Goal: Task Accomplishment & Management: Use online tool/utility

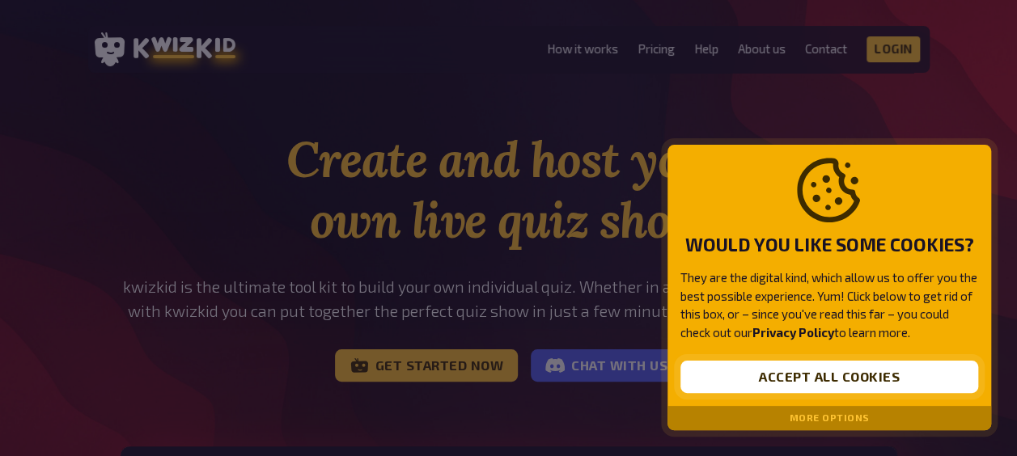
click at [834, 365] on button "Accept all cookies" at bounding box center [830, 377] width 298 height 32
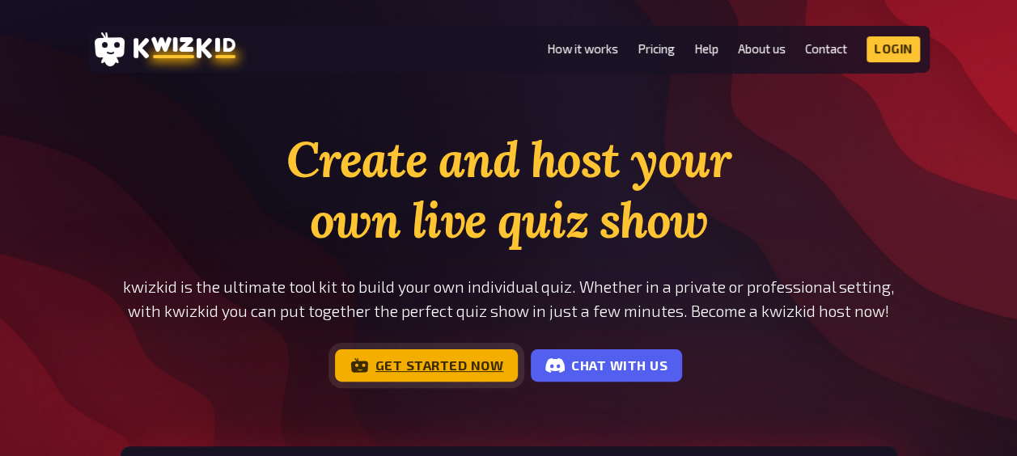
click at [491, 361] on link "Get started now" at bounding box center [427, 366] width 184 height 32
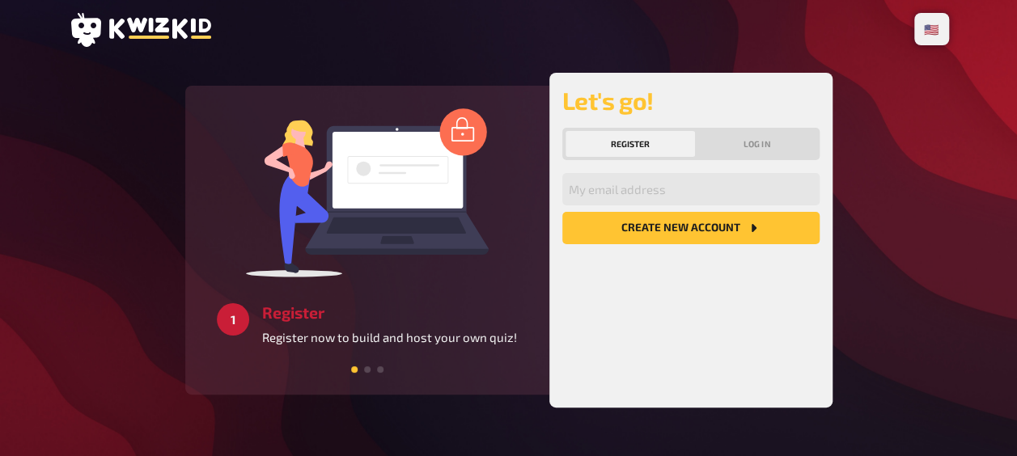
click at [624, 138] on button "Register" at bounding box center [631, 144] width 130 height 26
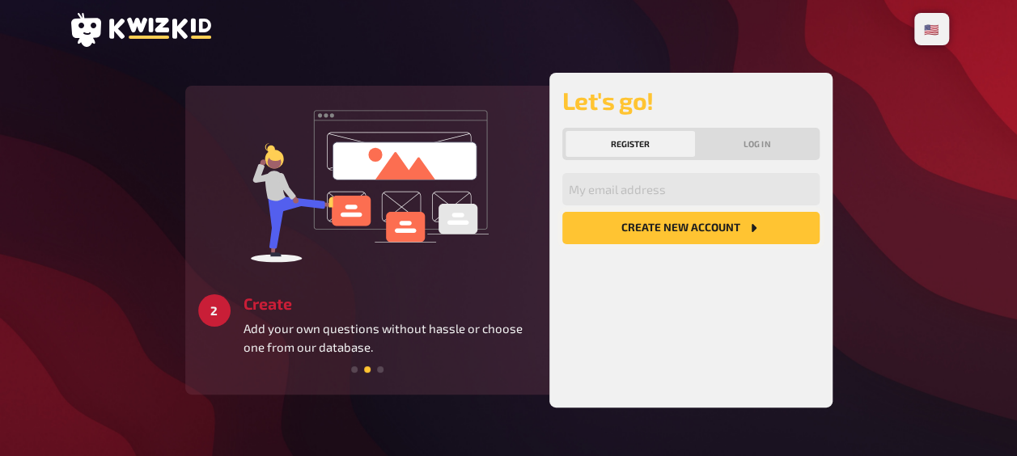
click at [723, 228] on button "Create new account" at bounding box center [690, 228] width 257 height 32
type input "[EMAIL_ADDRESS][DOMAIN_NAME]"
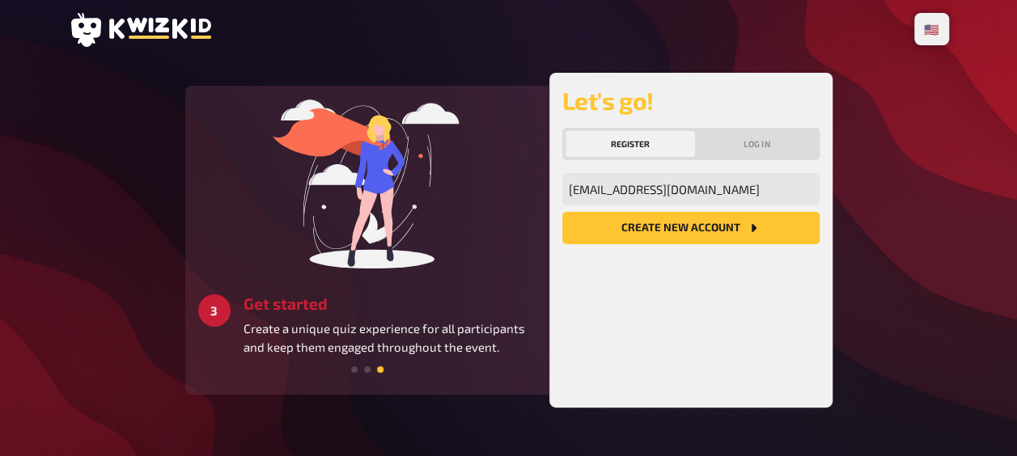
click at [745, 230] on button "Create new account" at bounding box center [690, 228] width 257 height 32
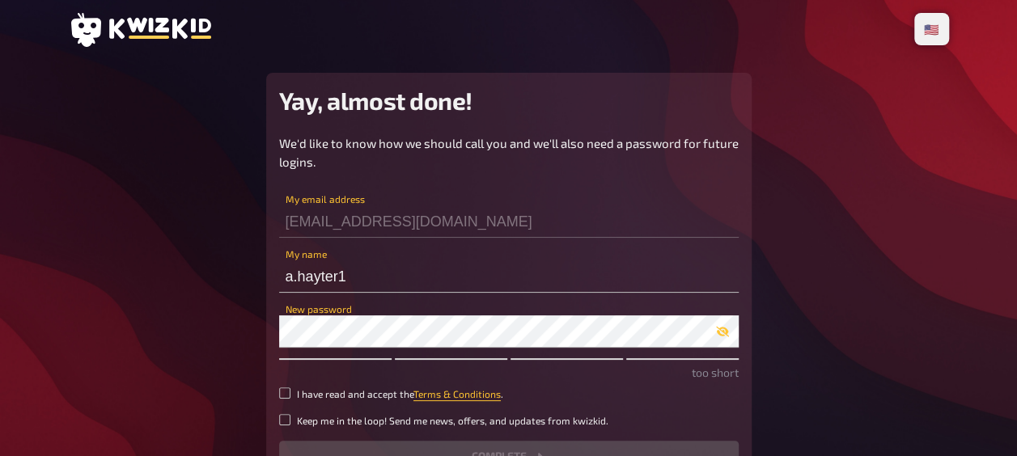
scroll to position [44, 0]
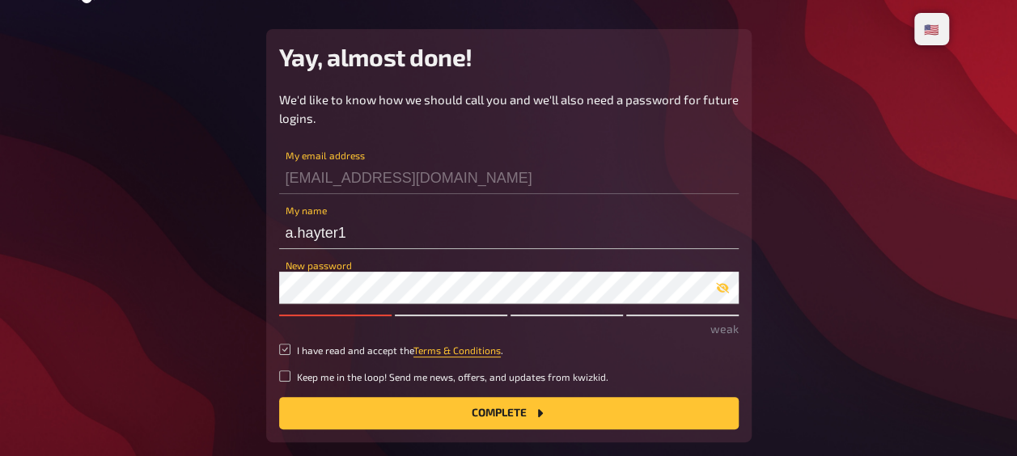
click at [289, 348] on input "I have read and accept the Terms & Conditions ." at bounding box center [284, 349] width 11 height 11
checkbox input "true"
click at [505, 415] on button "Complete" at bounding box center [509, 413] width 460 height 32
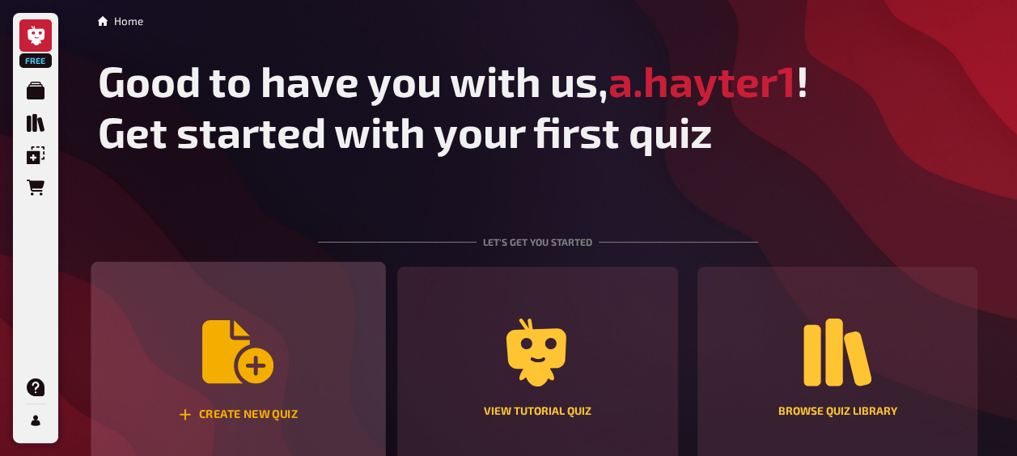
click at [259, 363] on icon "Create new quiz" at bounding box center [237, 351] width 71 height 63
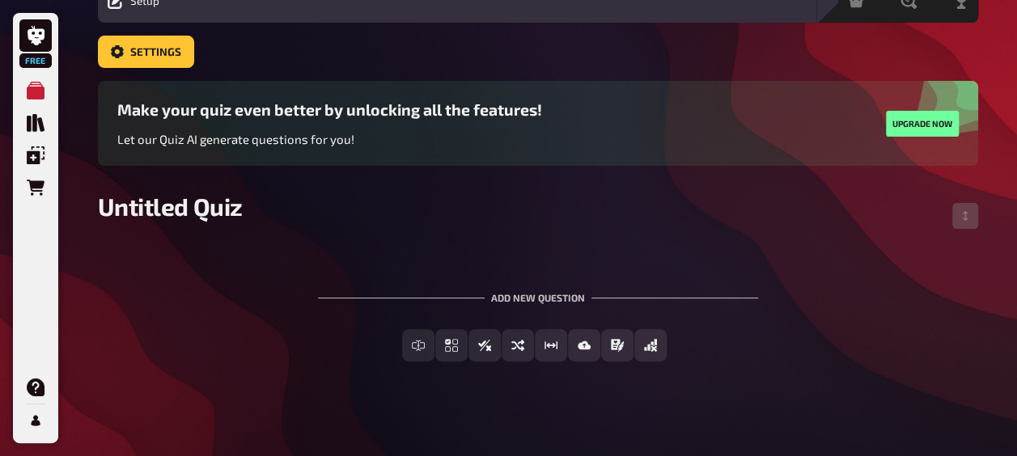
scroll to position [86, 0]
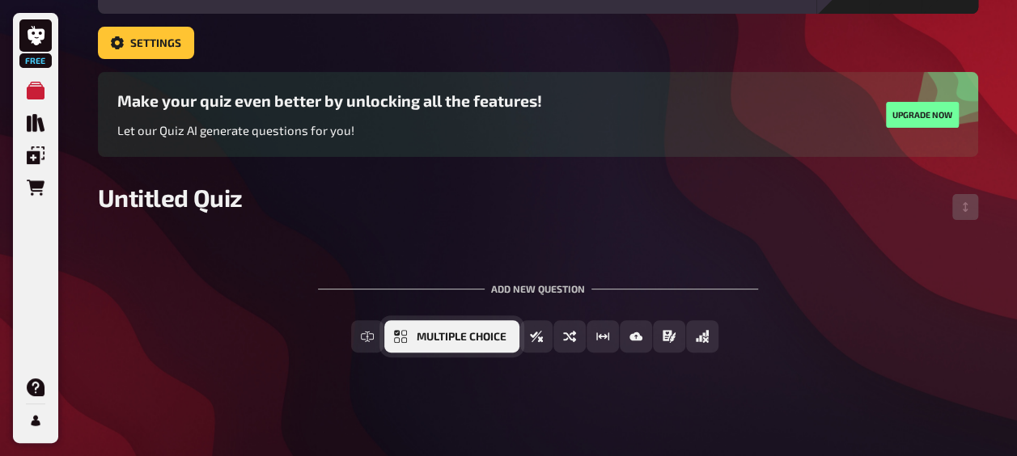
click at [409, 339] on button "Multiple Choice" at bounding box center [451, 336] width 135 height 32
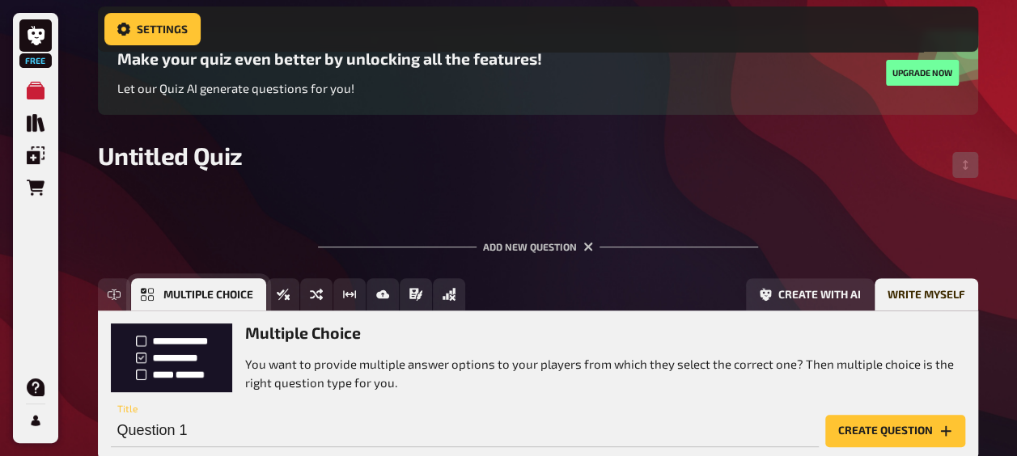
scroll to position [240, 0]
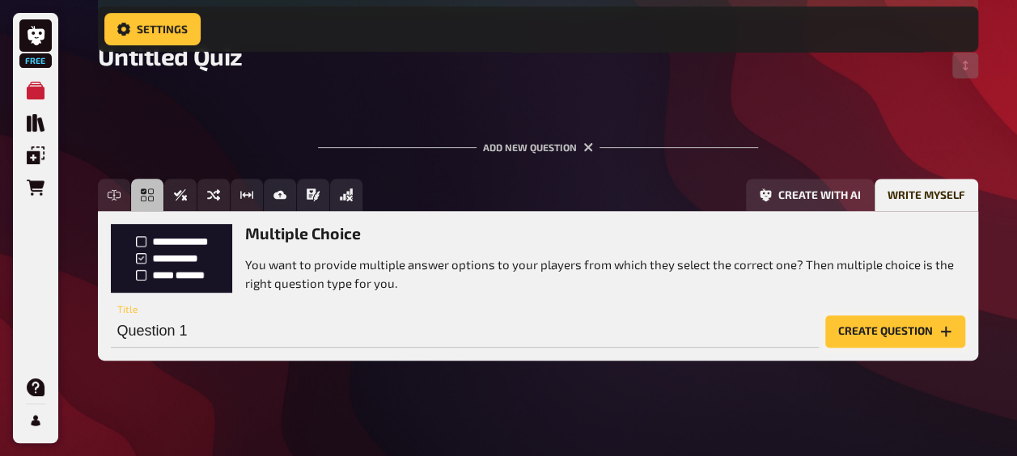
click at [913, 333] on button "Create question" at bounding box center [895, 332] width 140 height 32
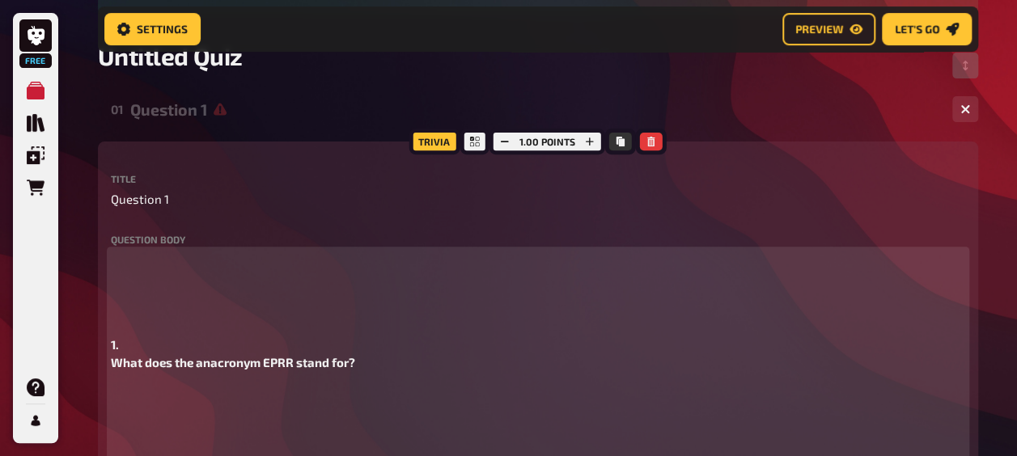
scroll to position [463, 0]
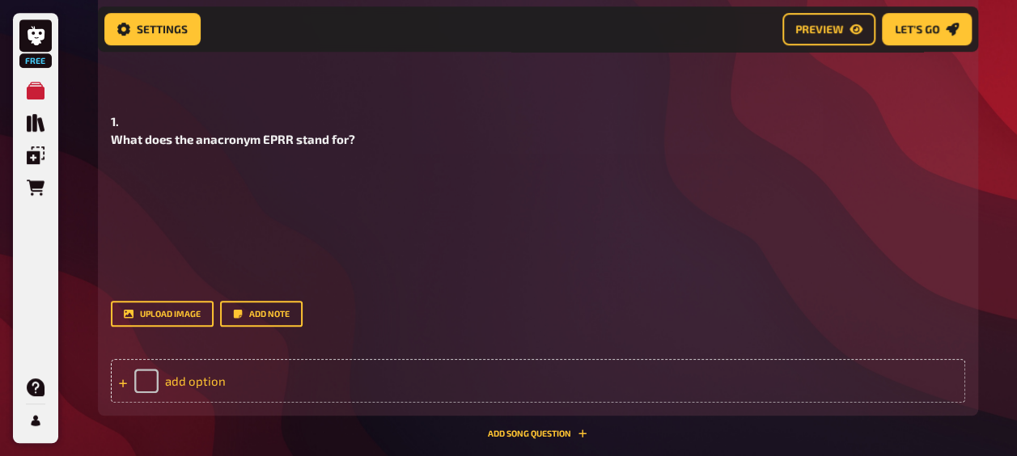
click at [183, 380] on div "add option" at bounding box center [538, 381] width 855 height 44
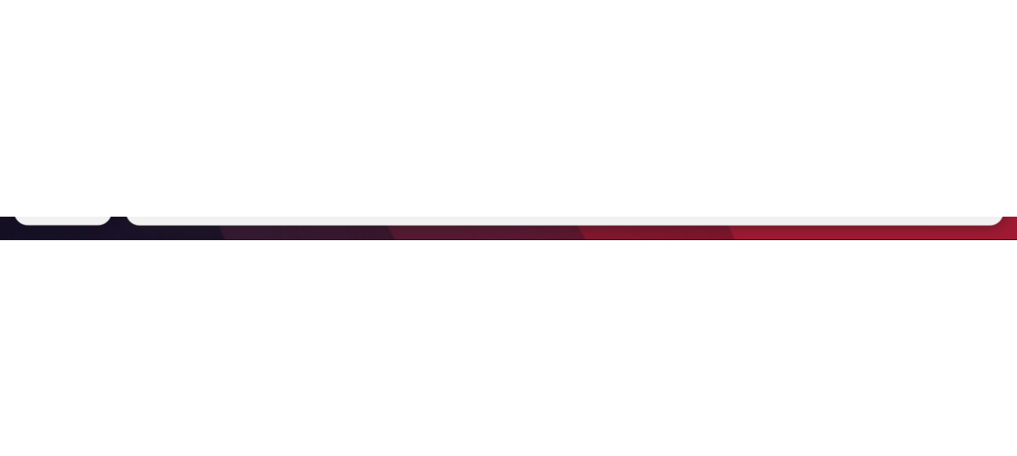
scroll to position [533, 0]
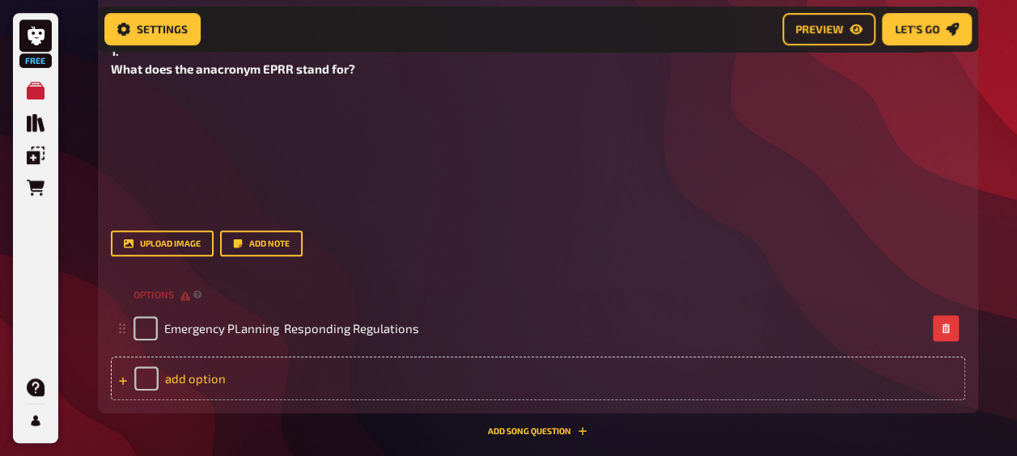
click at [286, 382] on div "add option" at bounding box center [538, 379] width 855 height 44
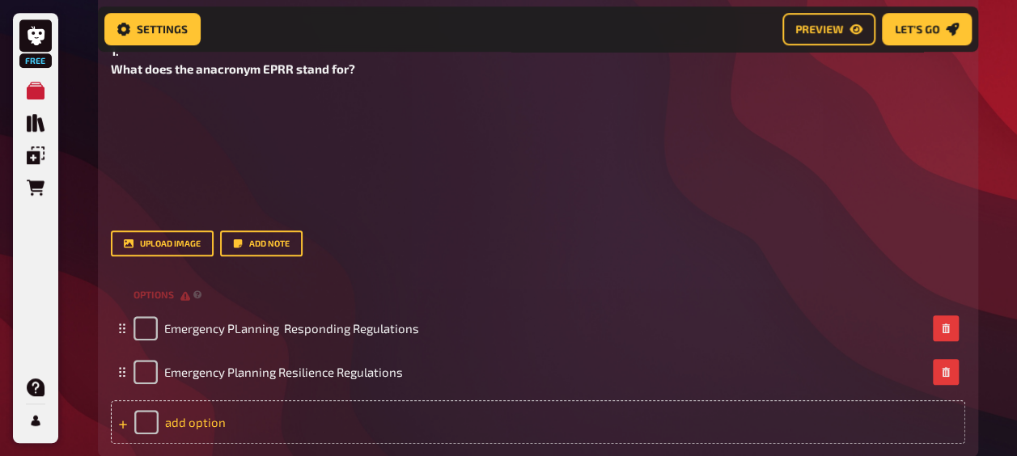
click at [227, 422] on div "add option" at bounding box center [538, 423] width 855 height 44
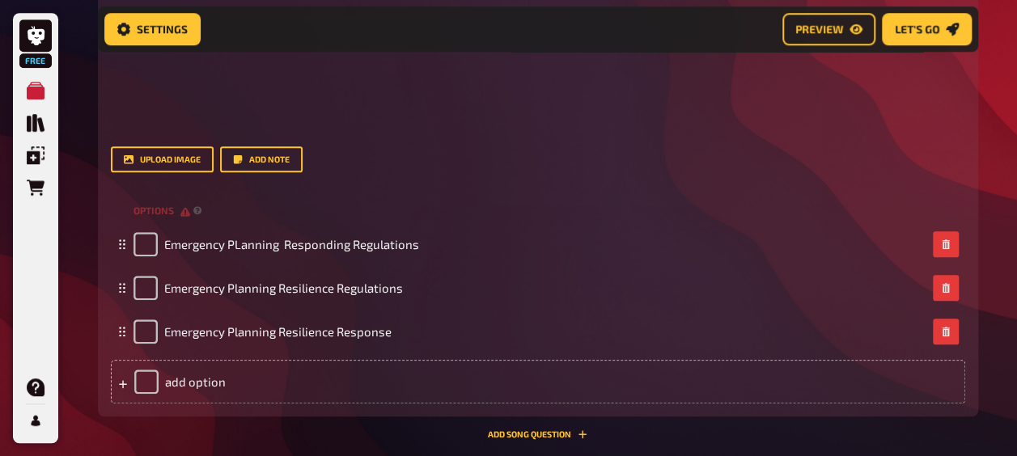
scroll to position [651, 0]
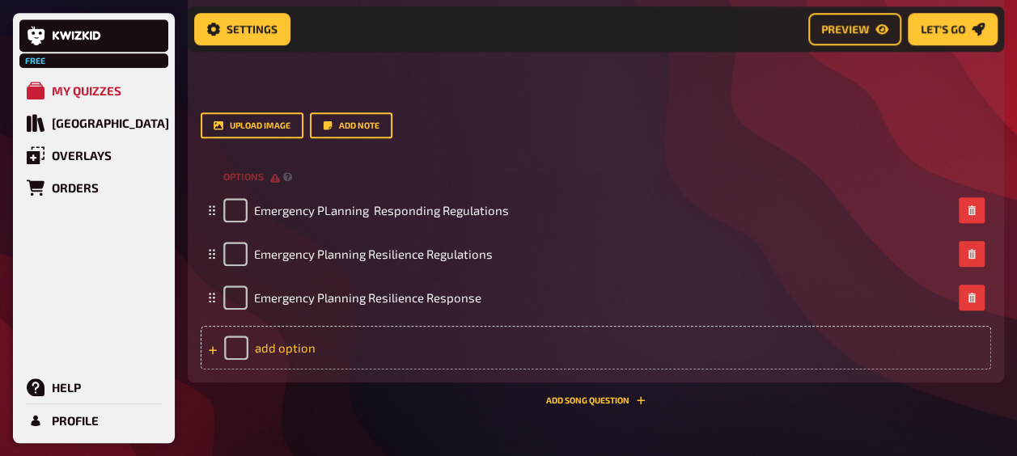
click at [236, 350] on div "add option" at bounding box center [596, 348] width 791 height 44
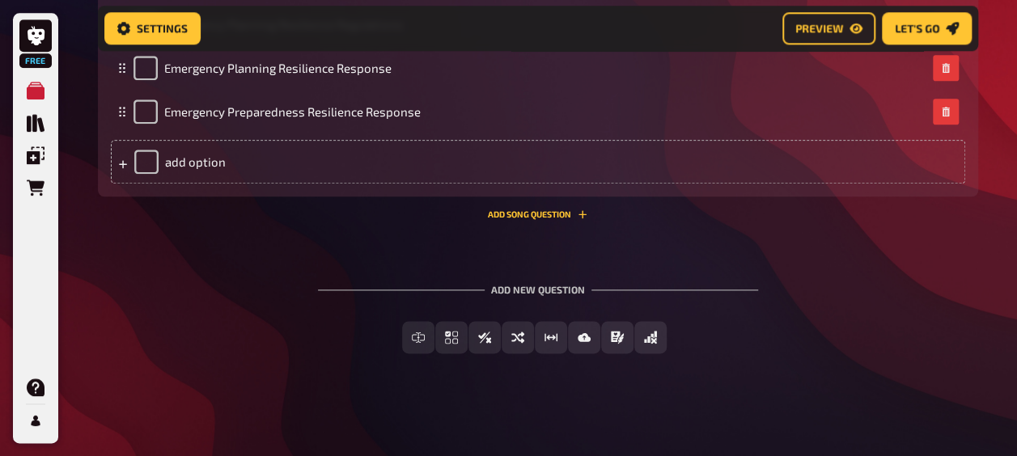
scroll to position [882, 0]
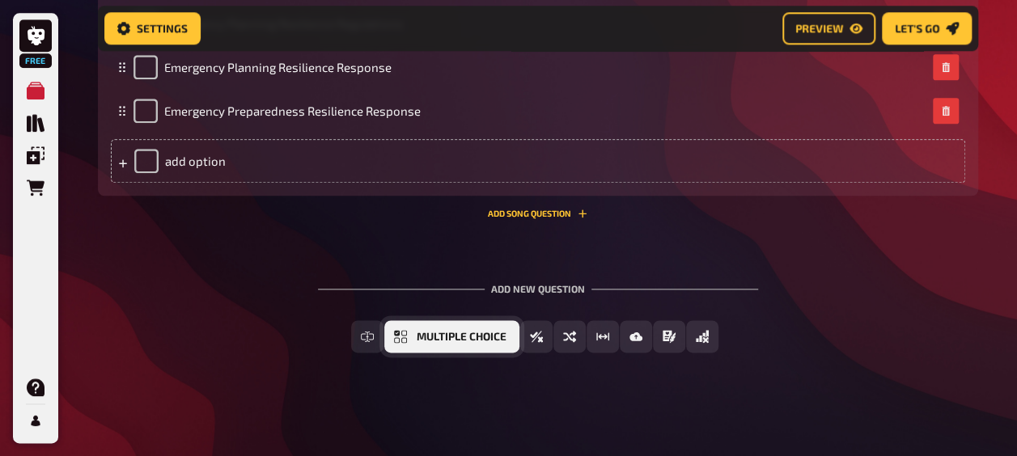
click at [443, 332] on span "Multiple Choice" at bounding box center [462, 337] width 90 height 11
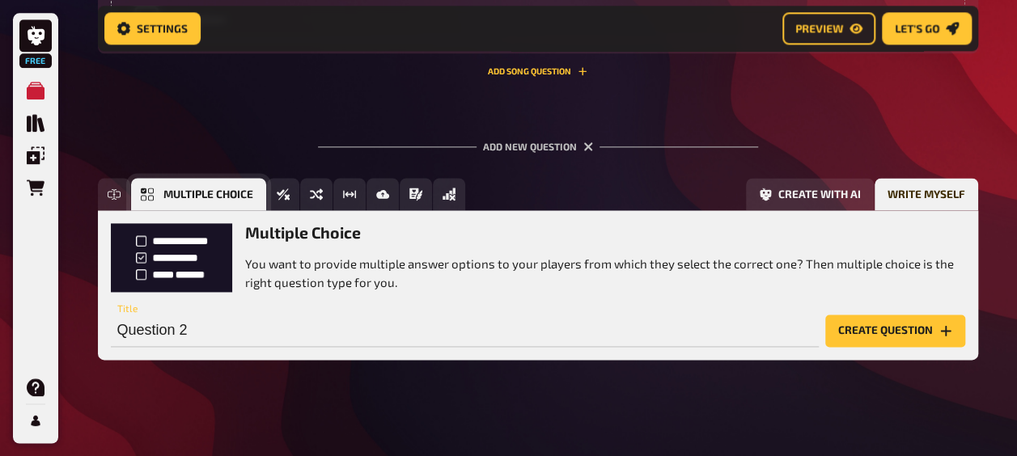
scroll to position [1032, 0]
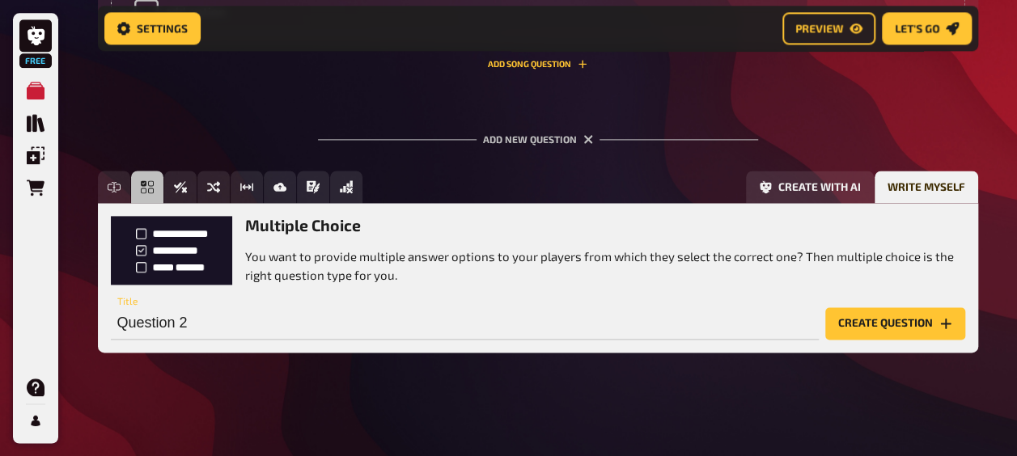
drag, startPoint x: 887, startPoint y: 324, endPoint x: 527, endPoint y: 354, distance: 361.4
click at [527, 354] on div "Free Text Input Multiple Choice True / False Sorting Question Estimation Questi…" at bounding box center [538, 274] width 880 height 207
click at [224, 329] on input "Question 2" at bounding box center [465, 324] width 708 height 32
click at [940, 317] on icon "Create question" at bounding box center [946, 323] width 13 height 13
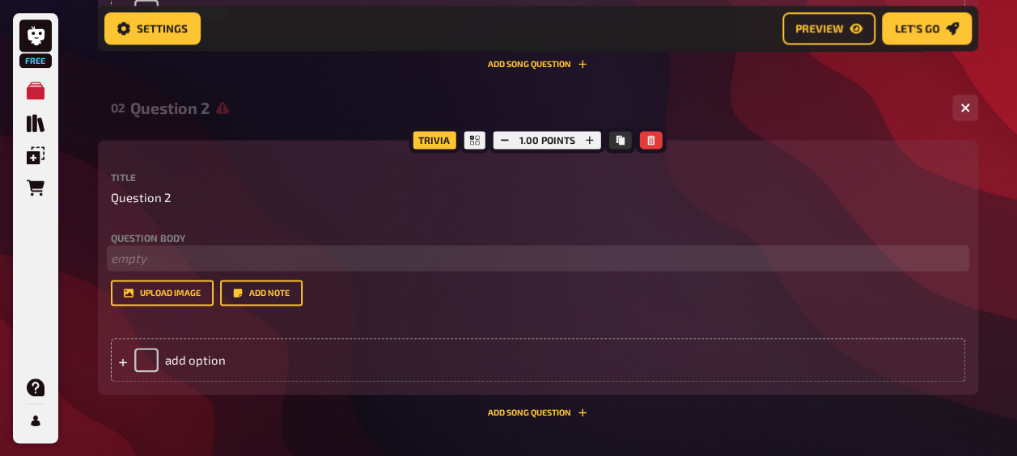
click at [142, 258] on p "﻿ empty" at bounding box center [538, 258] width 855 height 19
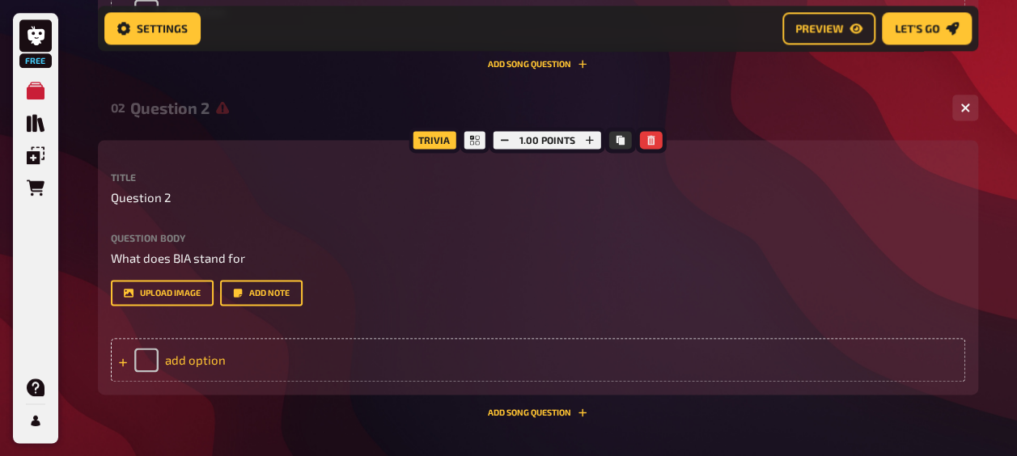
click at [237, 350] on div "add option" at bounding box center [538, 360] width 855 height 44
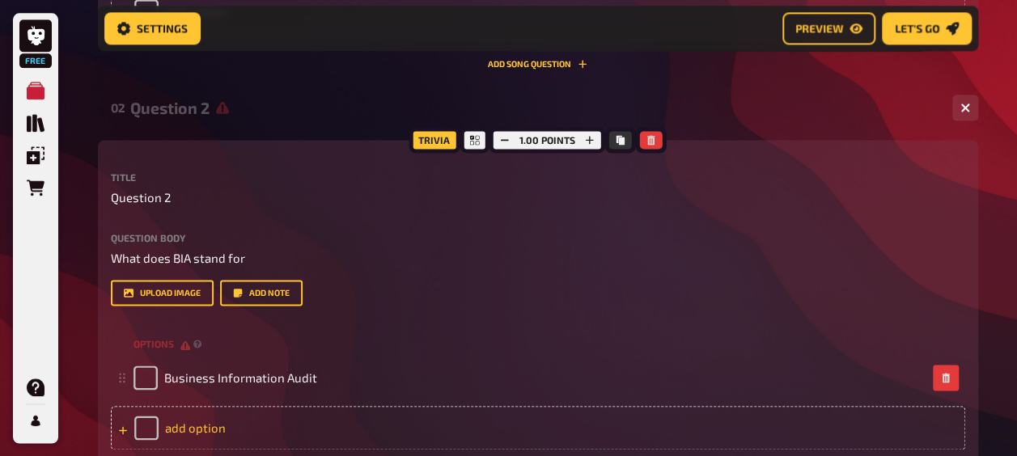
click at [265, 423] on div "add option" at bounding box center [538, 428] width 855 height 44
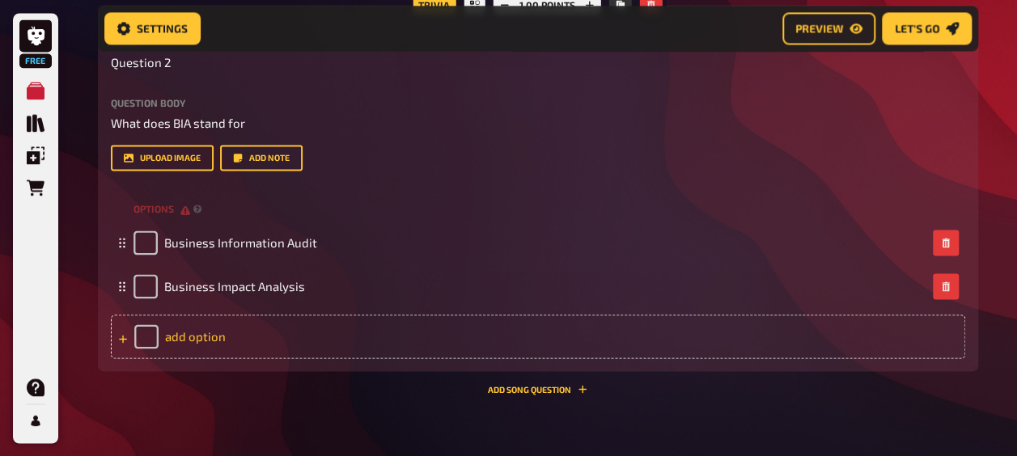
drag, startPoint x: 248, startPoint y: 333, endPoint x: 180, endPoint y: 340, distance: 67.5
click at [180, 340] on div "add option" at bounding box center [538, 337] width 855 height 44
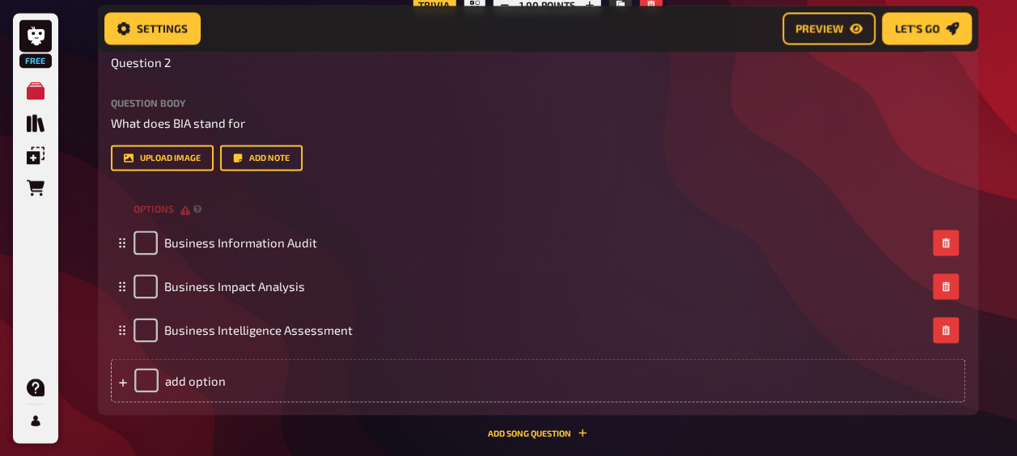
click at [159, 355] on div "options Business Information Audit Business Impact Analysis Business Intelligen…" at bounding box center [538, 300] width 855 height 206
click at [178, 370] on div "add option" at bounding box center [538, 381] width 855 height 44
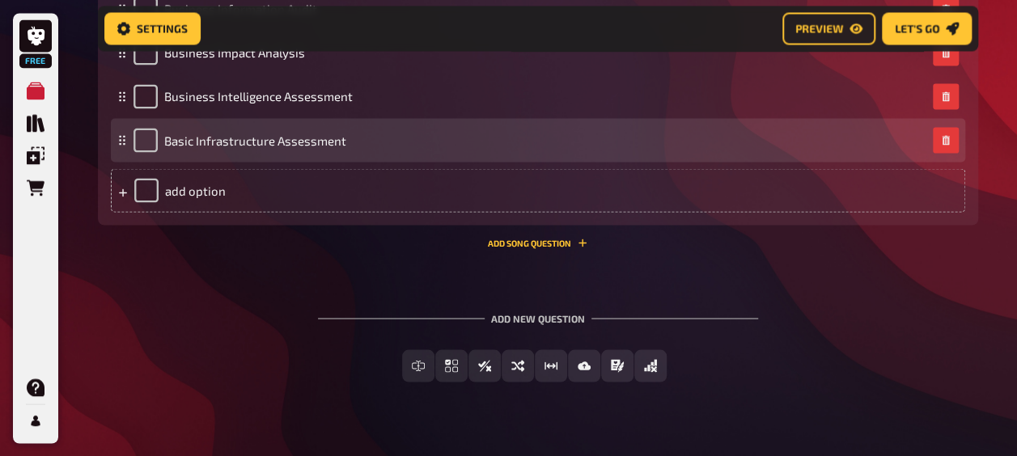
scroll to position [1403, 0]
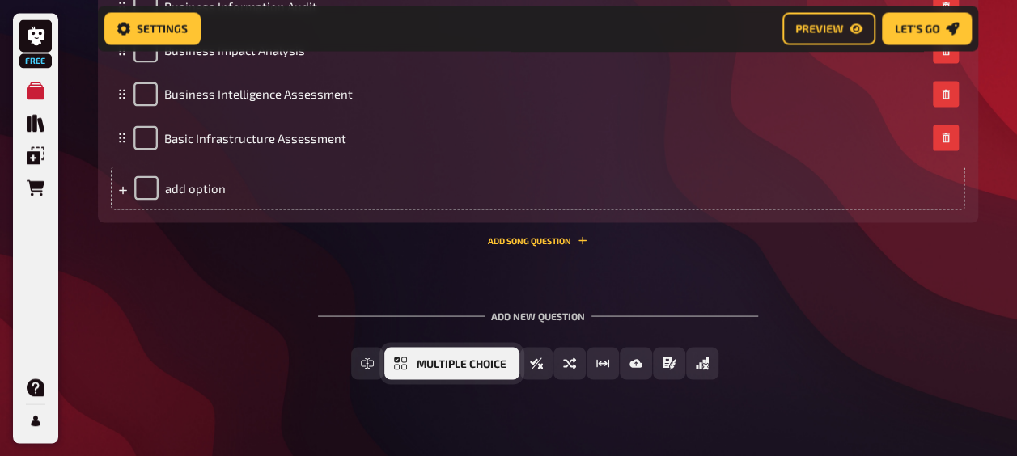
click at [414, 356] on button "Multiple Choice" at bounding box center [451, 363] width 135 height 32
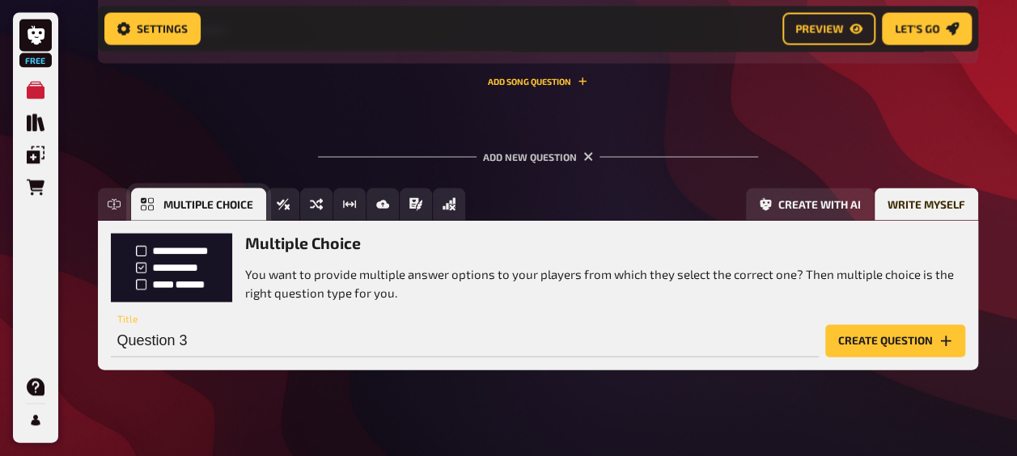
scroll to position [1580, 0]
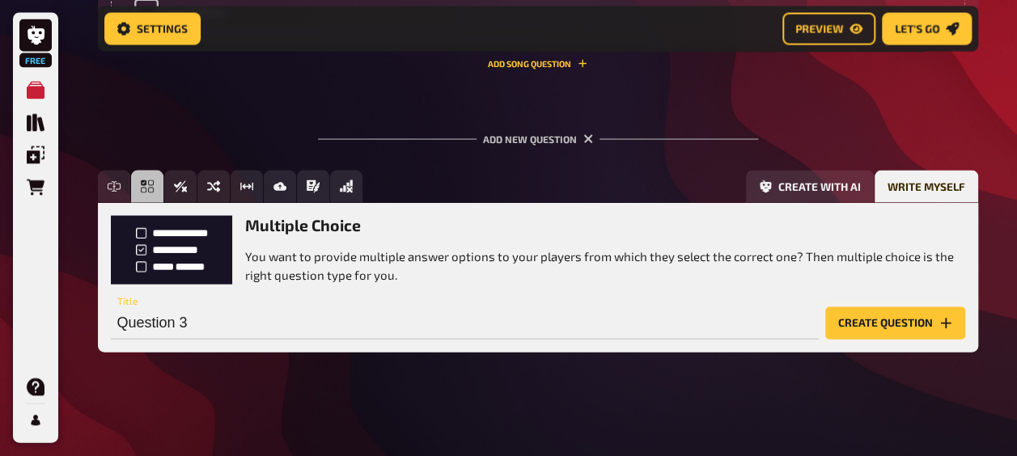
click at [936, 318] on button "Create question" at bounding box center [895, 324] width 140 height 32
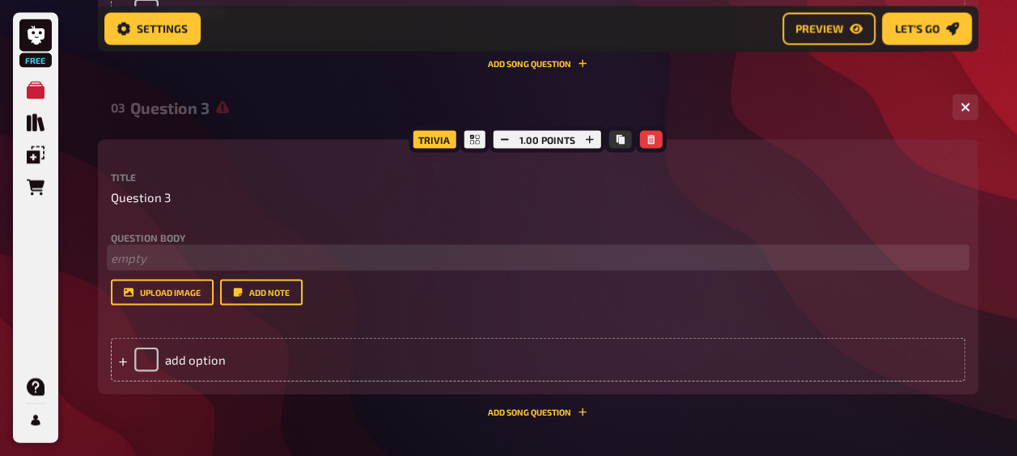
click at [190, 257] on p "﻿ empty" at bounding box center [538, 258] width 855 height 19
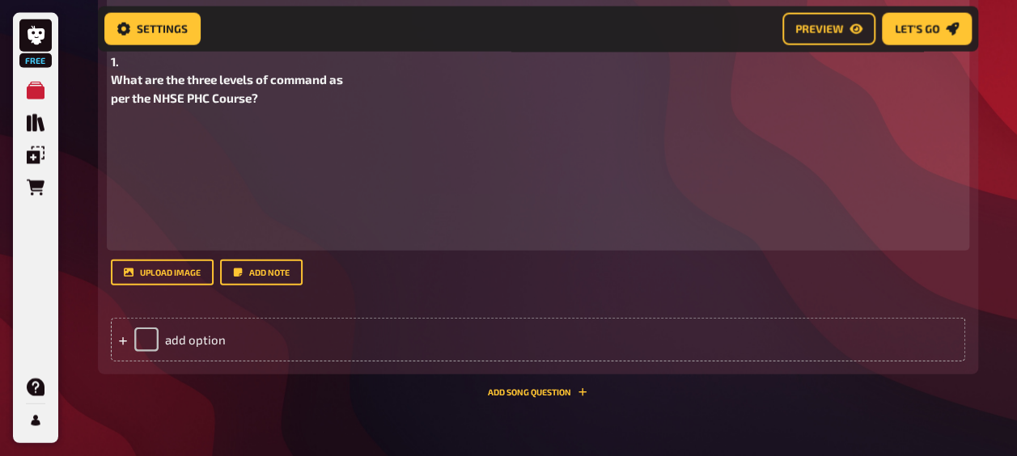
scroll to position [1861, 0]
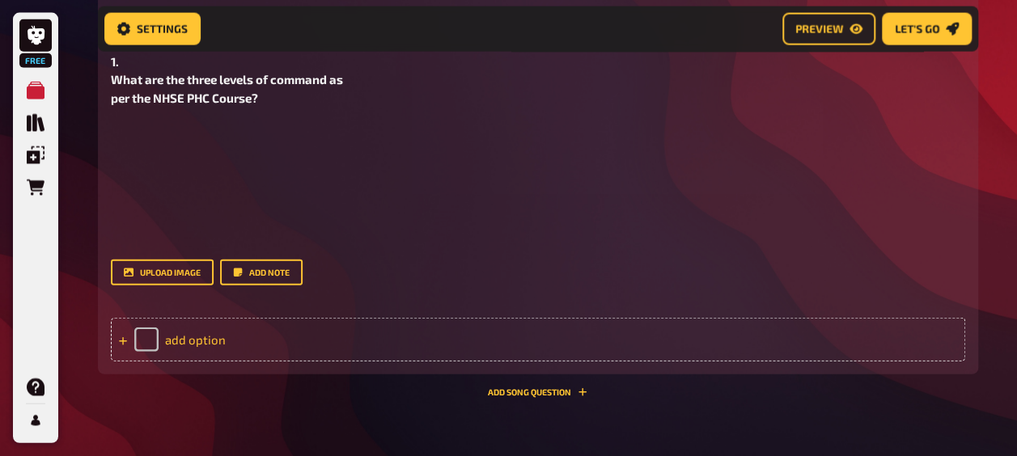
click at [147, 337] on div "add option" at bounding box center [538, 340] width 855 height 44
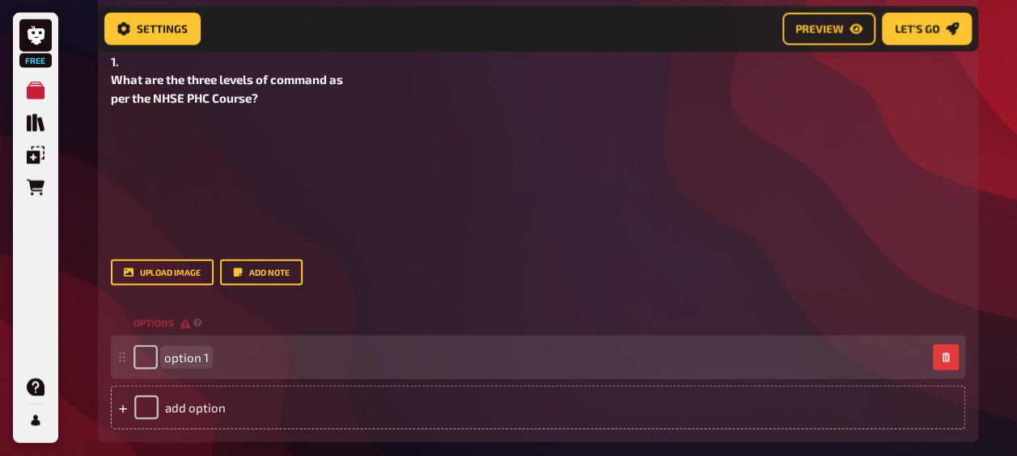
drag, startPoint x: 222, startPoint y: 358, endPoint x: 656, endPoint y: 350, distance: 434.6
click at [656, 350] on div "option 1" at bounding box center [530, 358] width 793 height 24
paste span
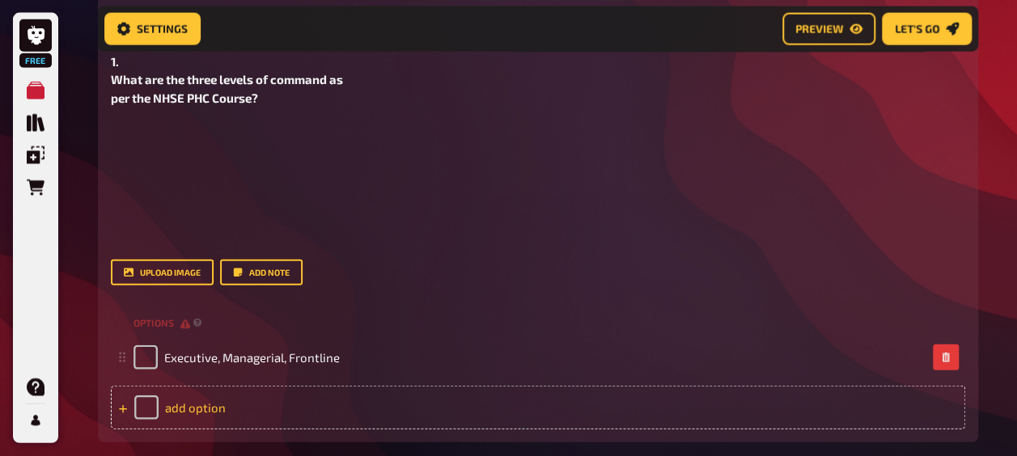
click at [533, 407] on div "add option" at bounding box center [538, 408] width 855 height 44
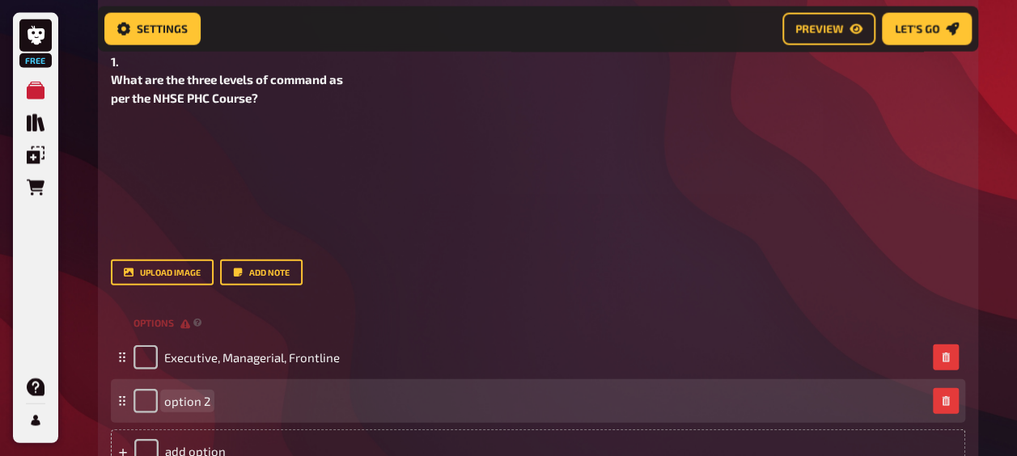
drag, startPoint x: 266, startPoint y: 393, endPoint x: 233, endPoint y: 411, distance: 37.7
click at [233, 411] on div "option 2" at bounding box center [530, 401] width 793 height 24
paste span
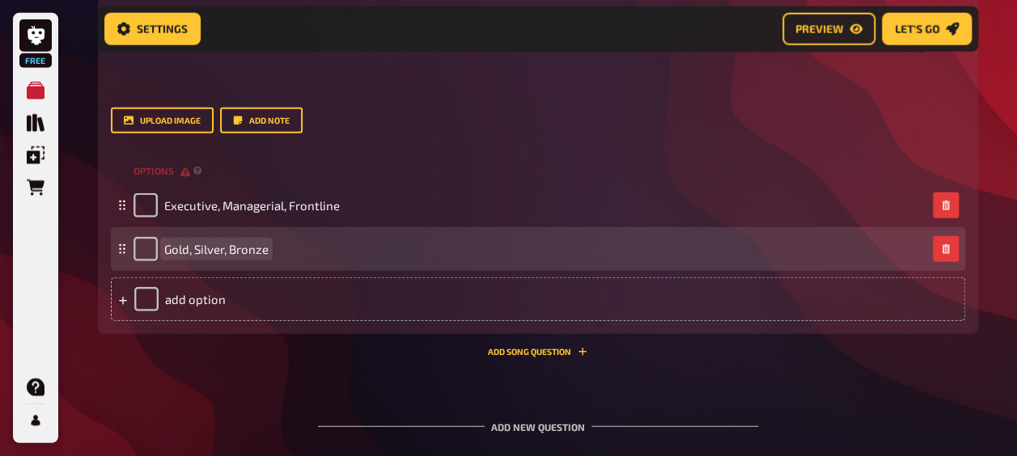
scroll to position [2022, 0]
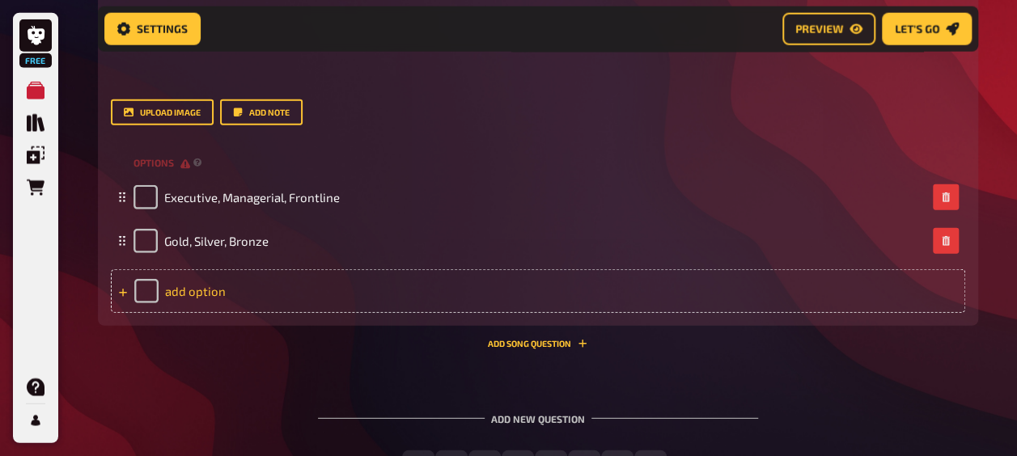
click at [246, 296] on div "add option" at bounding box center [538, 291] width 855 height 44
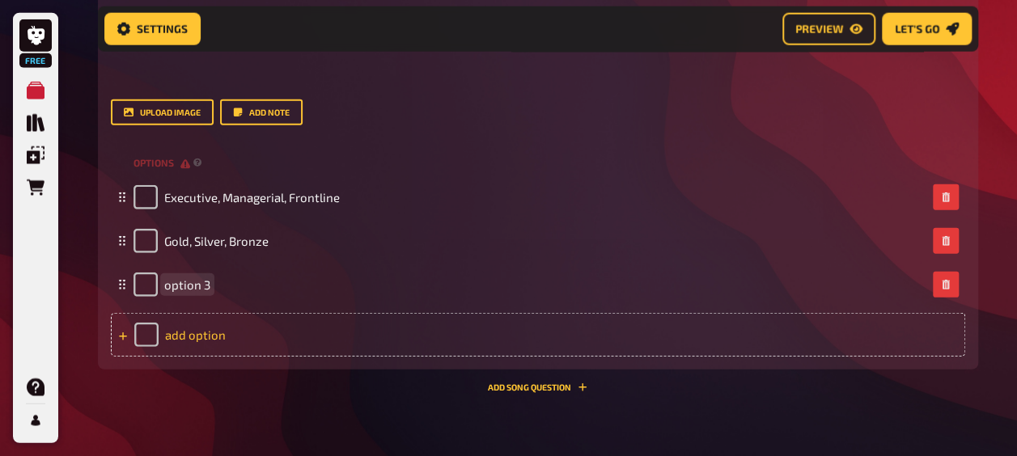
paste span
click at [324, 328] on div "add option" at bounding box center [538, 335] width 855 height 44
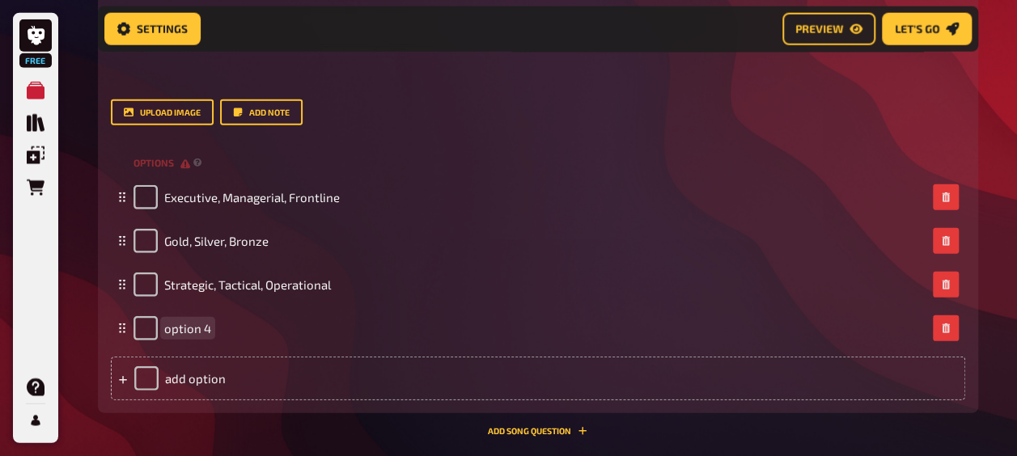
paste span
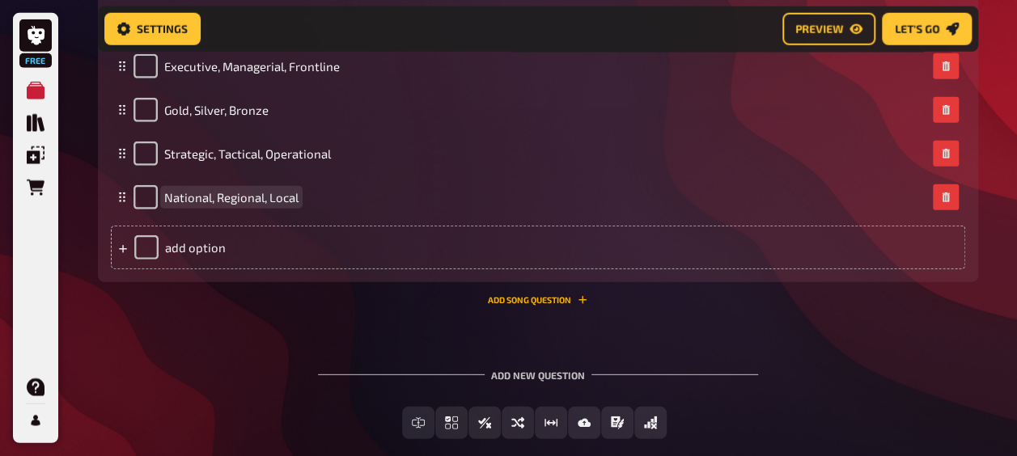
scroll to position [2166, 0]
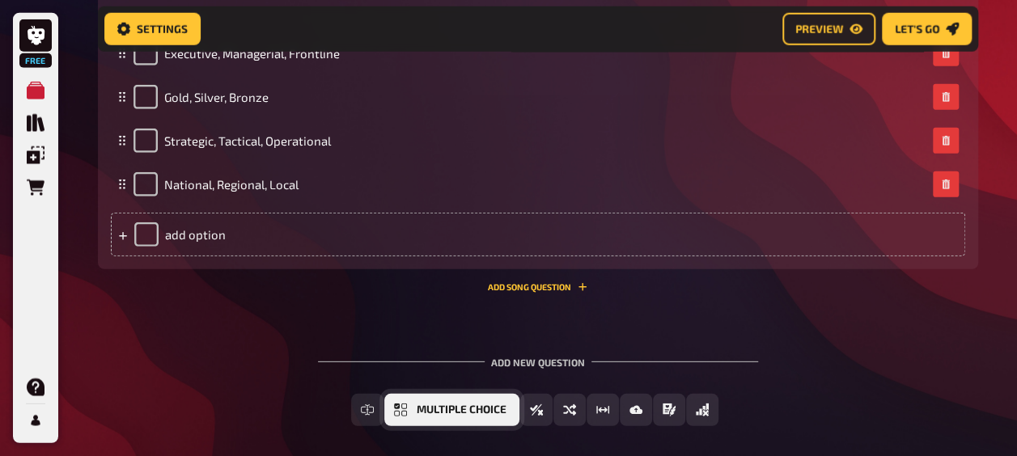
click at [405, 409] on icon "Multiple Choice" at bounding box center [400, 410] width 13 height 13
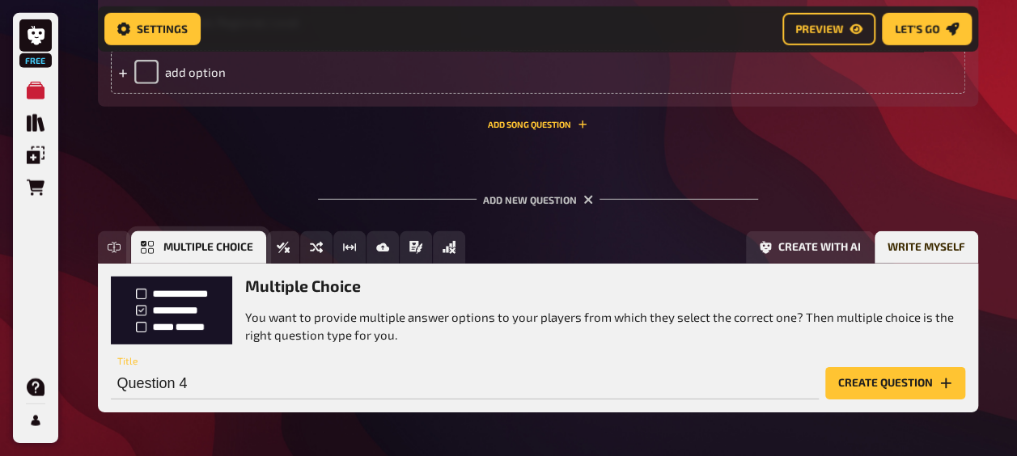
scroll to position [2389, 0]
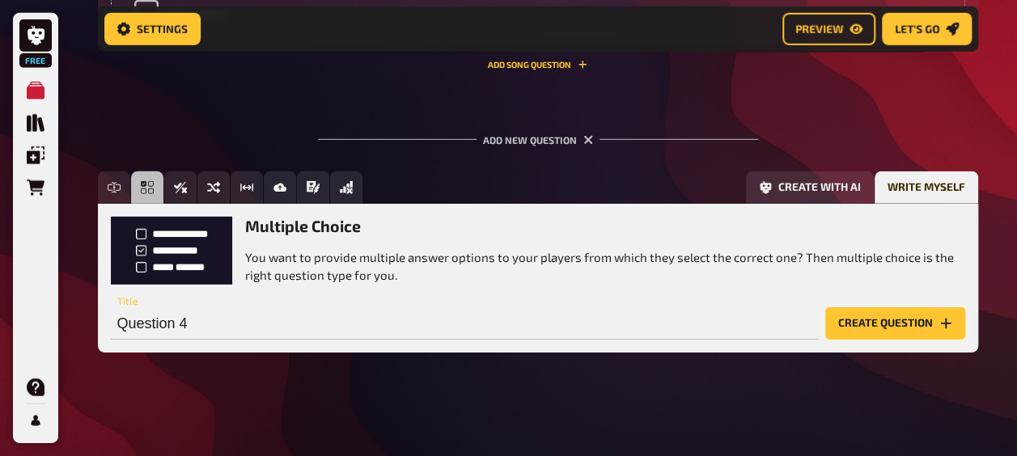
click at [906, 319] on button "Create question" at bounding box center [895, 324] width 140 height 32
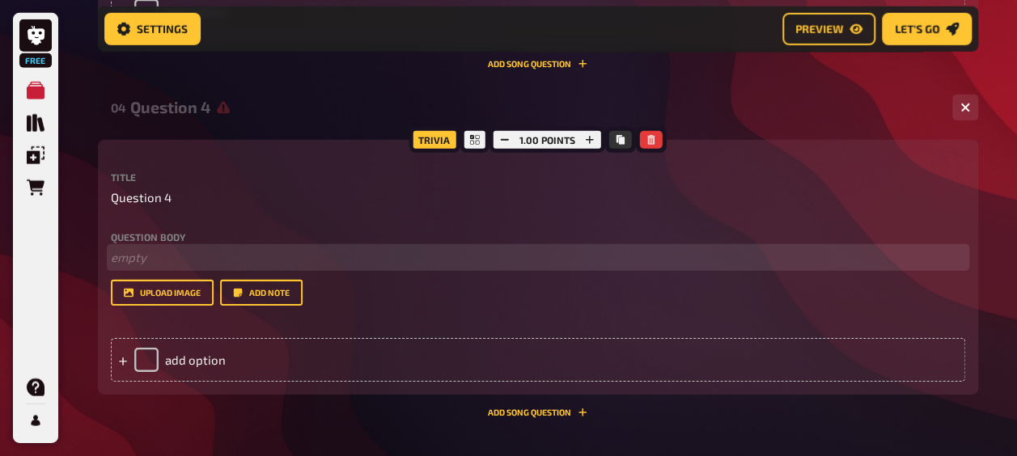
click at [181, 258] on p "﻿ empty" at bounding box center [538, 257] width 855 height 19
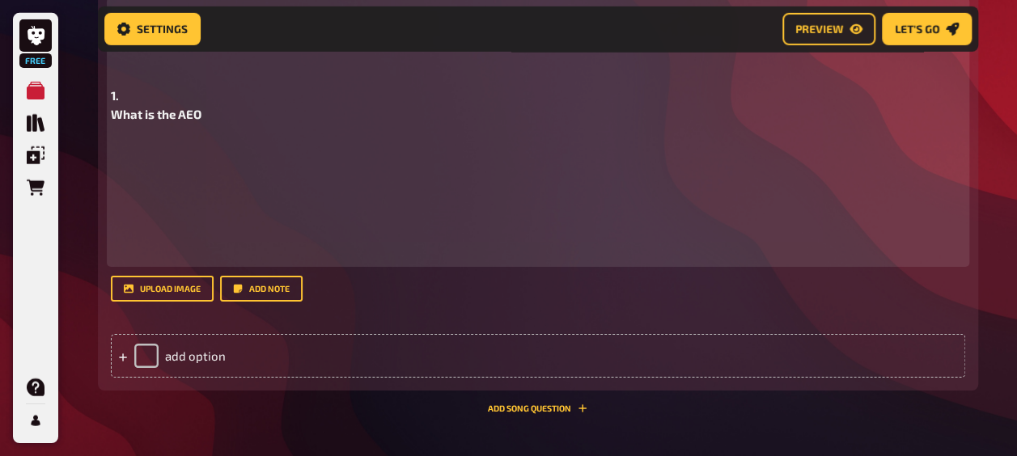
scroll to position [2646, 0]
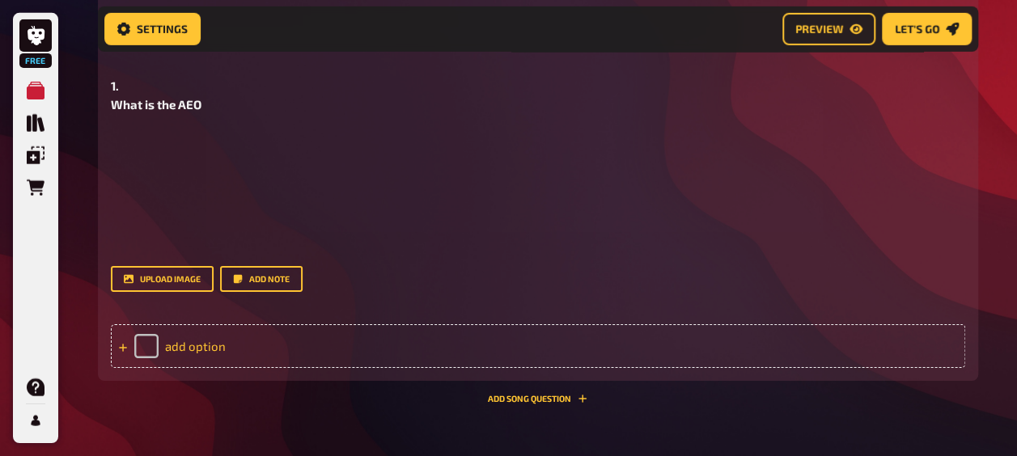
click at [222, 348] on div "add option" at bounding box center [538, 347] width 855 height 44
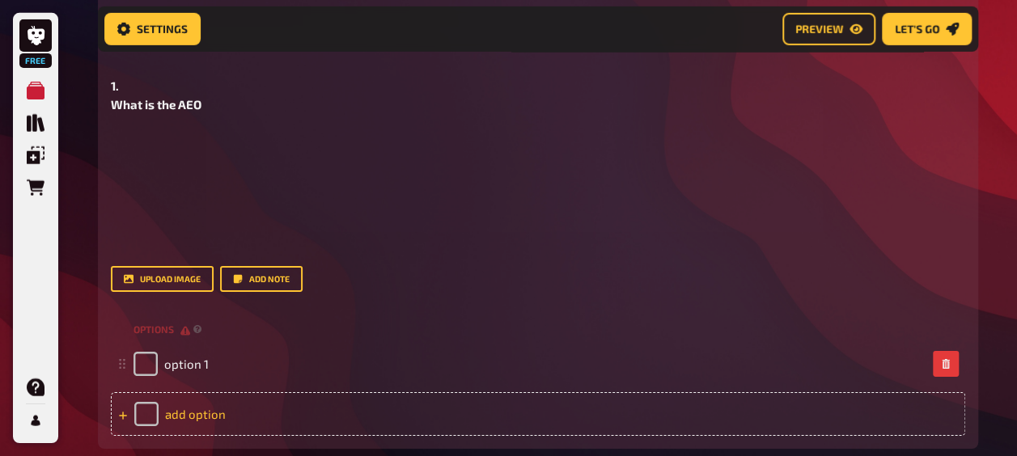
click at [807, 417] on div "add option" at bounding box center [538, 415] width 855 height 44
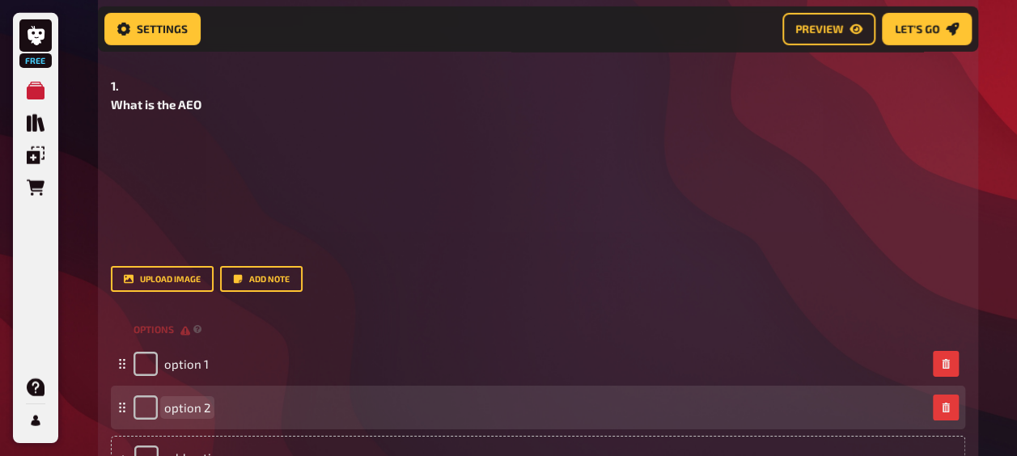
paste span
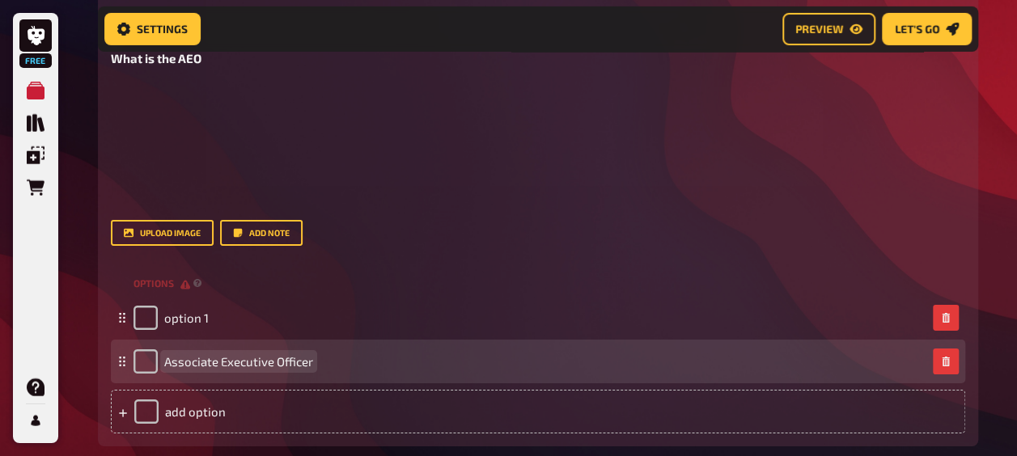
scroll to position [2692, 0]
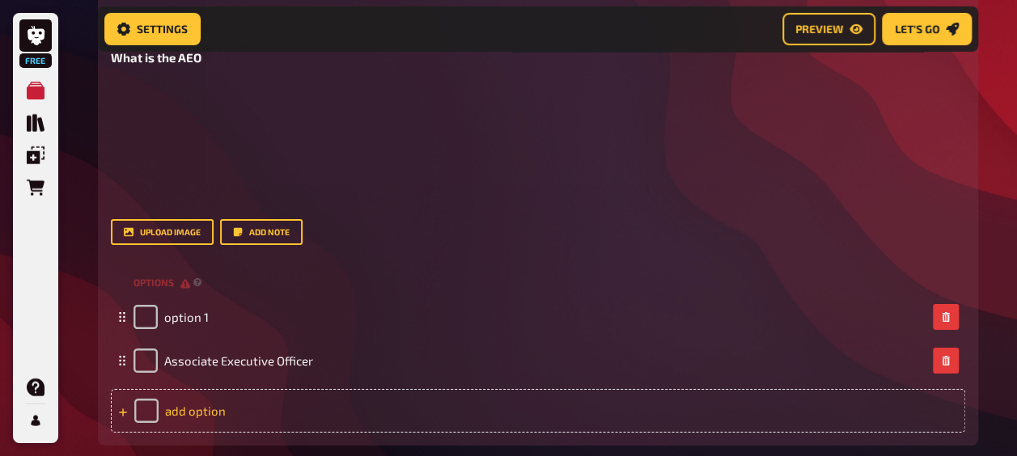
click at [215, 418] on div "add option" at bounding box center [538, 411] width 855 height 44
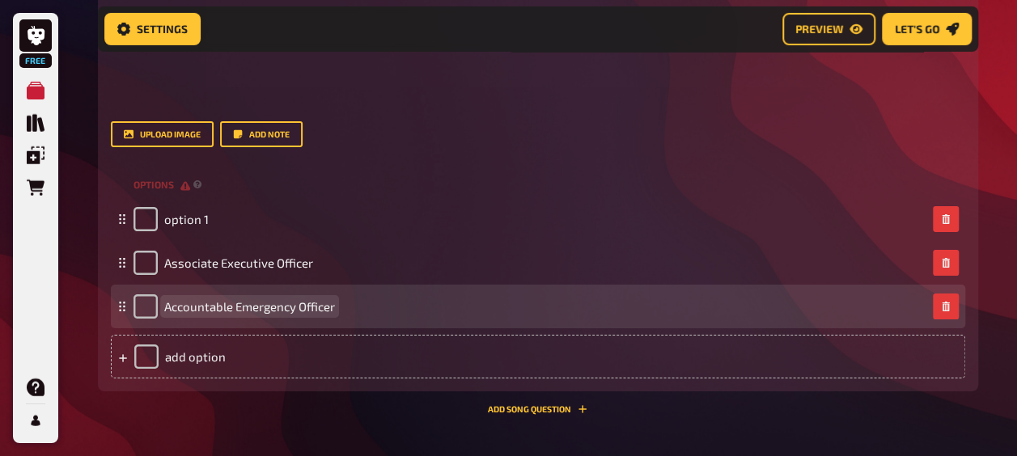
scroll to position [2791, 0]
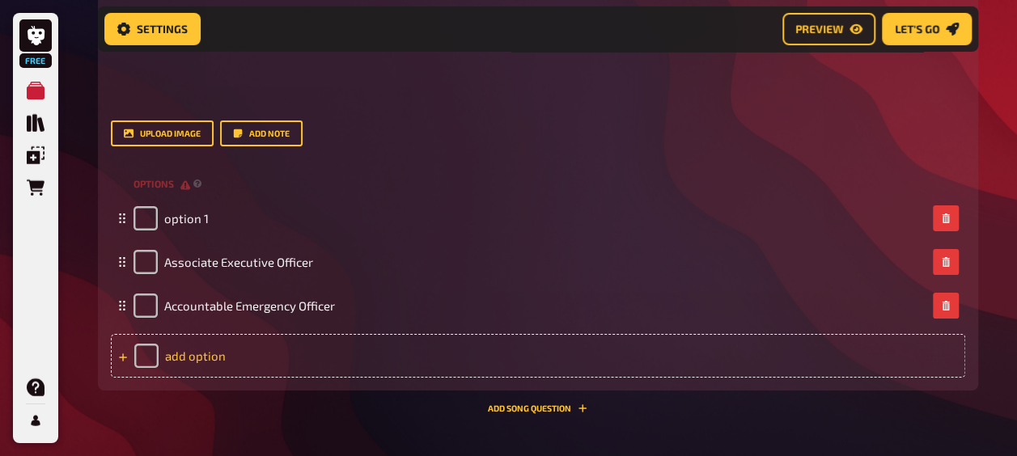
click at [265, 367] on div "add option" at bounding box center [538, 356] width 855 height 44
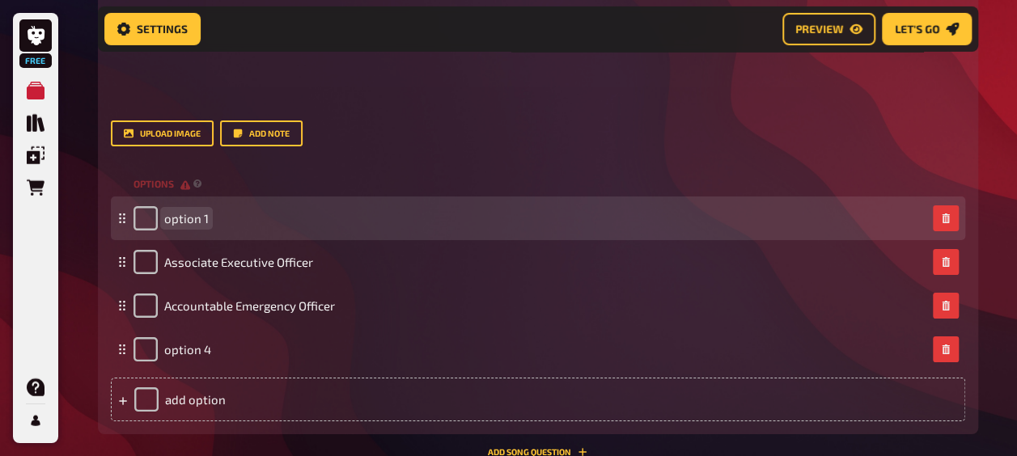
click at [197, 225] on span "option 1" at bounding box center [186, 218] width 45 height 15
paste span
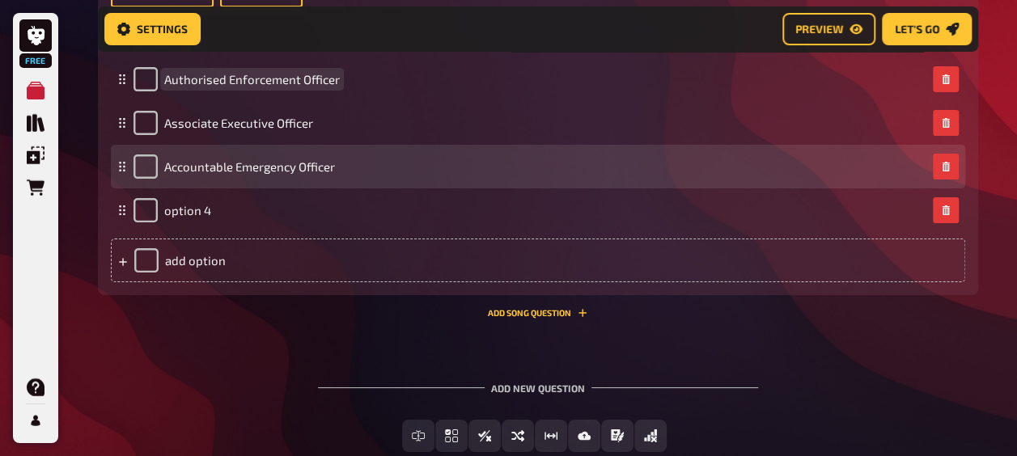
scroll to position [2949, 0]
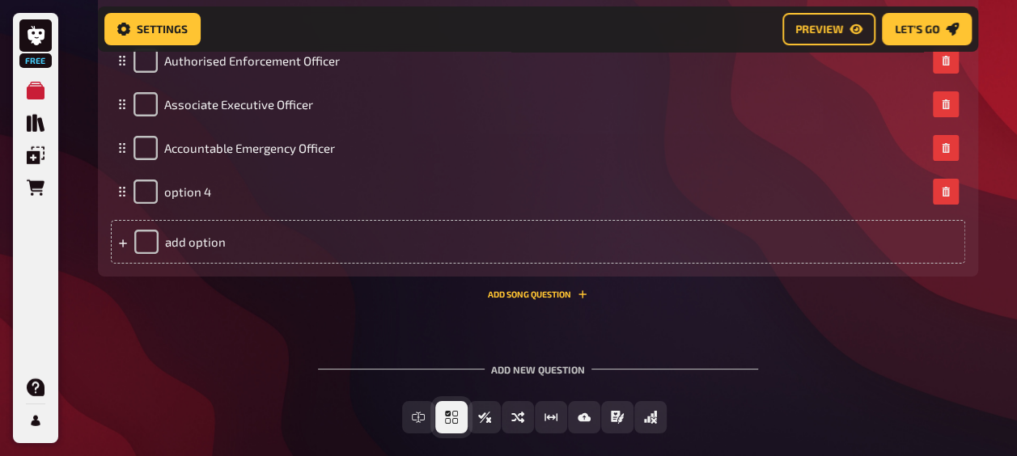
drag, startPoint x: 424, startPoint y: 420, endPoint x: 217, endPoint y: 436, distance: 207.8
click at [217, 436] on div "Free Text Input Multiple Choice True / False Sorting Question Estimation Questi…" at bounding box center [538, 430] width 880 height 58
click at [316, 238] on div "add option" at bounding box center [538, 242] width 855 height 44
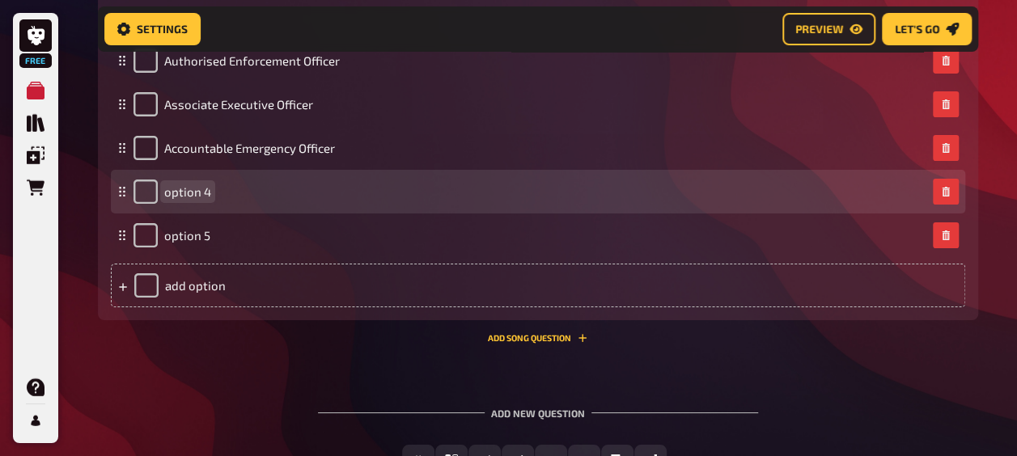
click at [229, 178] on div "option 4" at bounding box center [538, 192] width 855 height 44
paste span
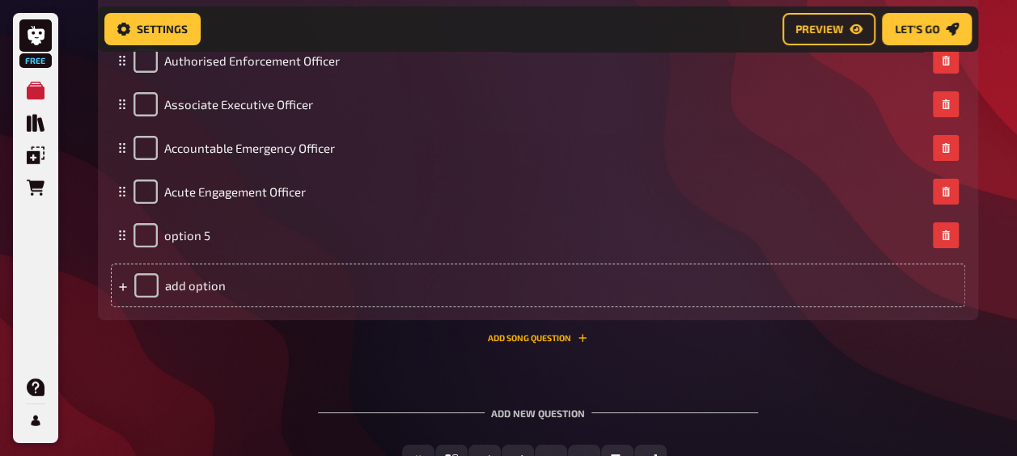
click at [557, 337] on button "Add Song question" at bounding box center [538, 338] width 100 height 10
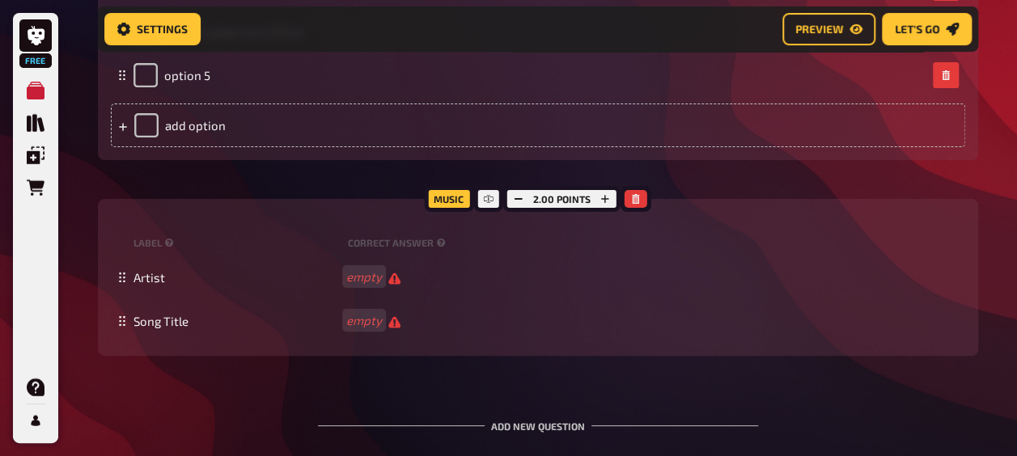
scroll to position [3117, 0]
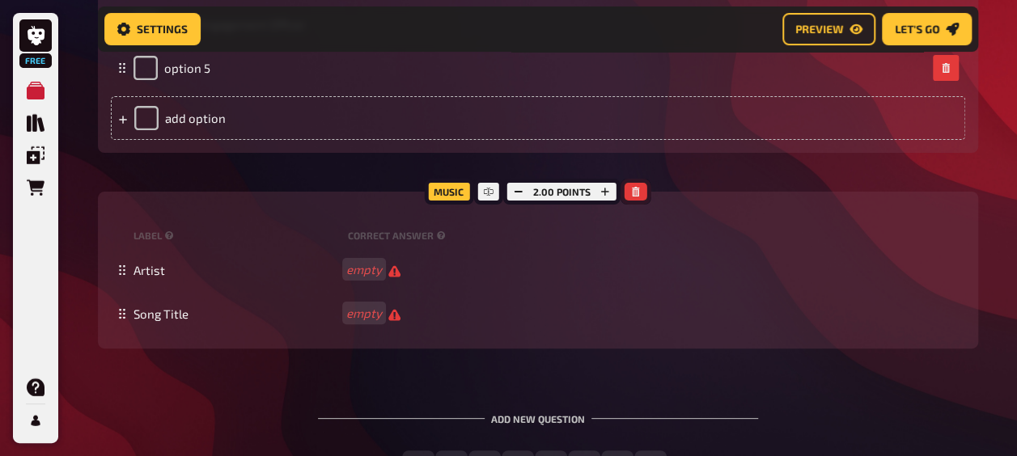
click at [639, 191] on button "button" at bounding box center [636, 192] width 23 height 18
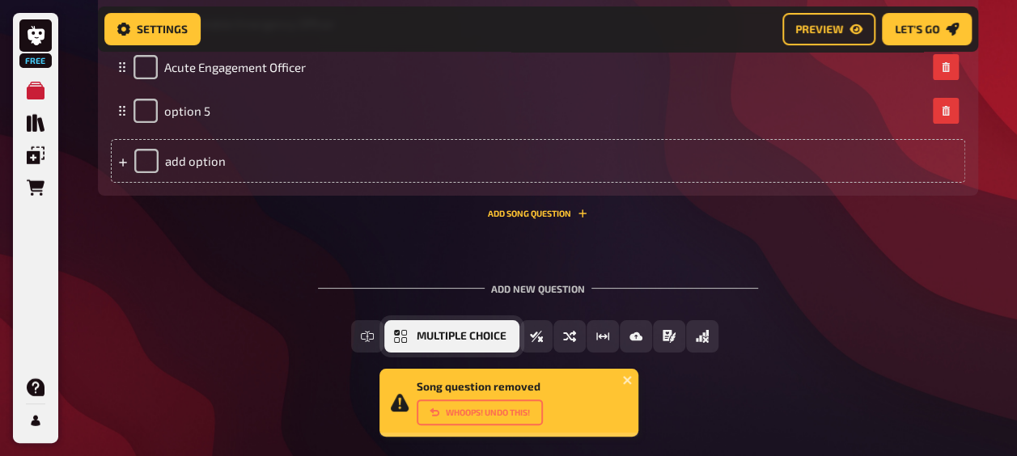
drag, startPoint x: 453, startPoint y: 337, endPoint x: 431, endPoint y: 335, distance: 22.8
click at [431, 335] on span "Multiple Choice" at bounding box center [462, 336] width 90 height 11
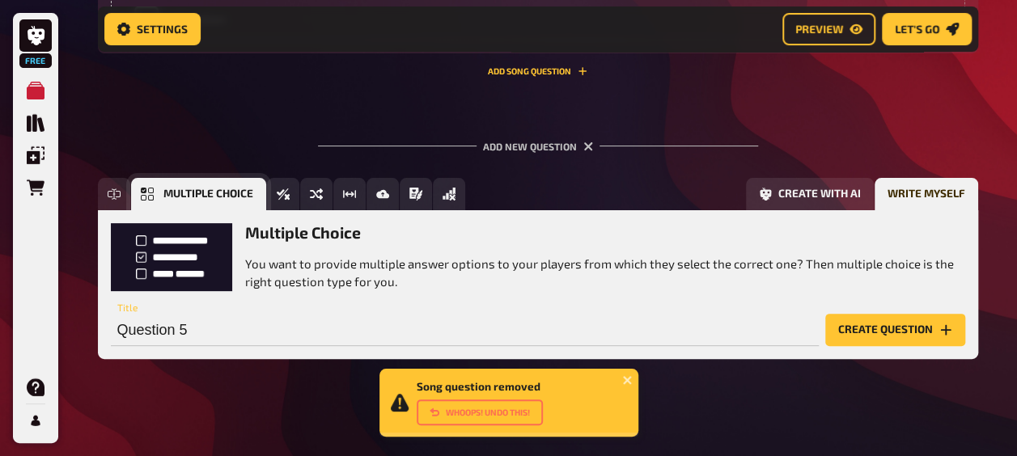
scroll to position [3223, 0]
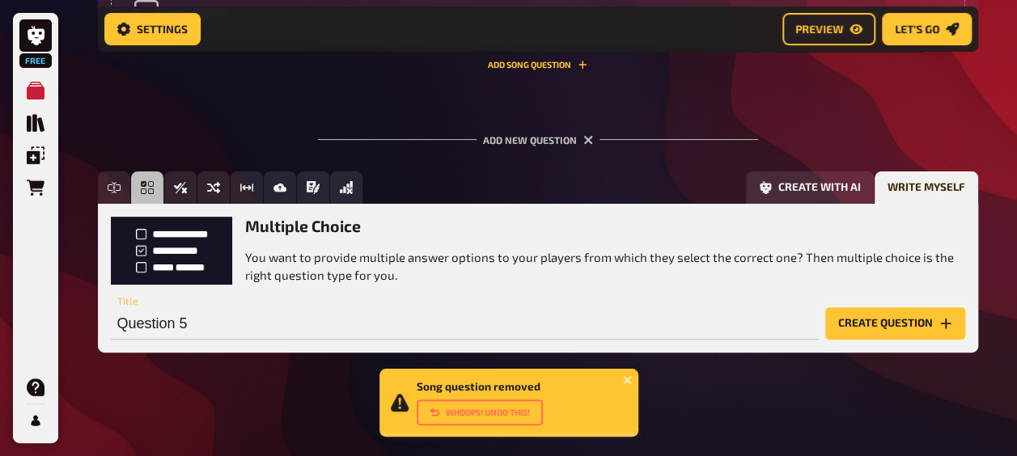
click at [908, 323] on button "Create question" at bounding box center [895, 324] width 140 height 32
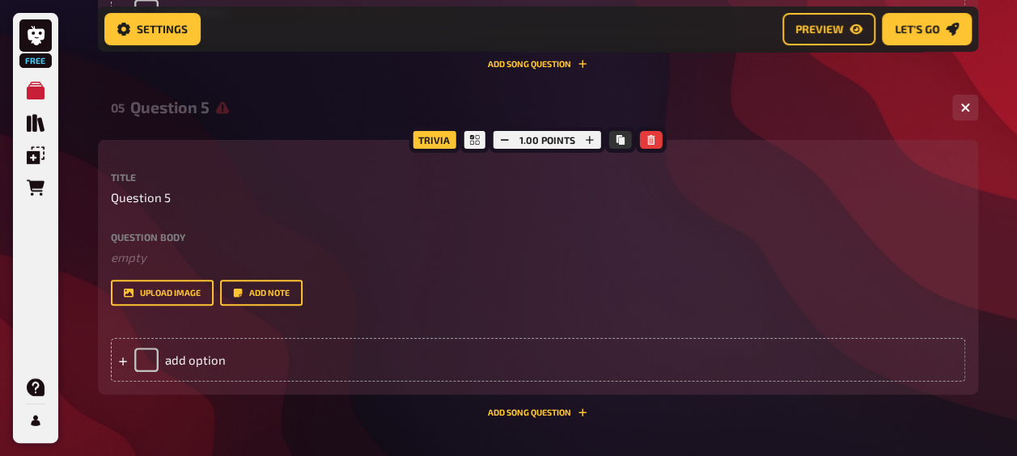
click at [199, 267] on div "Question body ﻿ empty Drop here to upload upload image Add note" at bounding box center [538, 269] width 855 height 74
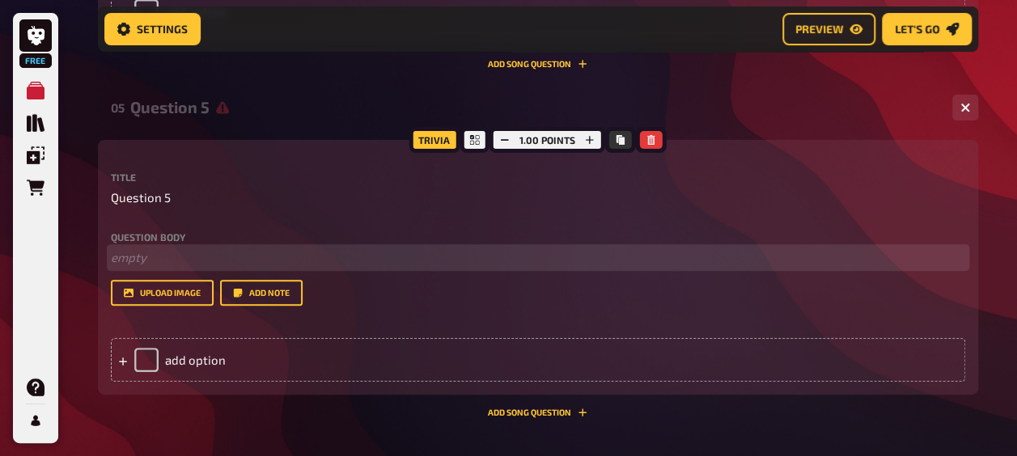
click at [200, 265] on p "﻿ empty" at bounding box center [538, 257] width 855 height 19
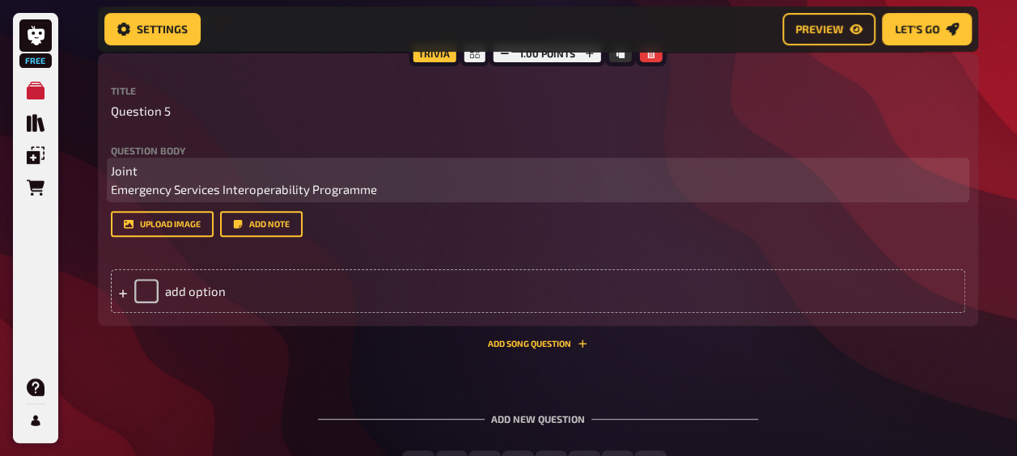
scroll to position [3325, 0]
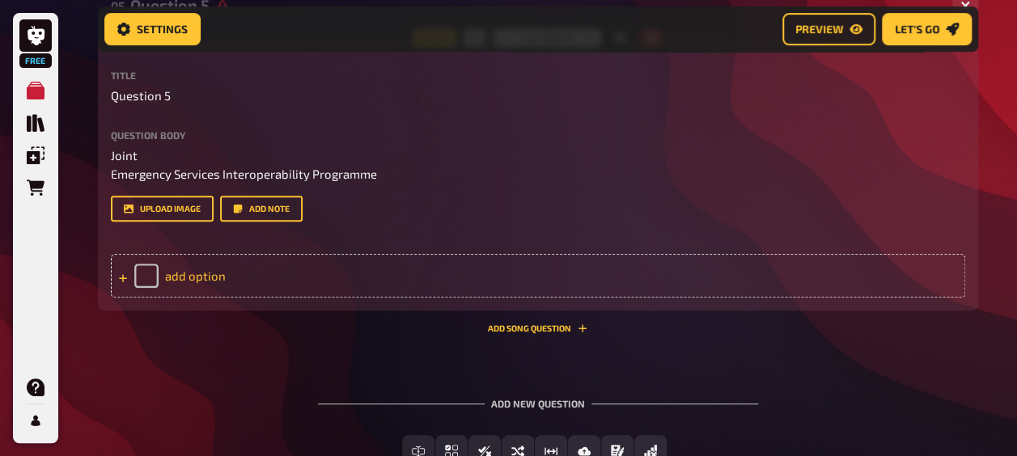
click at [196, 298] on div "add option" at bounding box center [538, 276] width 855 height 44
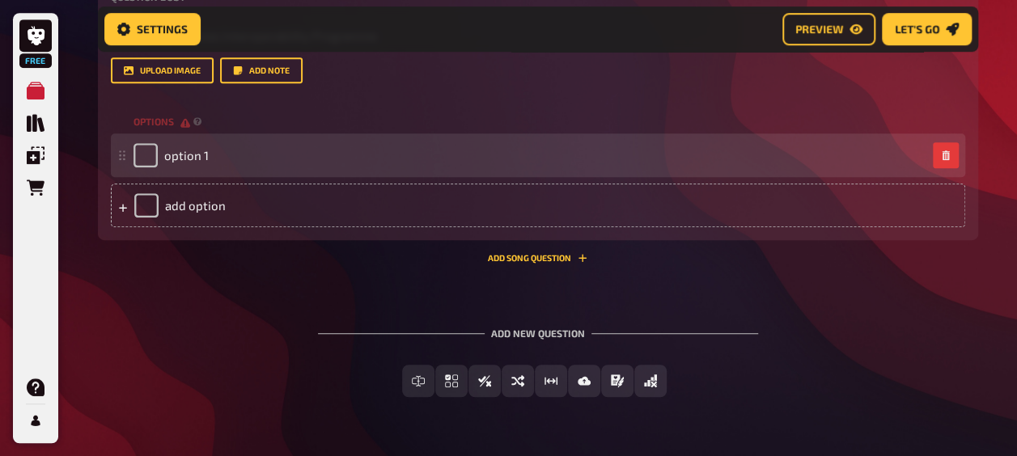
scroll to position [3465, 0]
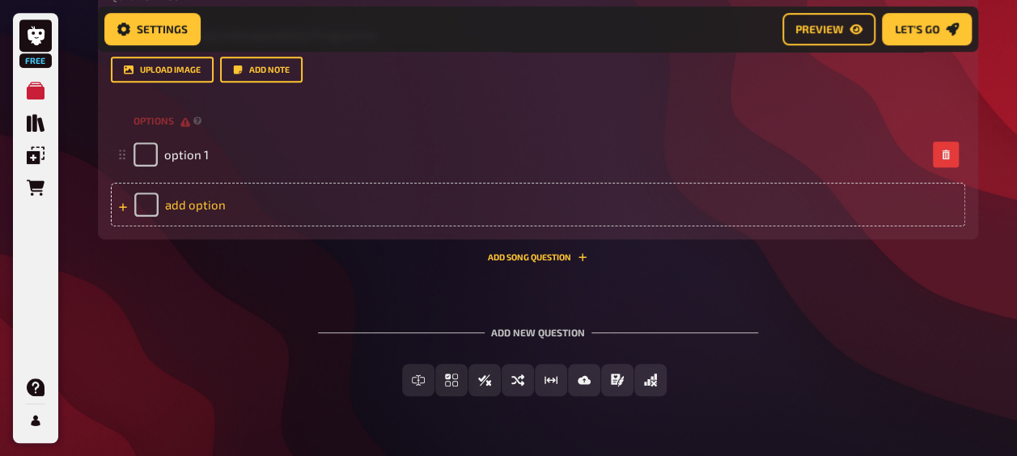
click at [202, 227] on div "add option" at bounding box center [538, 205] width 855 height 44
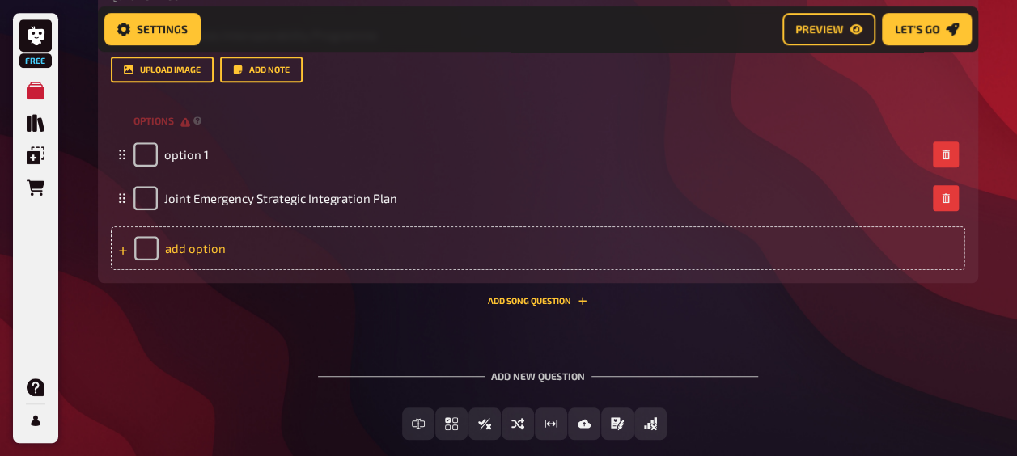
click at [196, 270] on div "add option" at bounding box center [538, 249] width 855 height 44
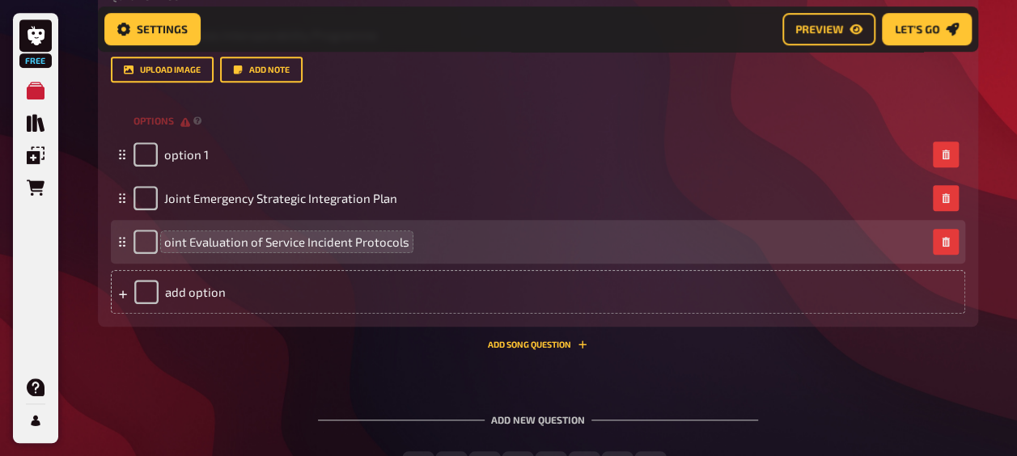
click at [173, 249] on span "oint Evaluation of Service Incident Protocols" at bounding box center [286, 242] width 245 height 15
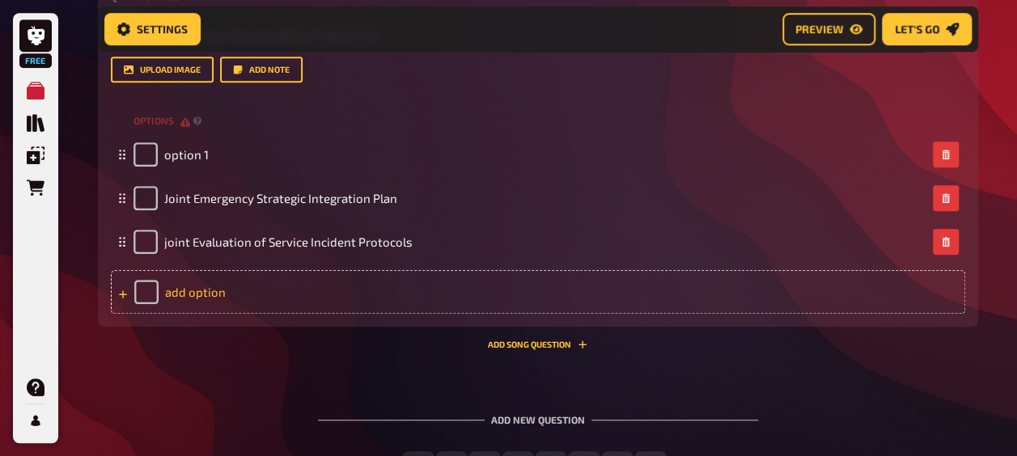
click at [247, 314] on div "add option" at bounding box center [538, 292] width 855 height 44
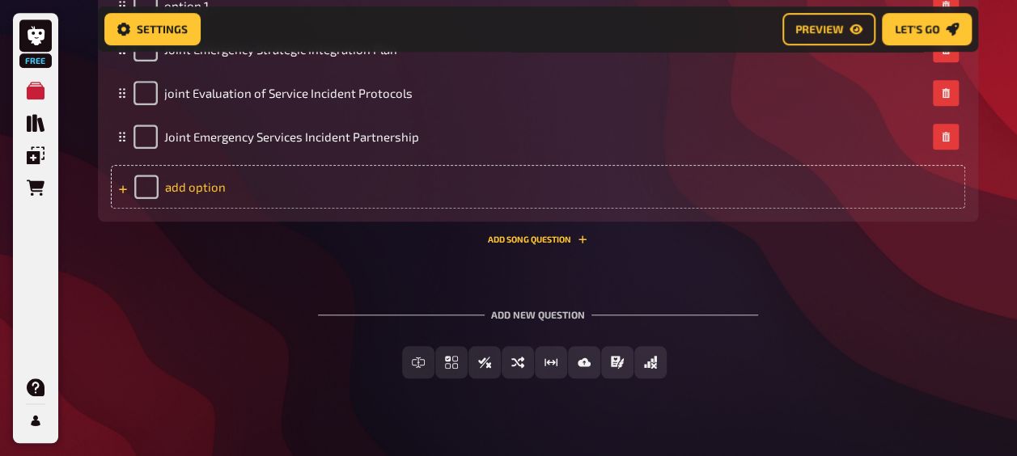
scroll to position [3627, 0]
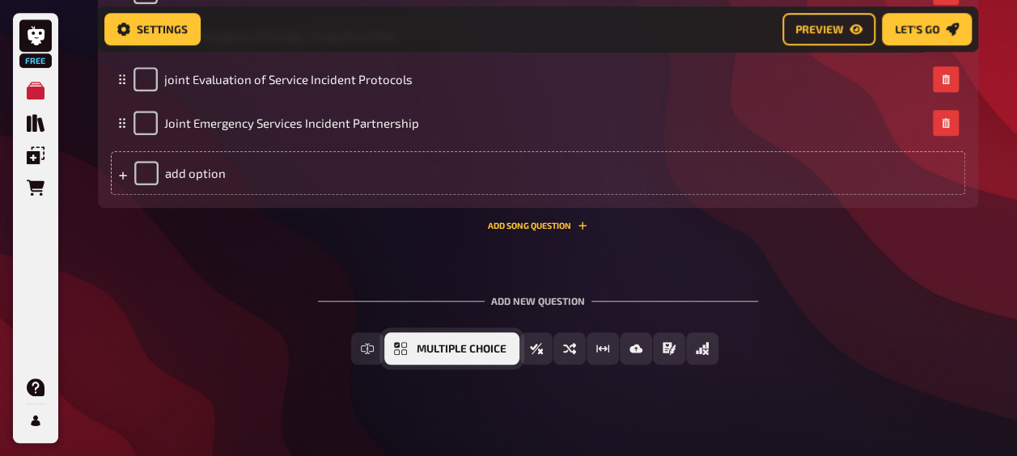
click at [486, 355] on span "Multiple Choice" at bounding box center [462, 349] width 90 height 11
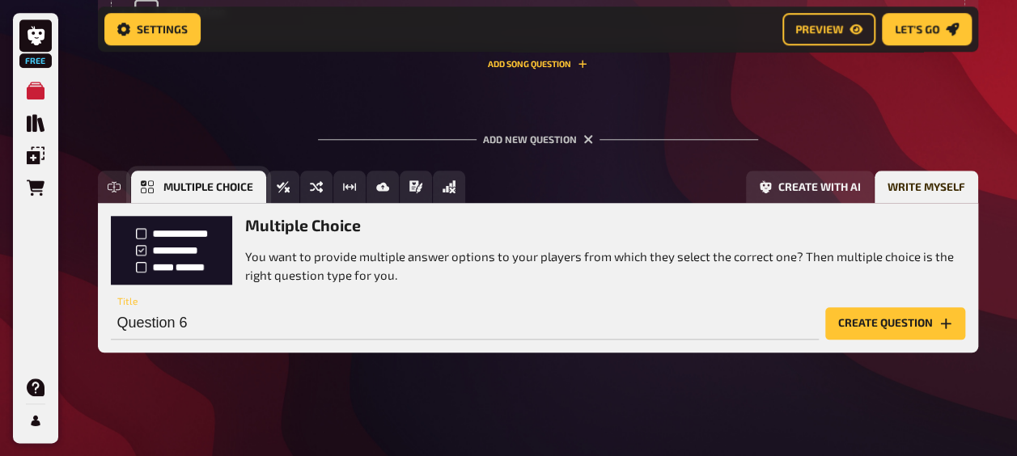
scroll to position [3880, 0]
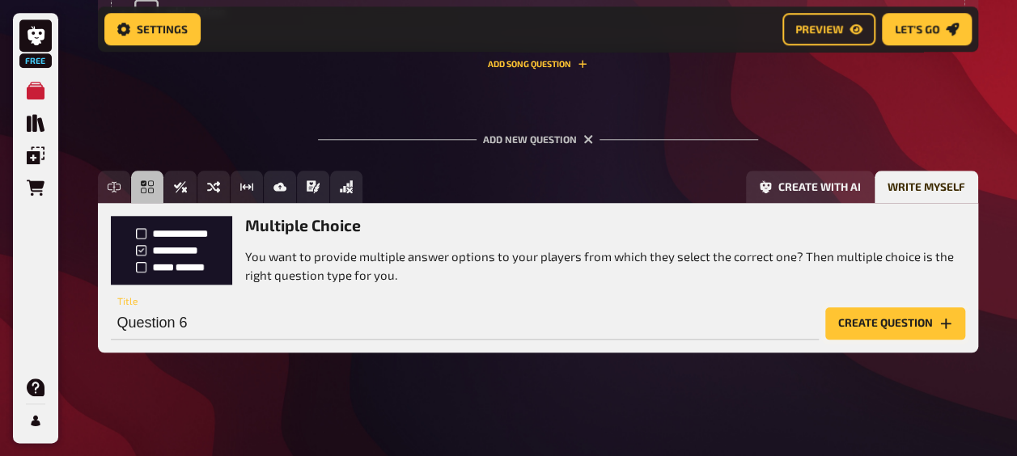
click at [942, 319] on icon "Create question" at bounding box center [946, 323] width 13 height 13
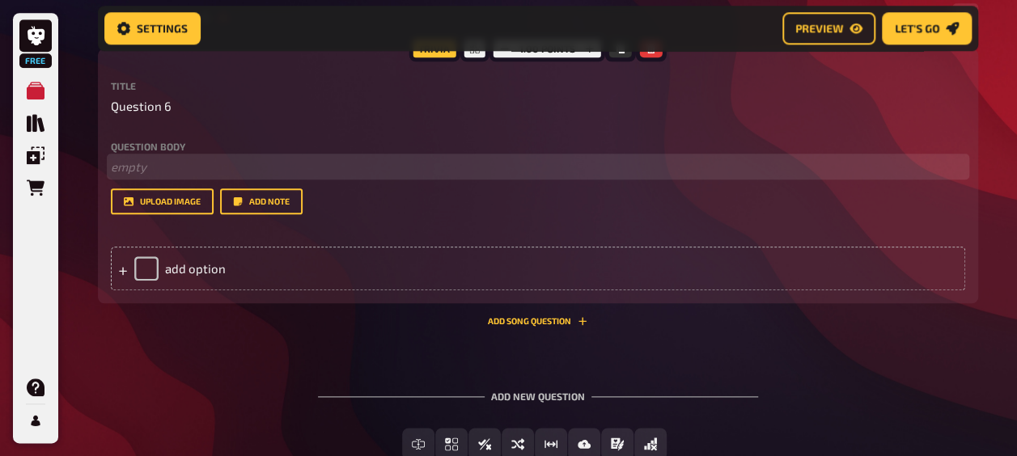
click at [173, 176] on p "﻿ empty" at bounding box center [538, 167] width 855 height 19
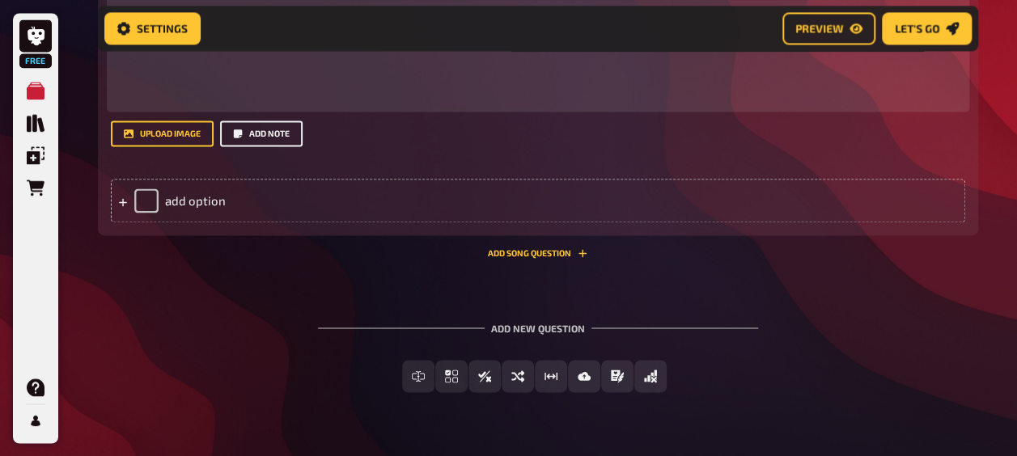
scroll to position [4211, 0]
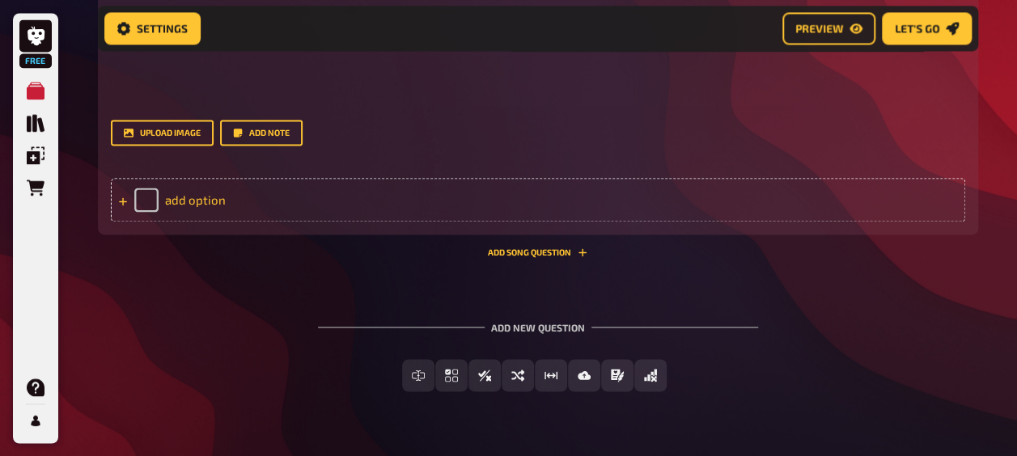
click at [207, 222] on div "add option" at bounding box center [538, 200] width 855 height 44
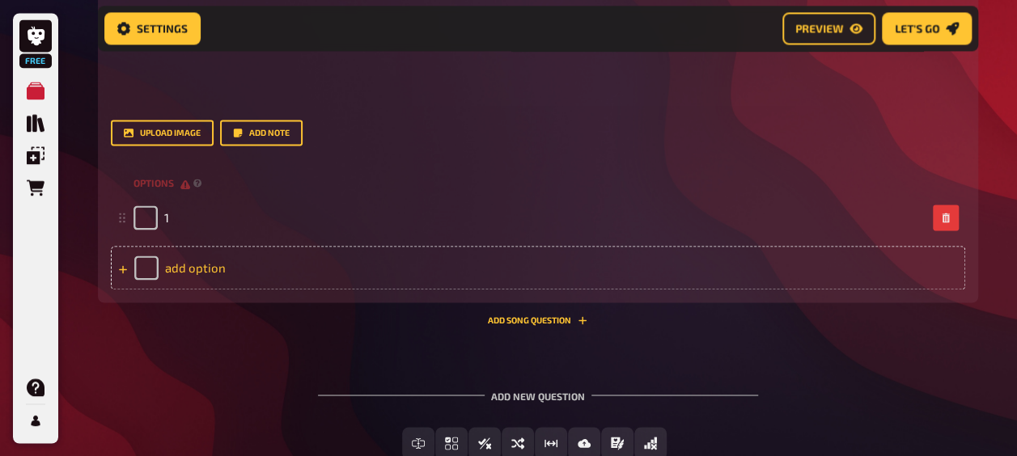
click at [225, 290] on div "add option" at bounding box center [538, 268] width 855 height 44
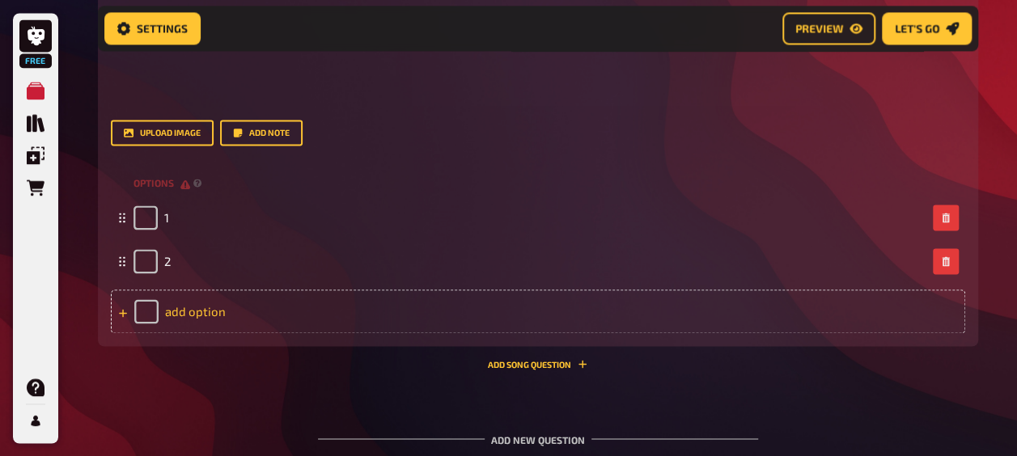
click at [217, 333] on div "add option" at bounding box center [538, 312] width 855 height 44
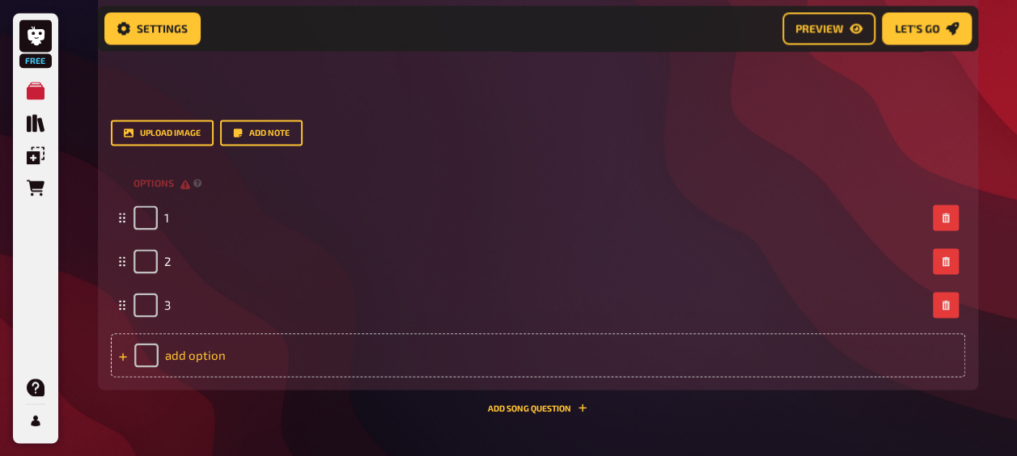
click at [222, 377] on div "add option" at bounding box center [538, 355] width 855 height 44
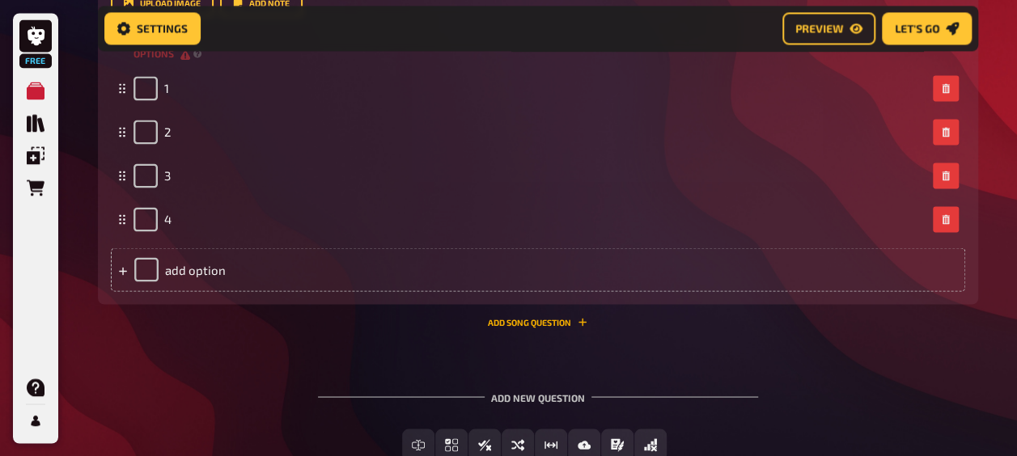
scroll to position [4479, 0]
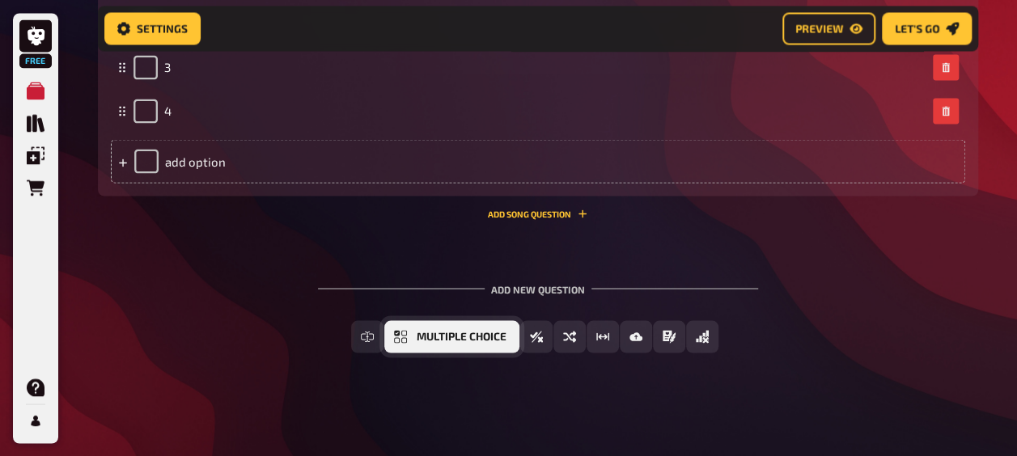
drag, startPoint x: 404, startPoint y: 397, endPoint x: 452, endPoint y: 405, distance: 48.4
click at [452, 353] on button "Multiple Choice" at bounding box center [451, 336] width 135 height 32
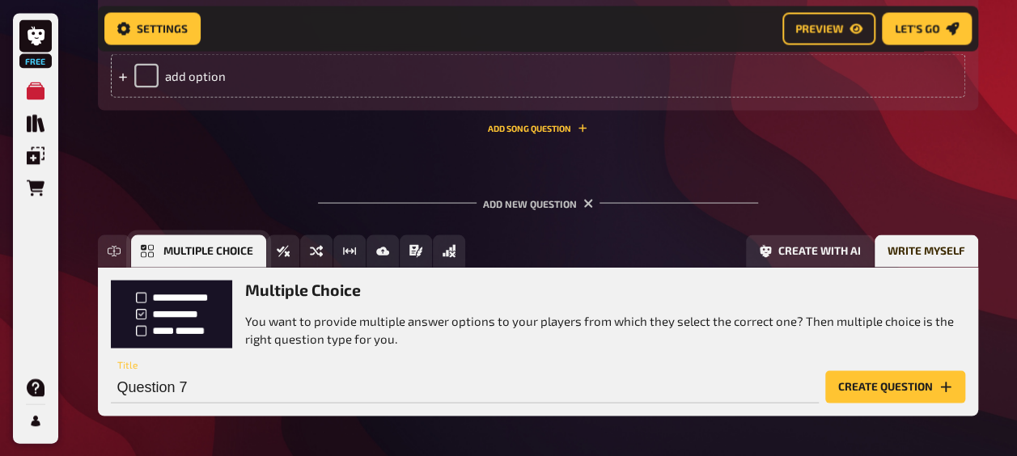
scroll to position [4689, 0]
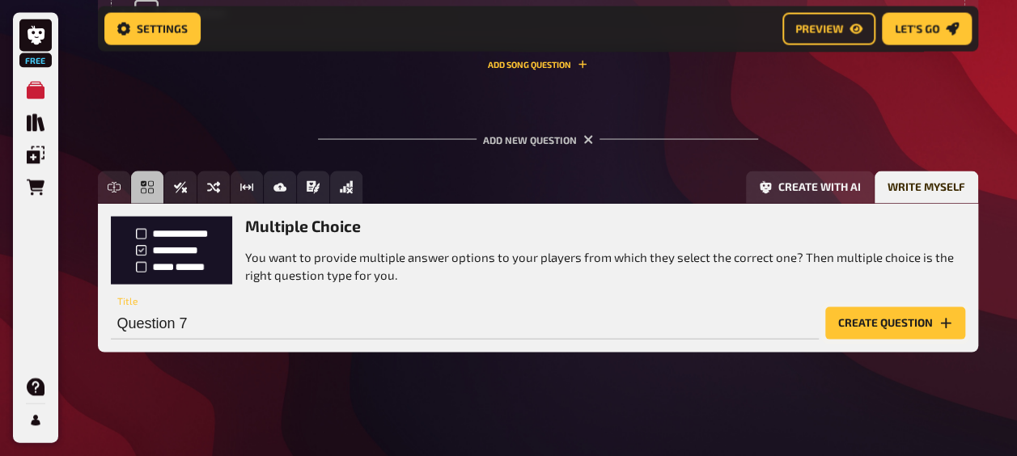
click at [872, 325] on button "Create question" at bounding box center [895, 324] width 140 height 32
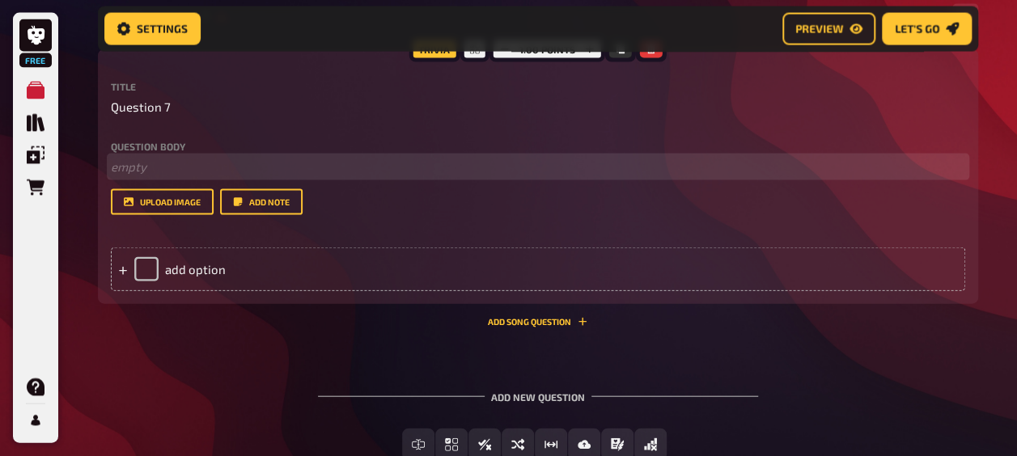
click at [192, 176] on p "﻿ empty" at bounding box center [538, 167] width 855 height 19
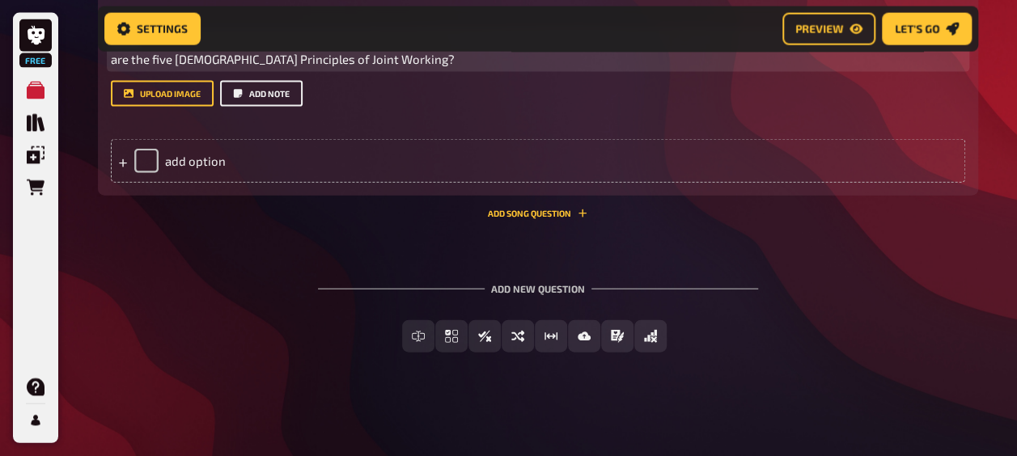
scroll to position [4870, 0]
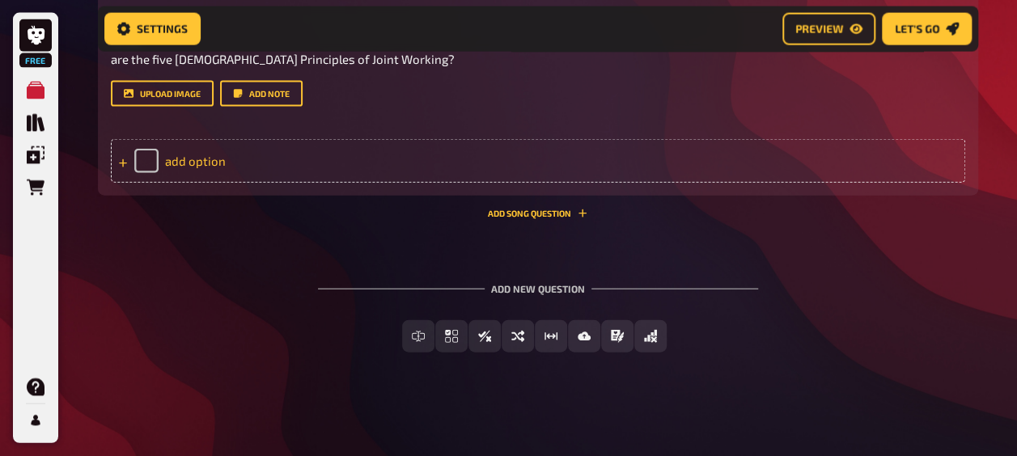
click at [269, 183] on div "add option" at bounding box center [538, 161] width 855 height 44
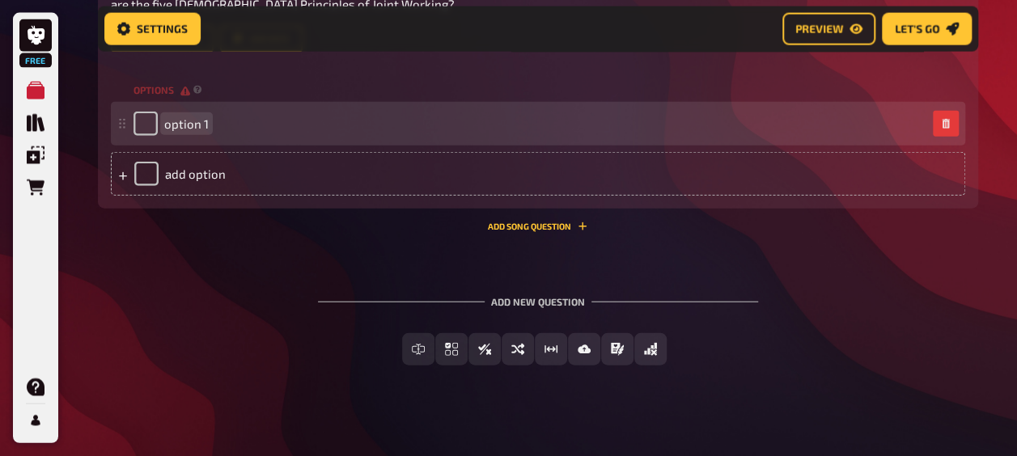
paste span
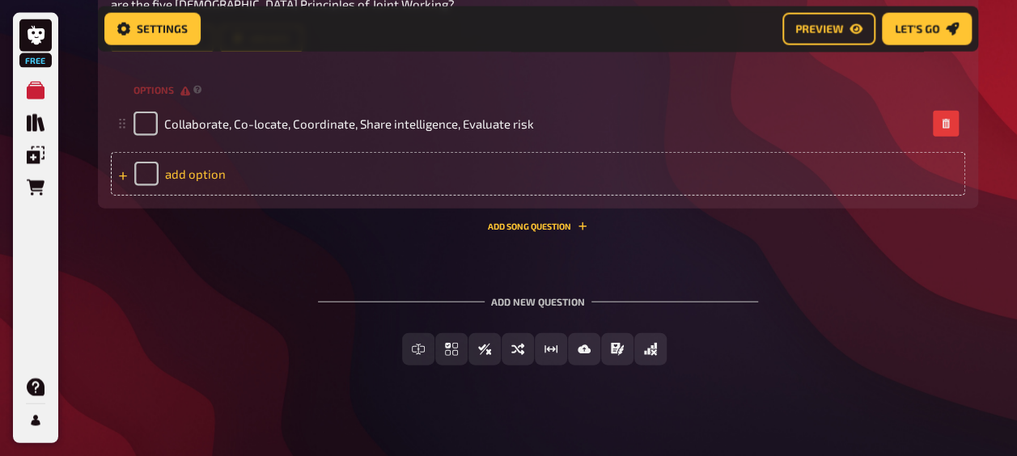
click at [222, 196] on div "add option" at bounding box center [538, 174] width 855 height 44
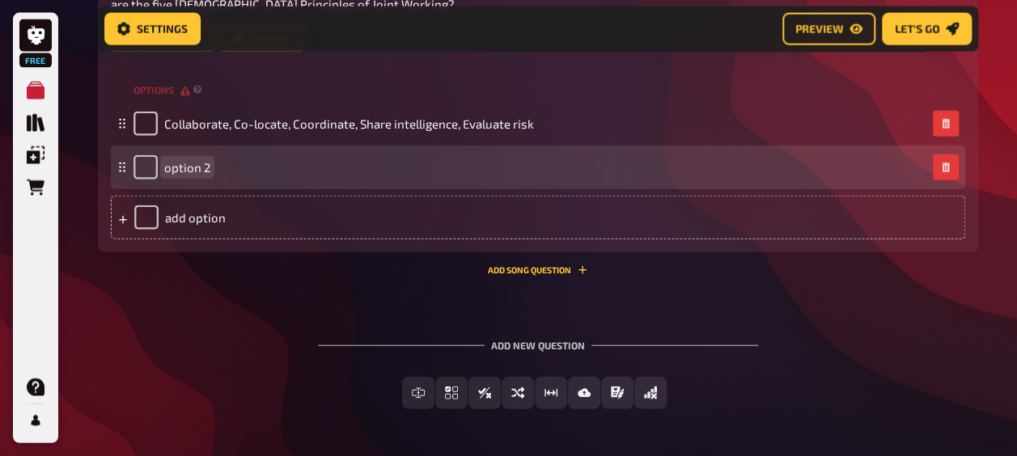
paste span
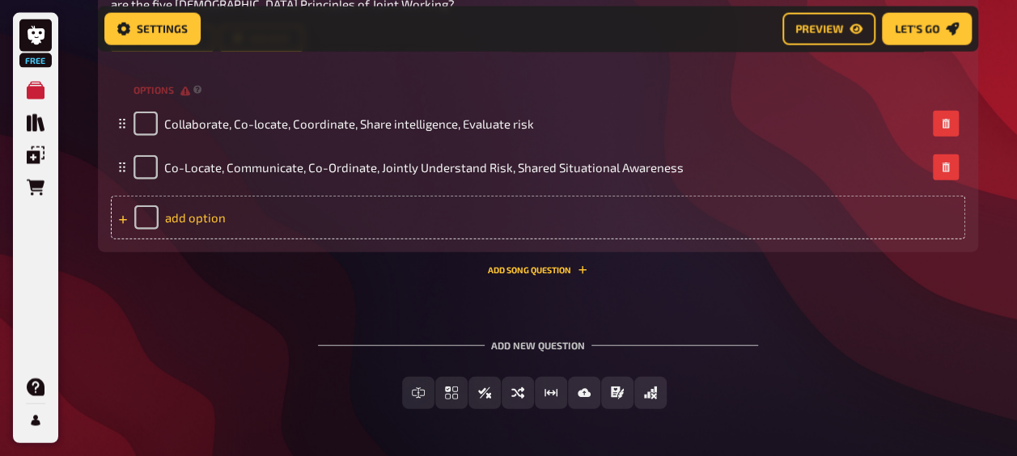
click at [206, 240] on div "add option" at bounding box center [538, 218] width 855 height 44
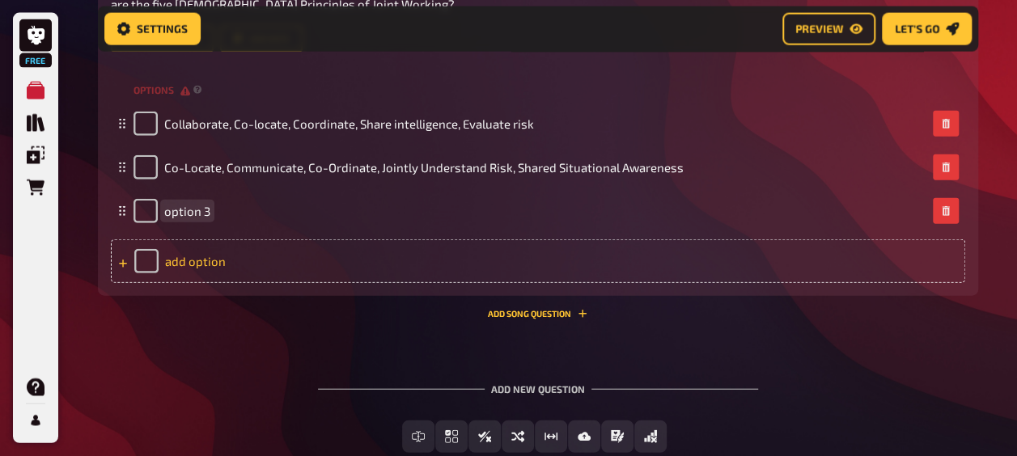
paste span
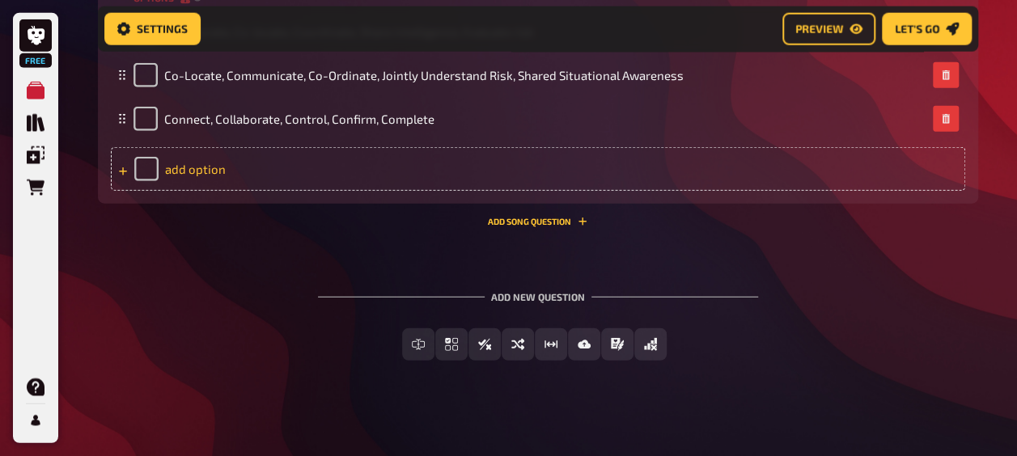
click at [231, 191] on div "add option" at bounding box center [538, 169] width 855 height 44
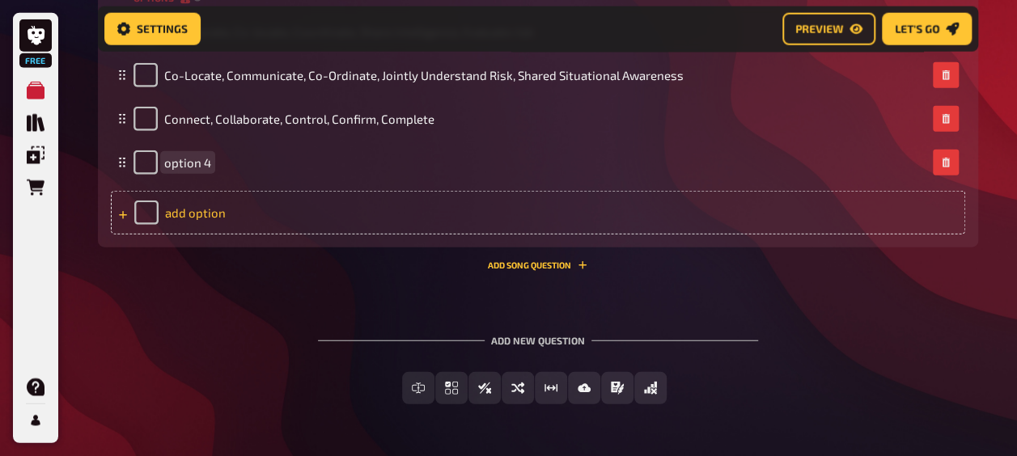
paste span
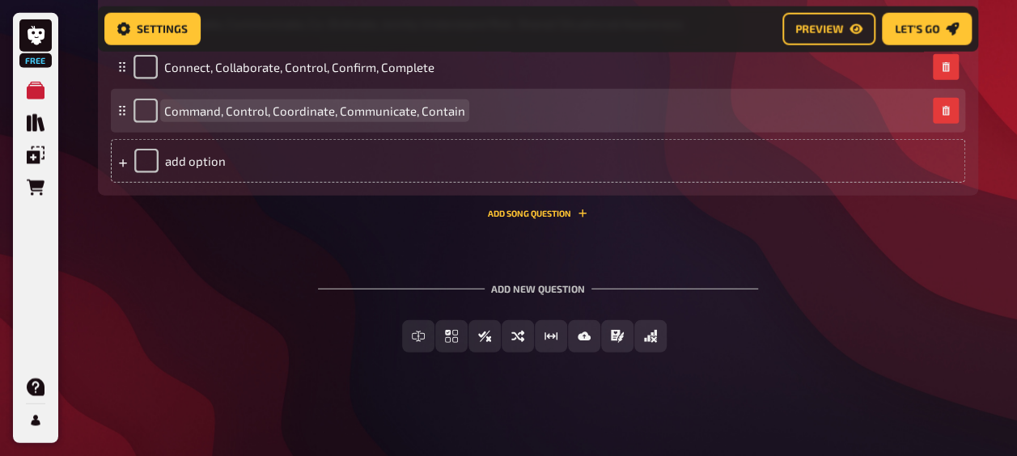
scroll to position [5171, 0]
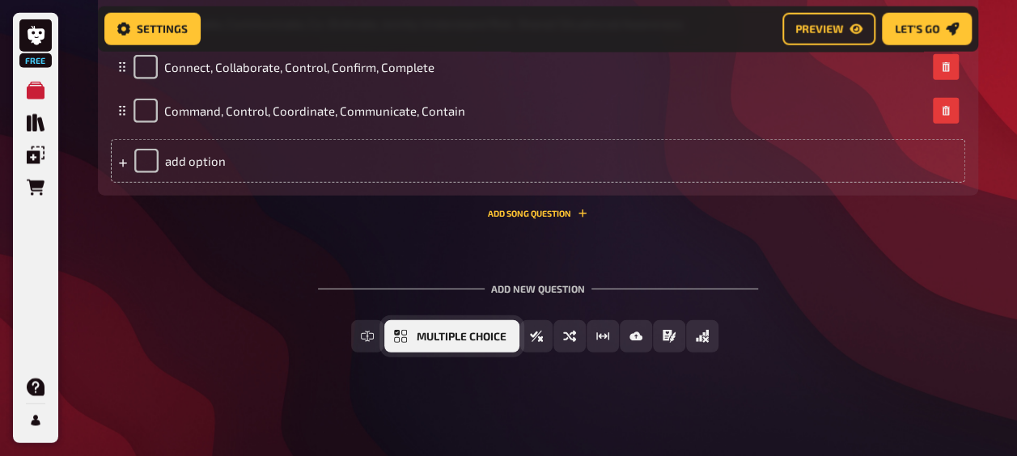
click at [411, 353] on button "Multiple Choice" at bounding box center [451, 336] width 135 height 32
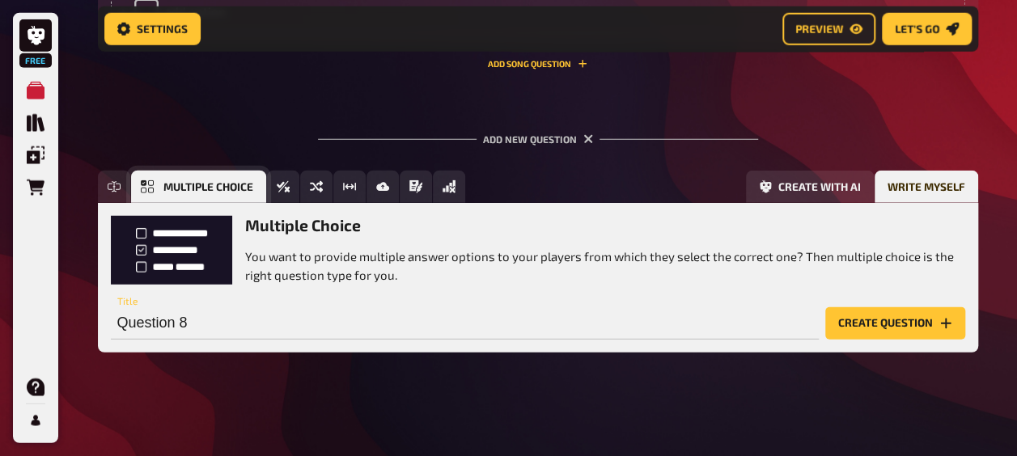
scroll to position [5346, 0]
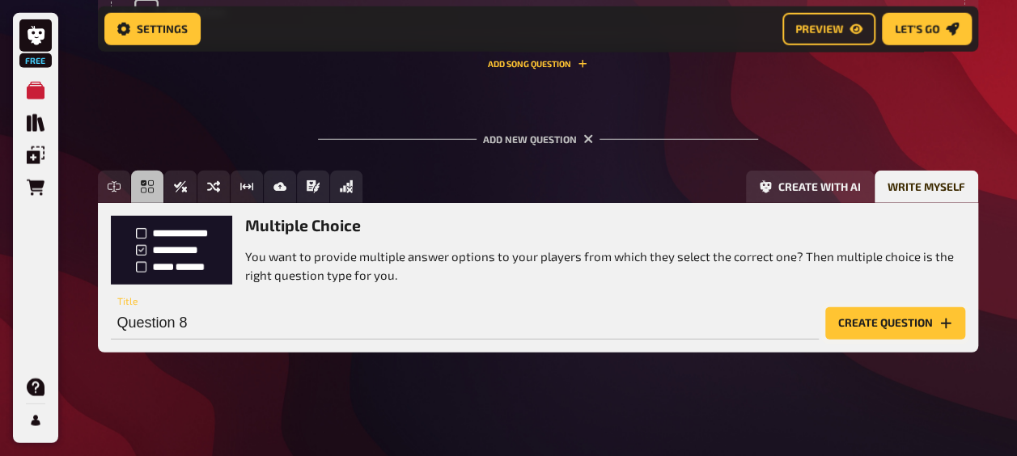
click at [901, 325] on button "Create question" at bounding box center [895, 324] width 140 height 32
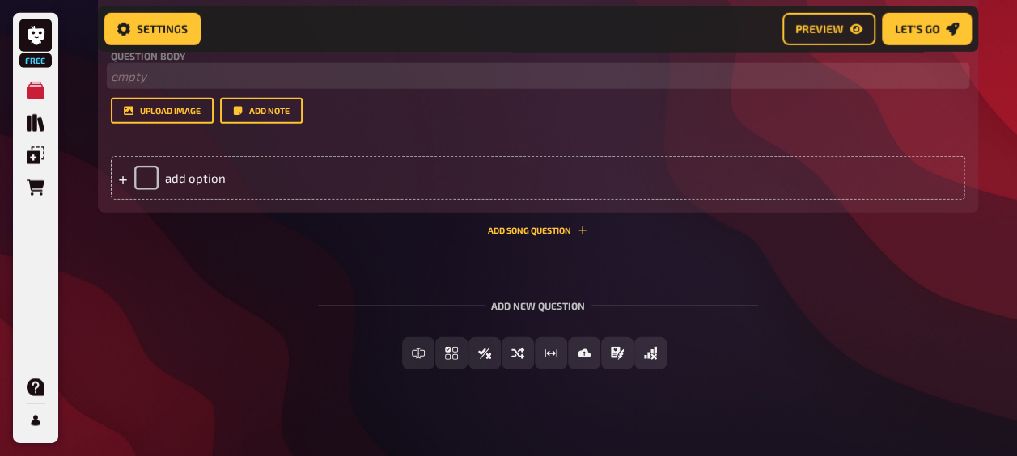
click at [161, 86] on p "﻿ empty" at bounding box center [538, 76] width 855 height 19
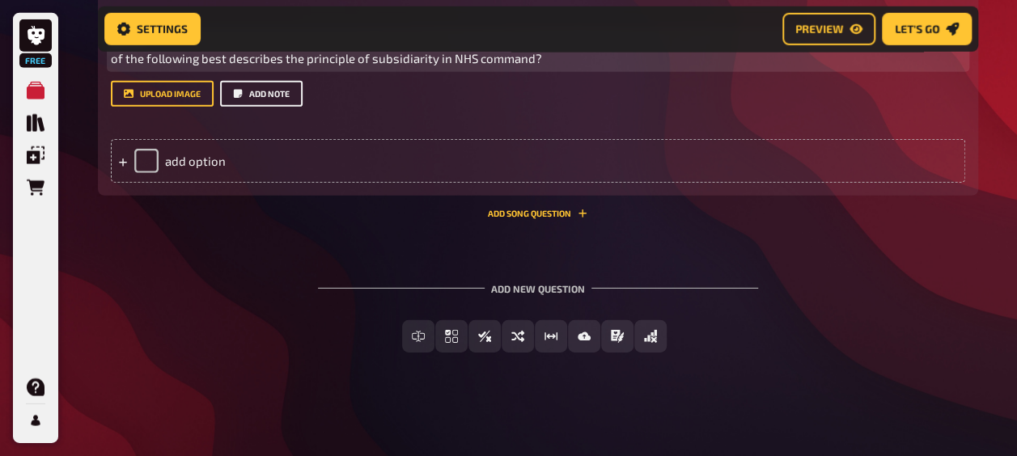
scroll to position [5480, 0]
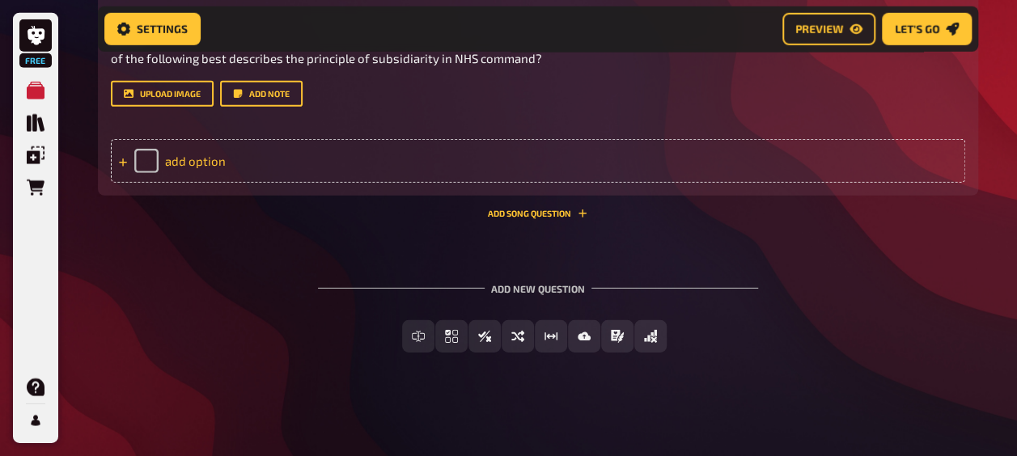
click at [216, 183] on div "add option" at bounding box center [538, 161] width 855 height 44
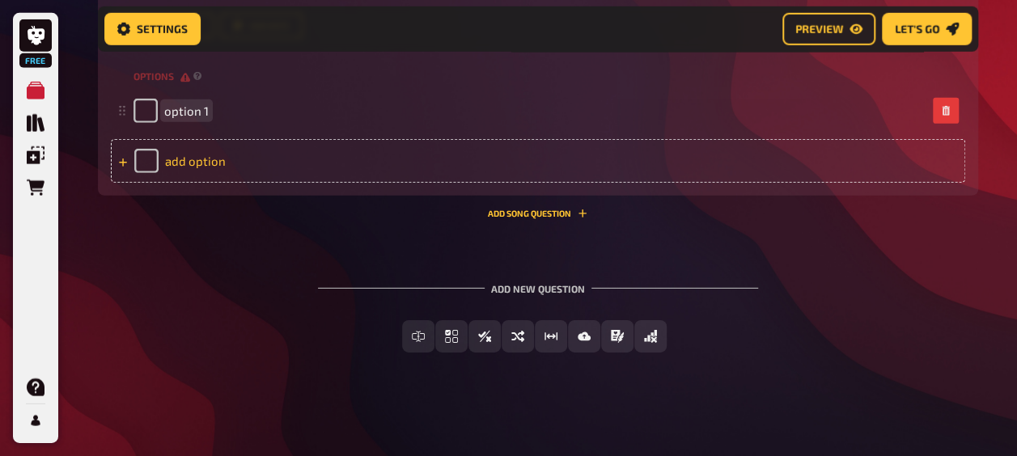
paste span
click at [215, 183] on div "add option" at bounding box center [538, 161] width 855 height 44
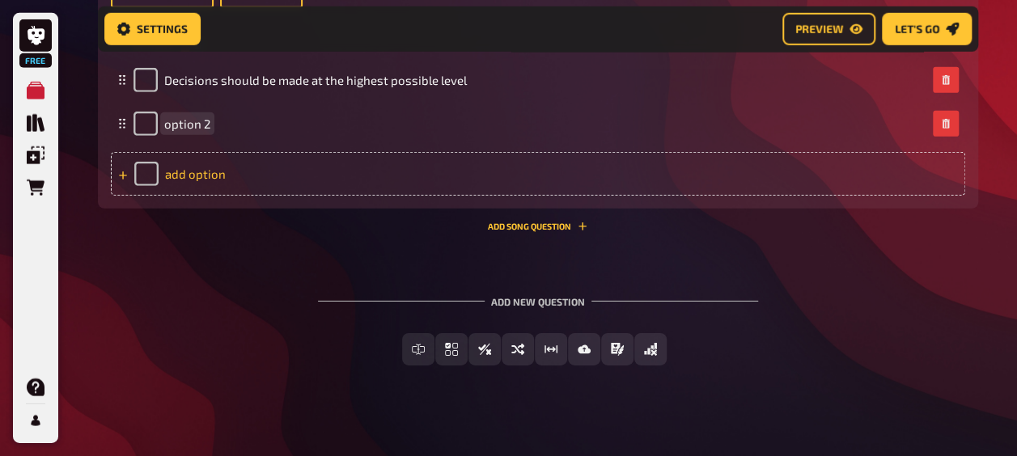
paste span
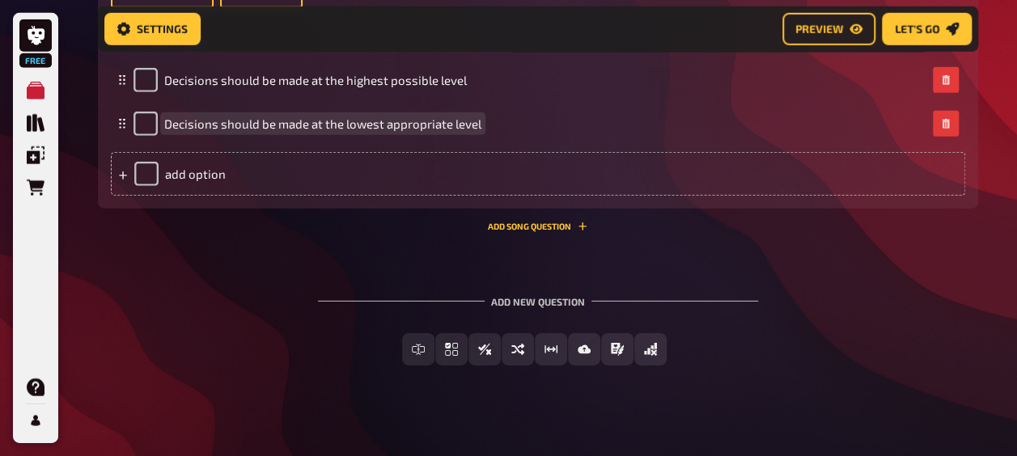
scroll to position [5557, 0]
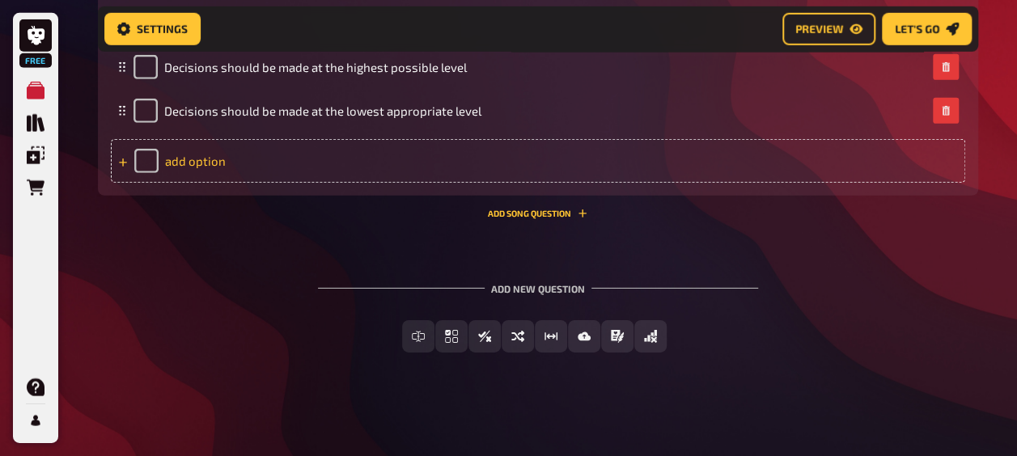
click at [322, 183] on div "add option" at bounding box center [538, 161] width 855 height 44
paste span
click at [217, 183] on div "add option" at bounding box center [538, 161] width 855 height 44
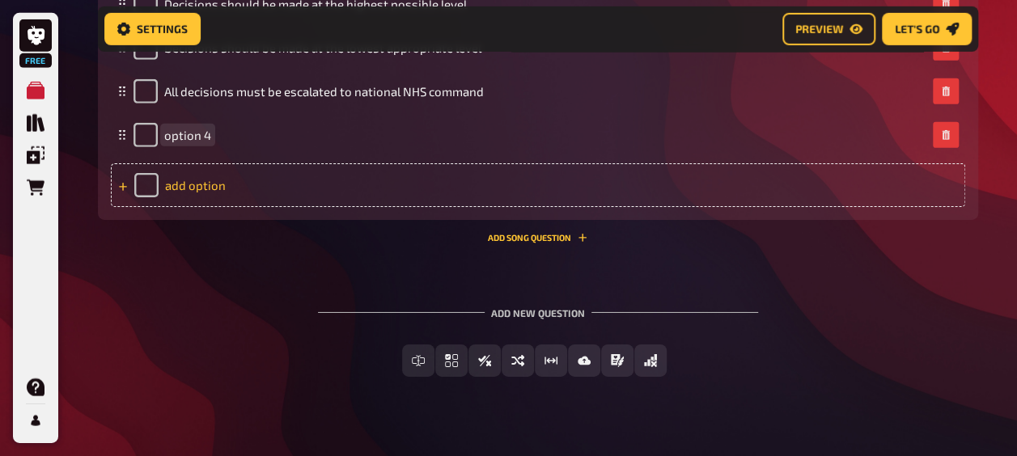
paste span
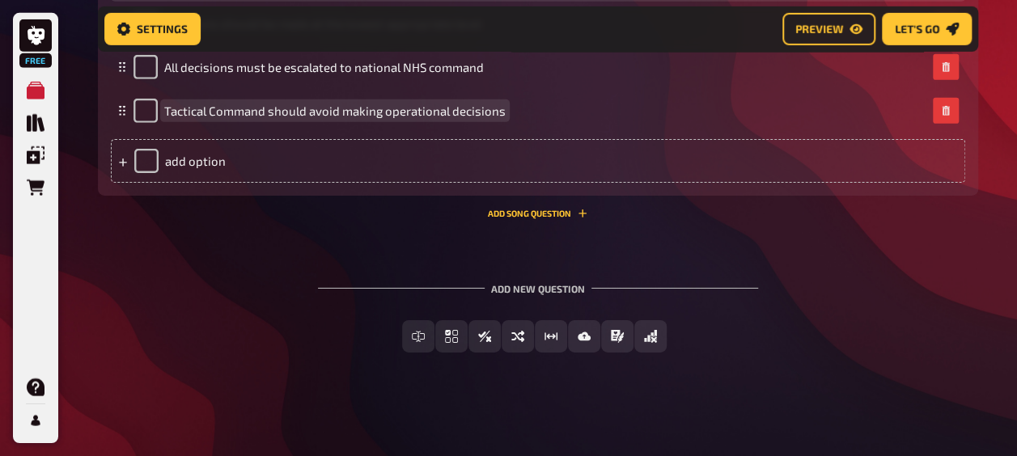
scroll to position [5822, 0]
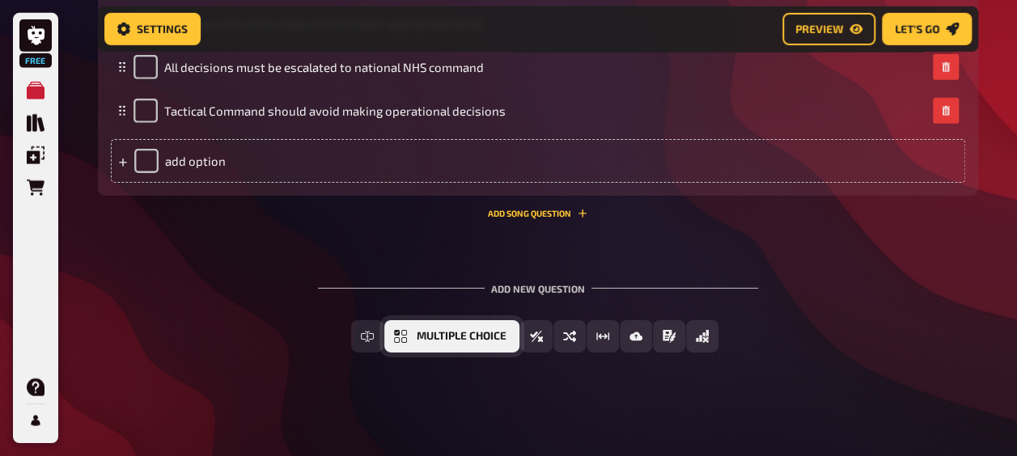
click at [442, 342] on span "Multiple Choice" at bounding box center [462, 336] width 90 height 11
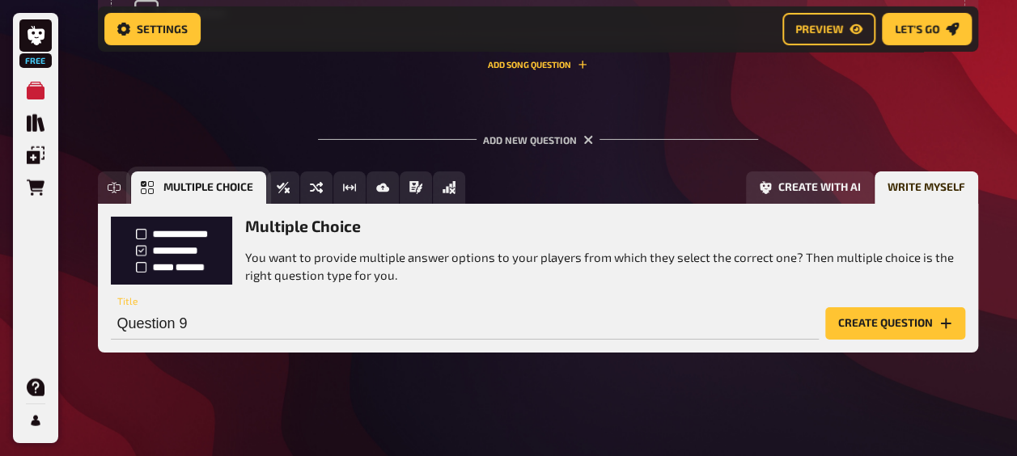
scroll to position [6003, 0]
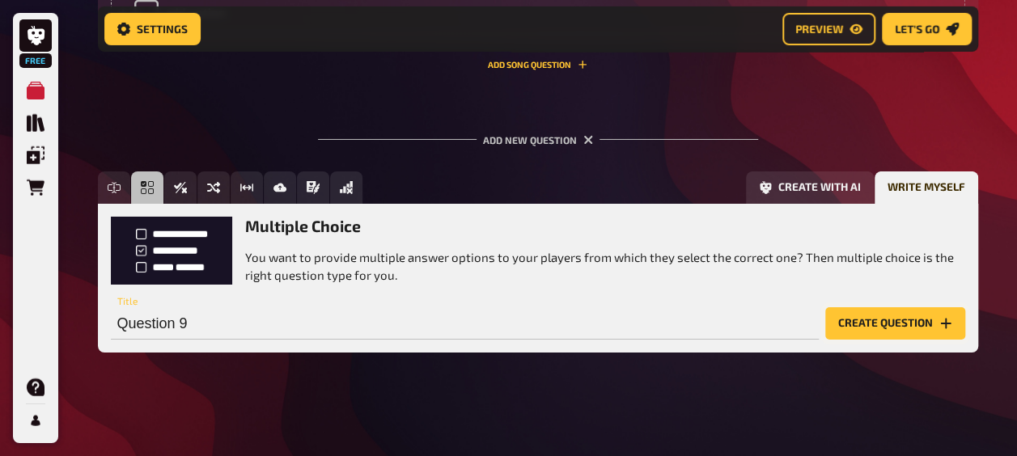
click at [914, 308] on button "Create question" at bounding box center [895, 324] width 140 height 32
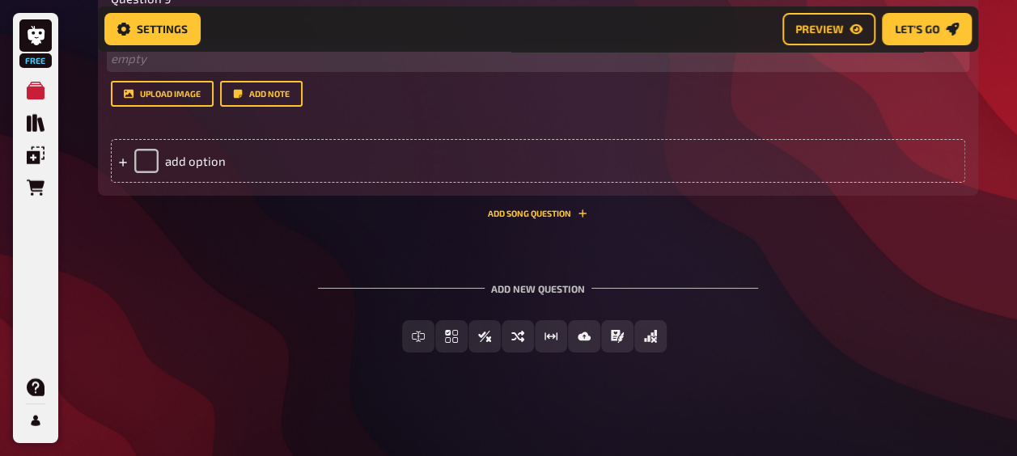
click at [189, 68] on p "﻿ empty" at bounding box center [538, 58] width 855 height 19
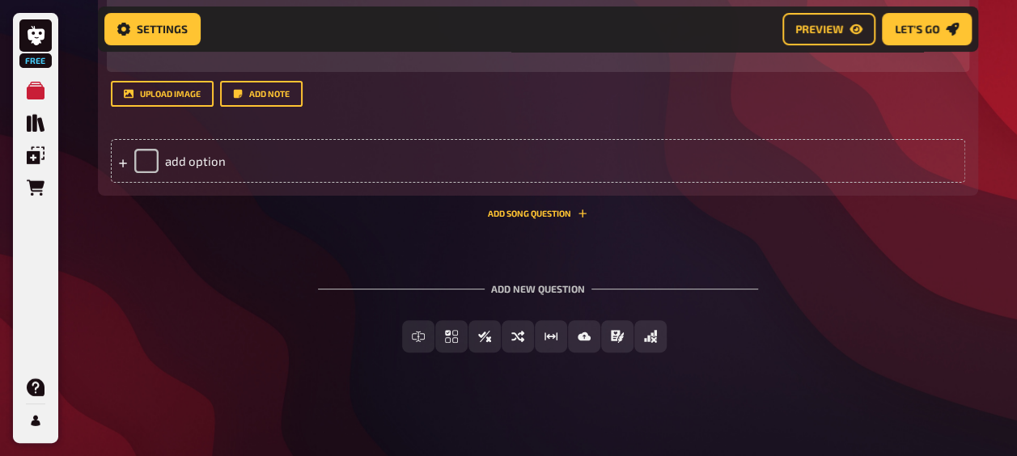
scroll to position [6285, 0]
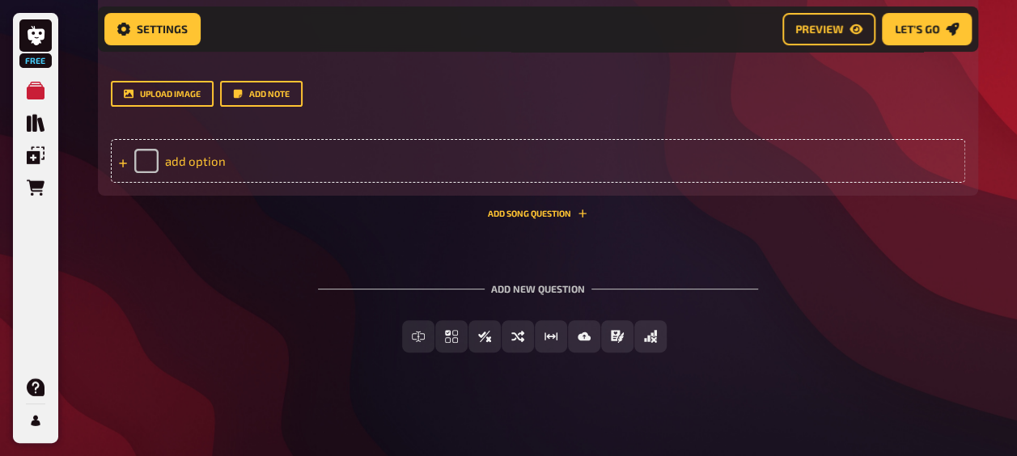
click at [236, 183] on div "add option" at bounding box center [538, 161] width 855 height 44
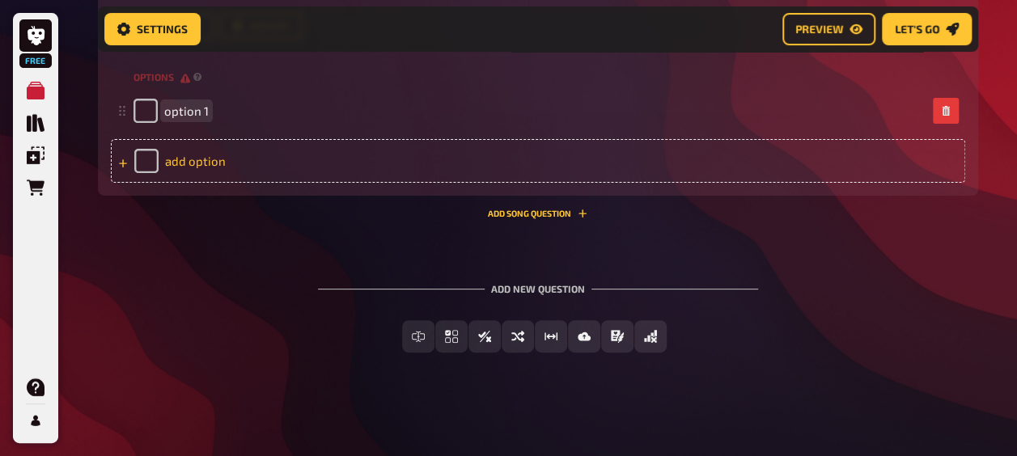
paste span
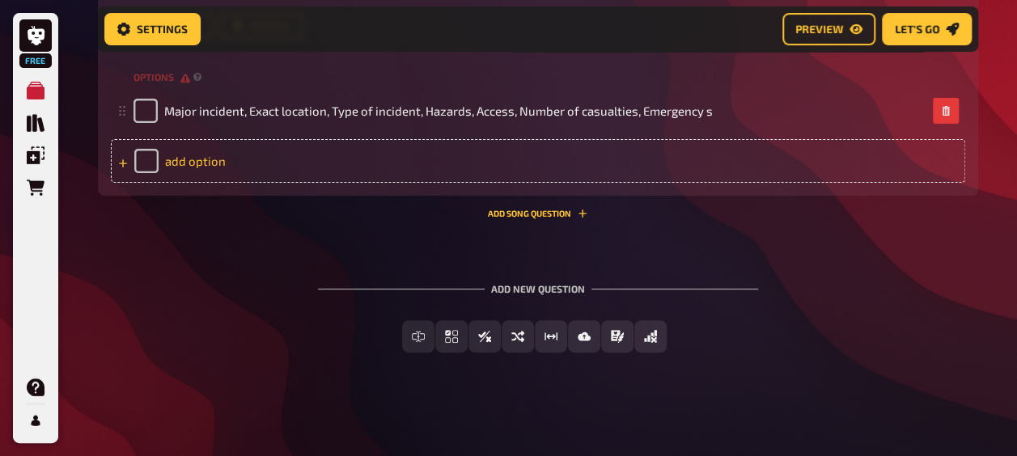
click at [461, 183] on div "add option" at bounding box center [538, 161] width 855 height 44
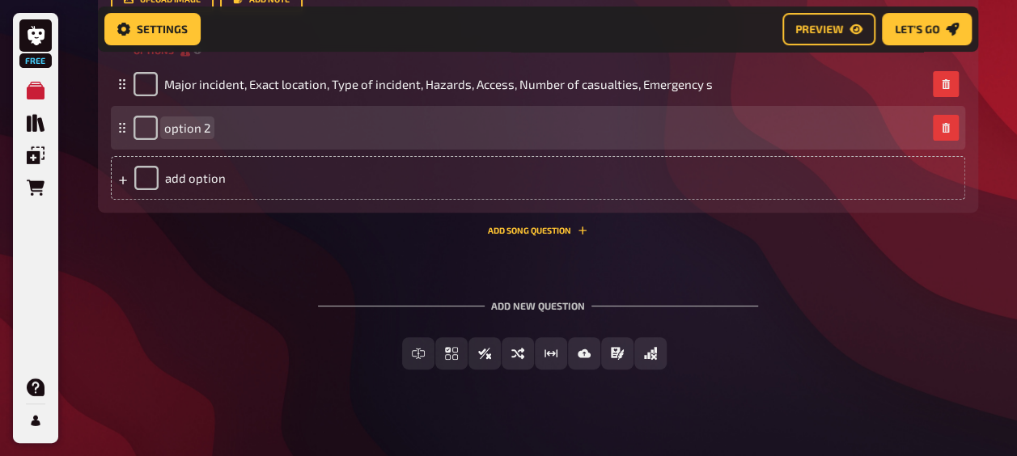
paste span
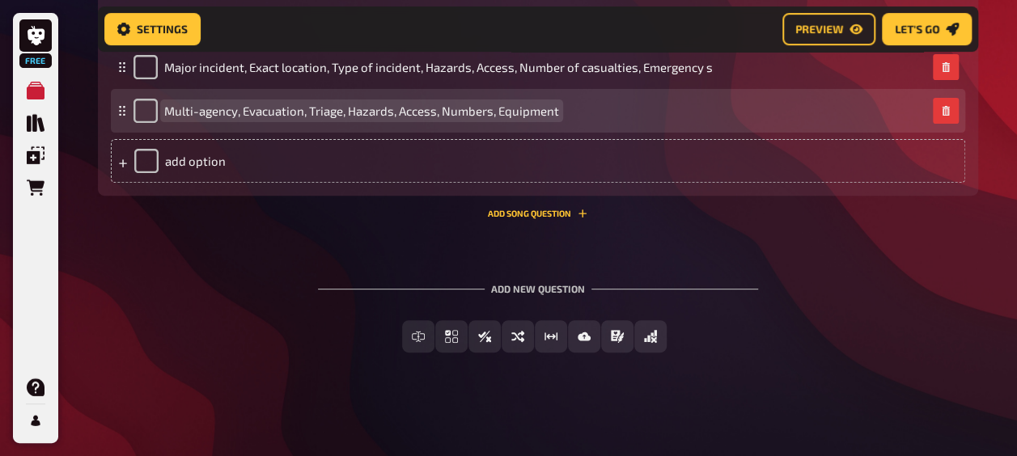
scroll to position [6398, 0]
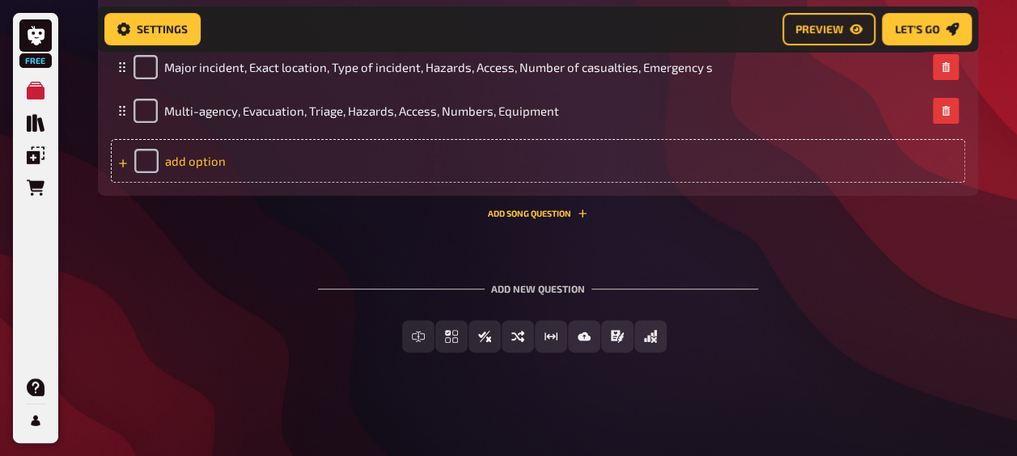
click at [254, 183] on div "add option" at bounding box center [538, 161] width 855 height 44
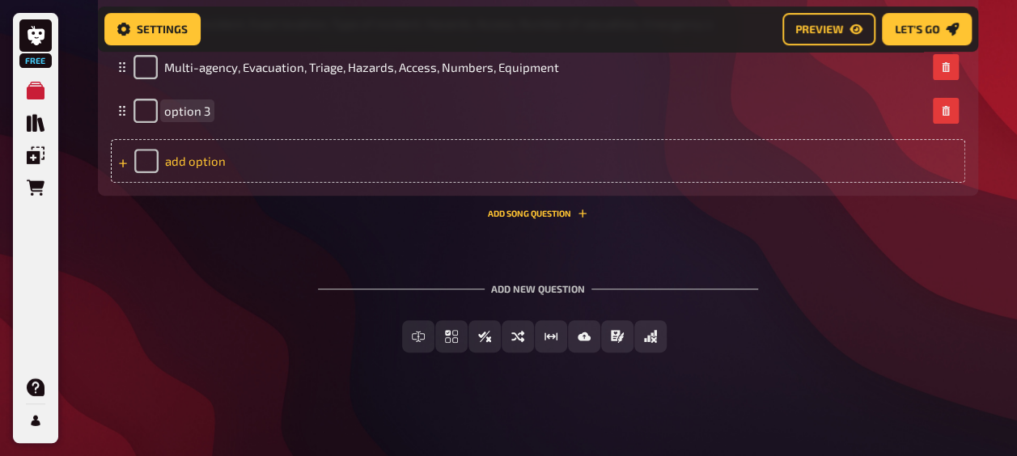
paste span
click at [359, 183] on div "add option" at bounding box center [538, 161] width 855 height 44
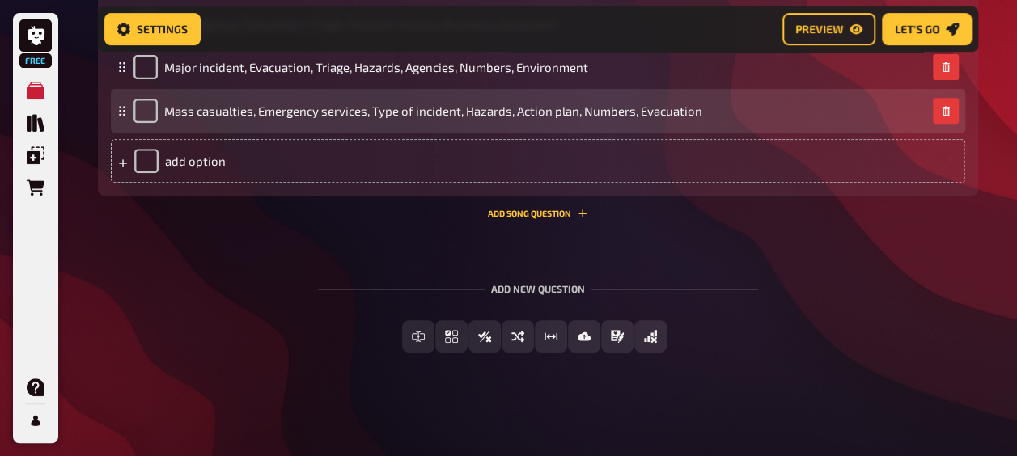
scroll to position [6605, 0]
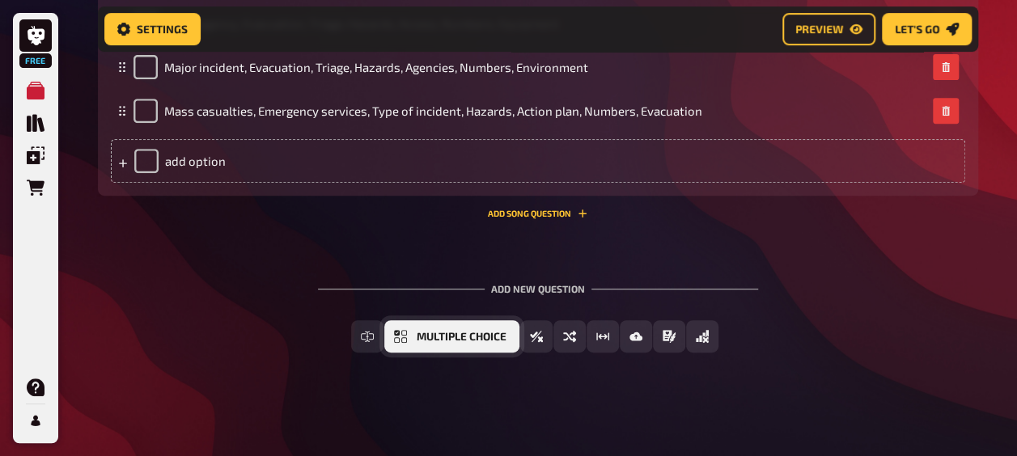
click at [448, 353] on button "Multiple Choice" at bounding box center [451, 336] width 135 height 32
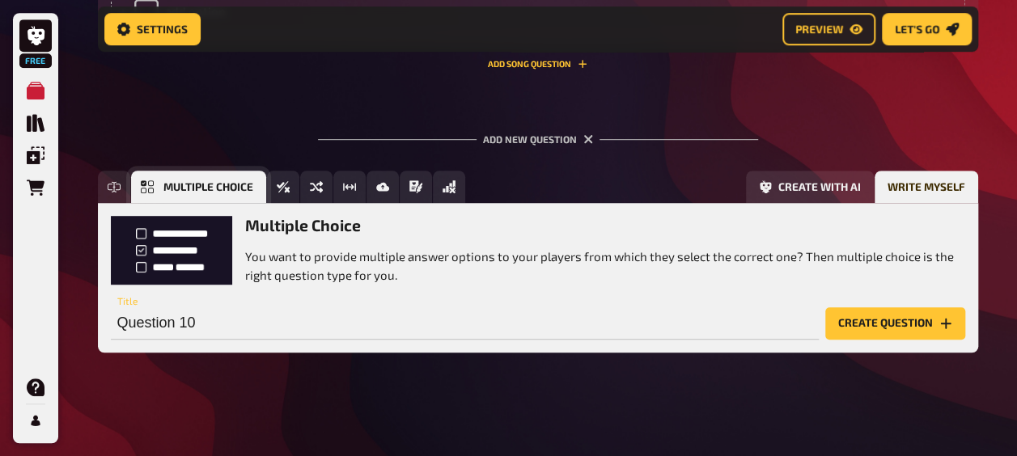
scroll to position [6830, 0]
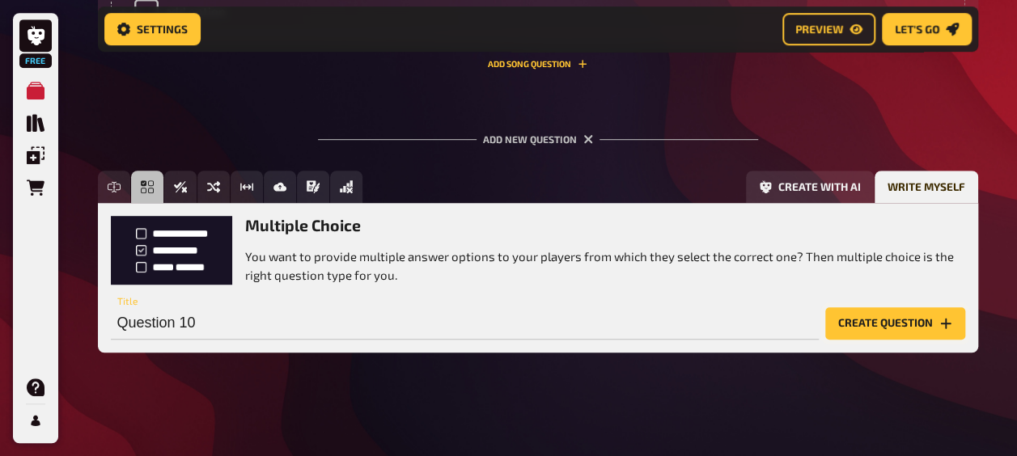
click at [937, 326] on button "Create question" at bounding box center [895, 324] width 140 height 32
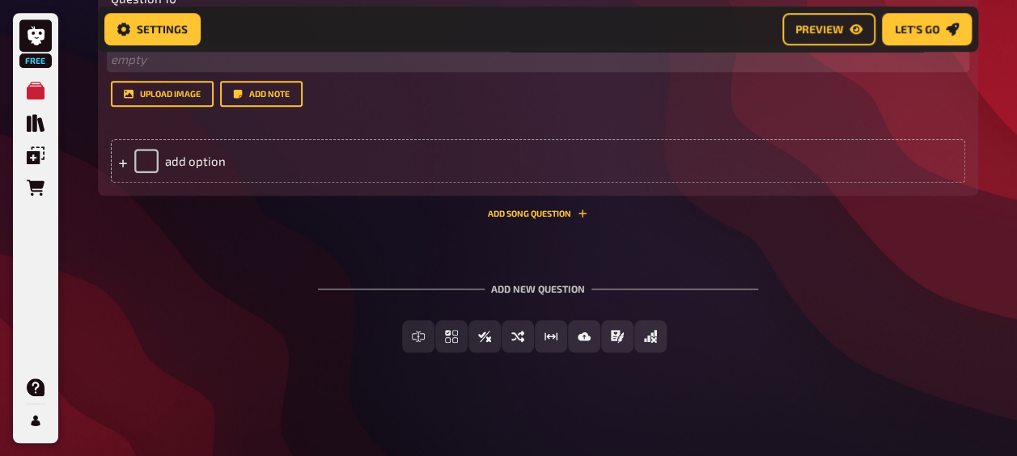
click at [207, 69] on p "﻿ empty" at bounding box center [538, 59] width 855 height 19
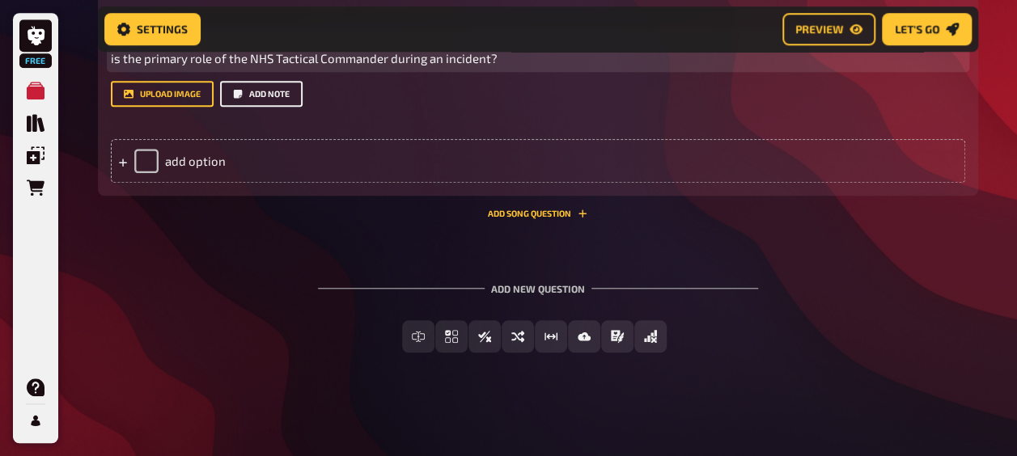
scroll to position [6926, 0]
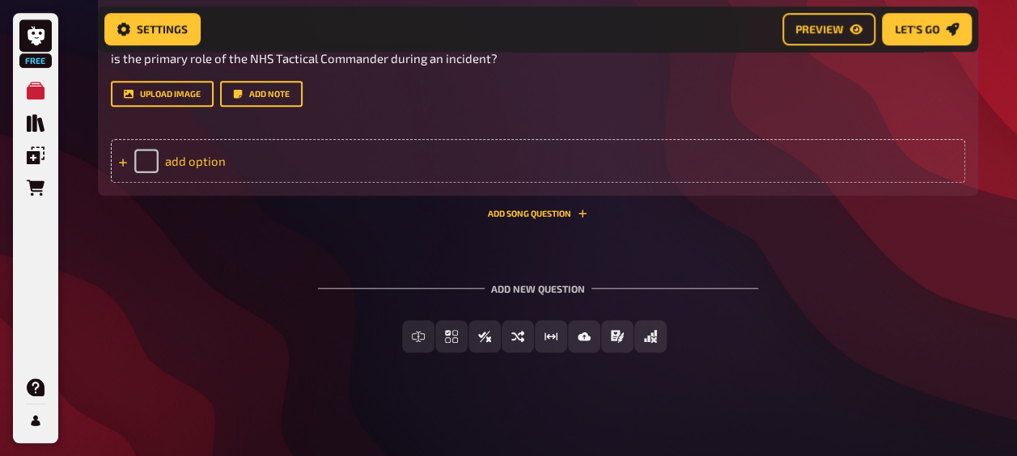
click at [259, 183] on div "add option" at bounding box center [538, 161] width 855 height 44
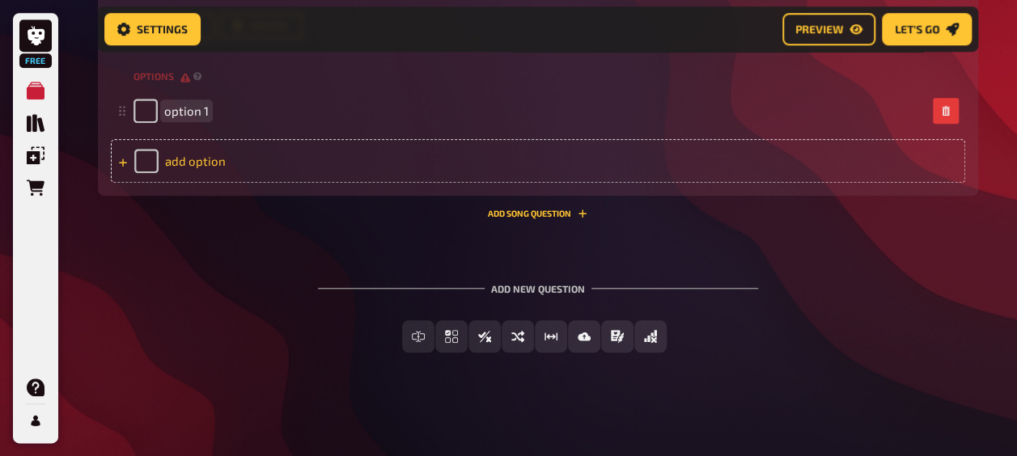
paste span
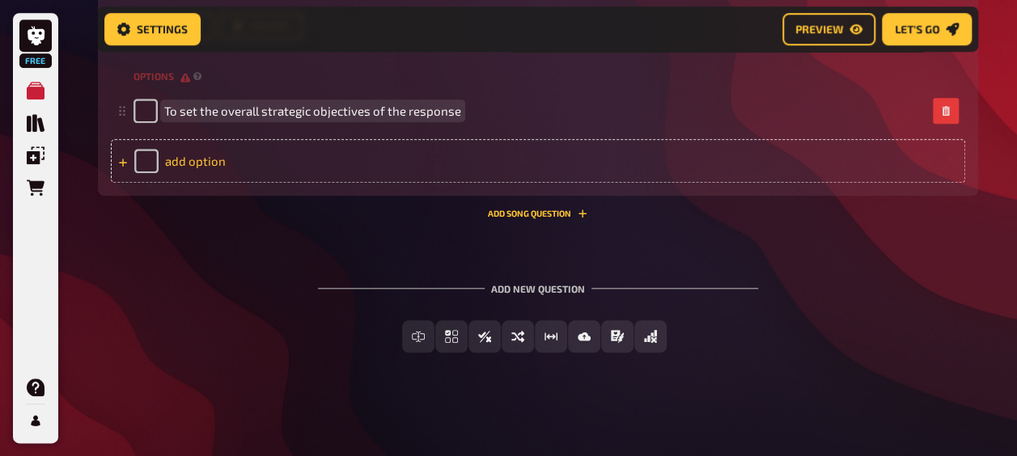
scroll to position [6976, 0]
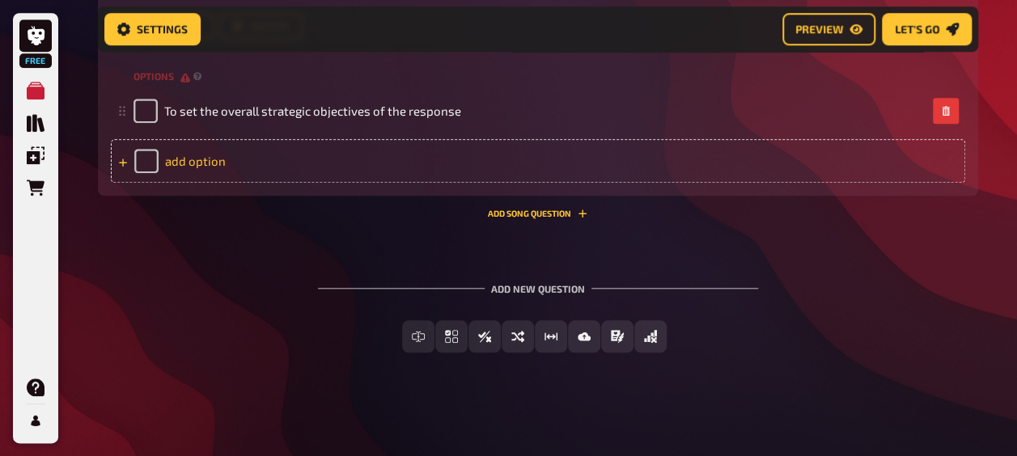
click at [239, 183] on div "add option" at bounding box center [538, 161] width 855 height 44
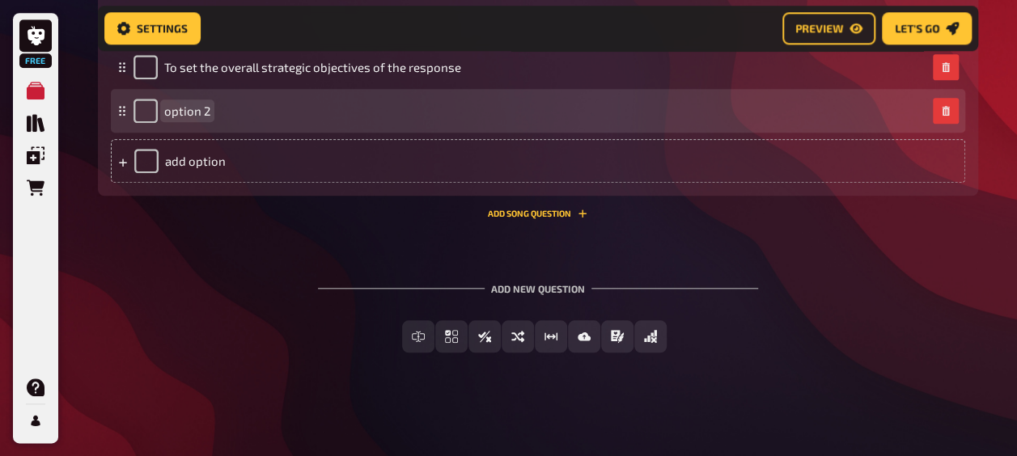
paste span
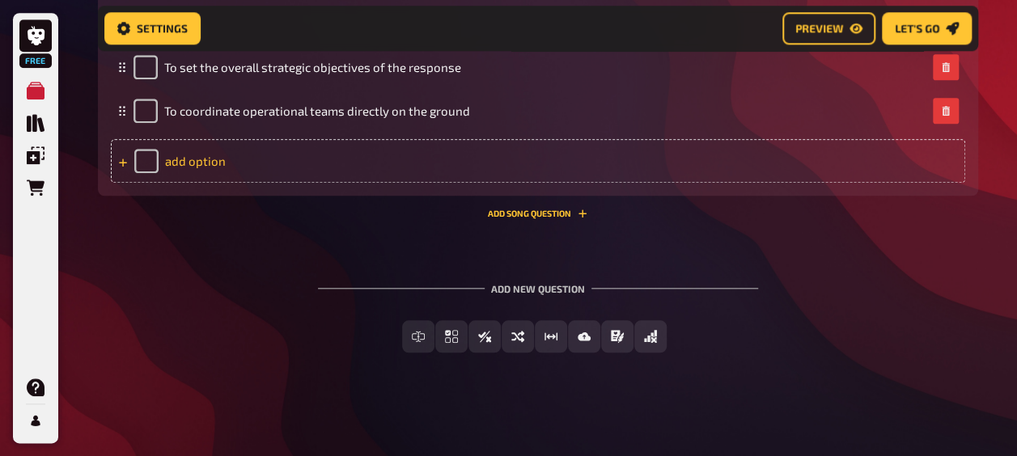
click at [275, 183] on div "add option" at bounding box center [538, 161] width 855 height 44
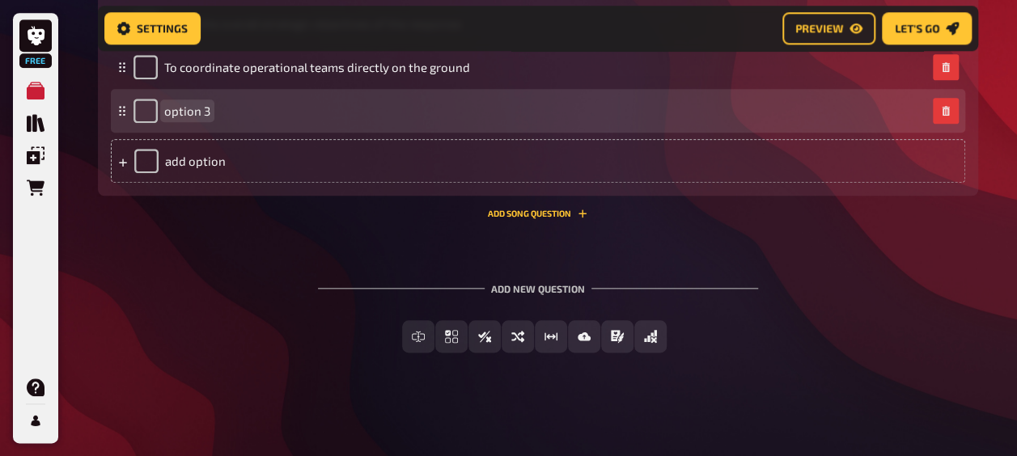
paste span
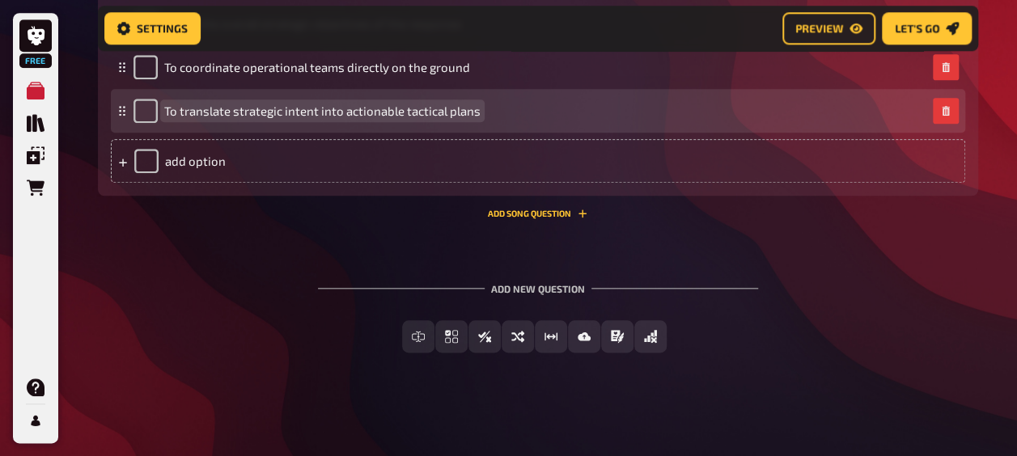
scroll to position [7143, 0]
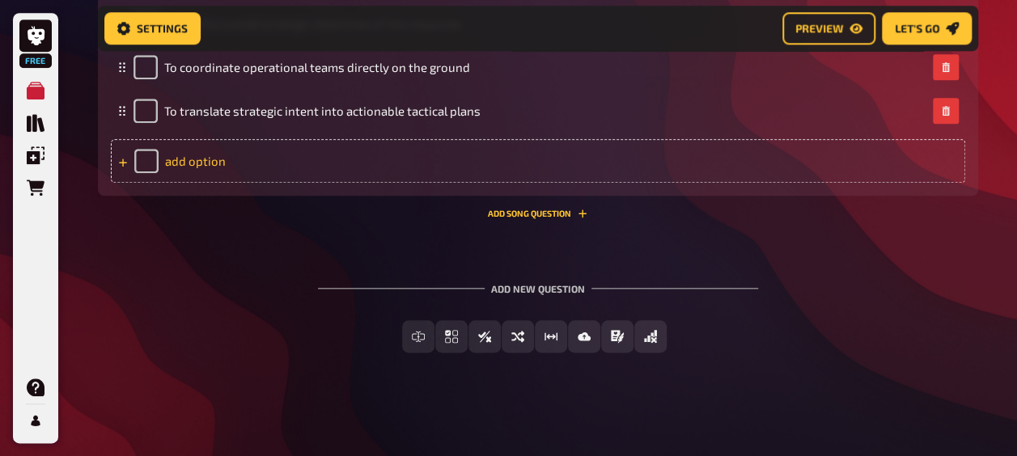
click at [243, 183] on div "add option" at bounding box center [538, 161] width 855 height 44
paste span
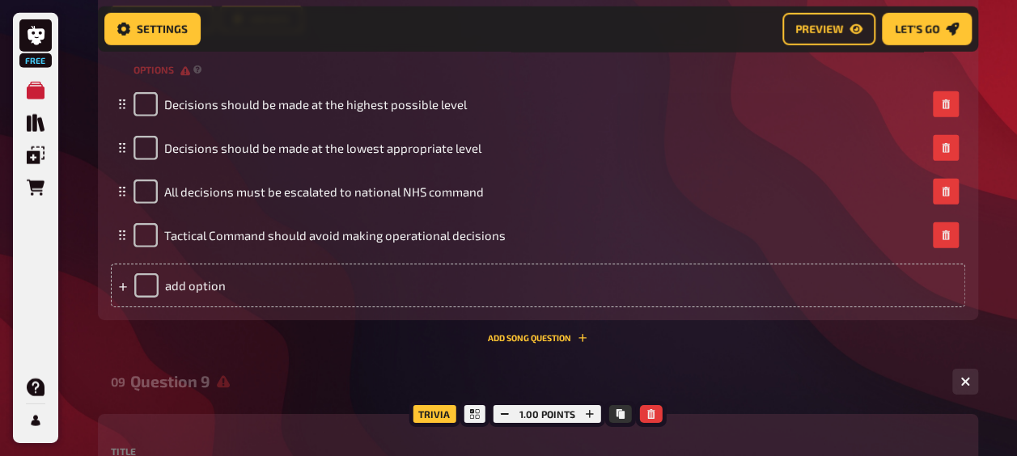
scroll to position [5456, 0]
click at [819, 28] on span "Preview" at bounding box center [820, 28] width 48 height 11
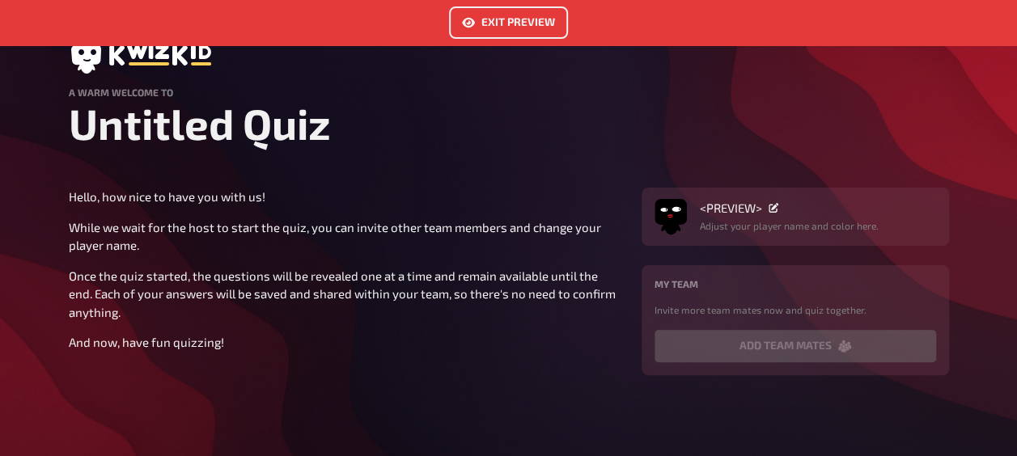
scroll to position [50, 0]
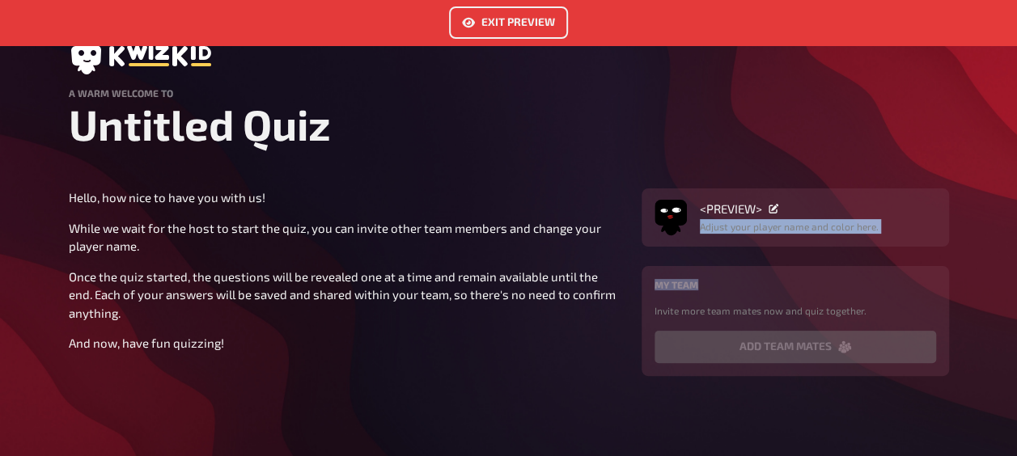
drag, startPoint x: 800, startPoint y: 280, endPoint x: 766, endPoint y: 203, distance: 83.7
click at [766, 203] on div "<PREVIEW> Adjust your player name and color here. My team Invite more team mate…" at bounding box center [796, 283] width 308 height 188
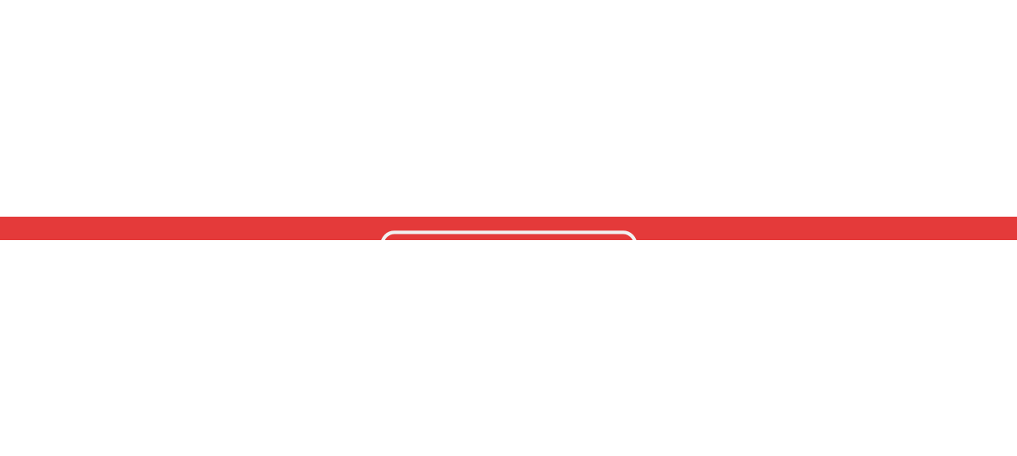
scroll to position [1460, 0]
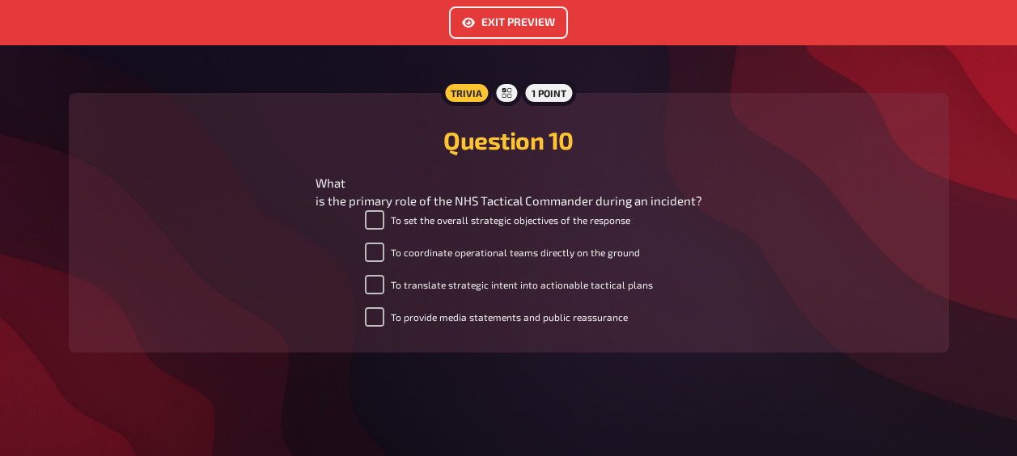
scroll to position [5523, 0]
